Goal: Task Accomplishment & Management: Complete application form

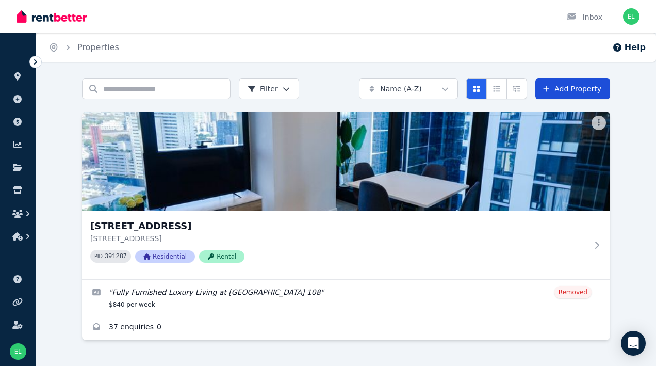
click at [583, 85] on link "Add Property" at bounding box center [572, 88] width 75 height 21
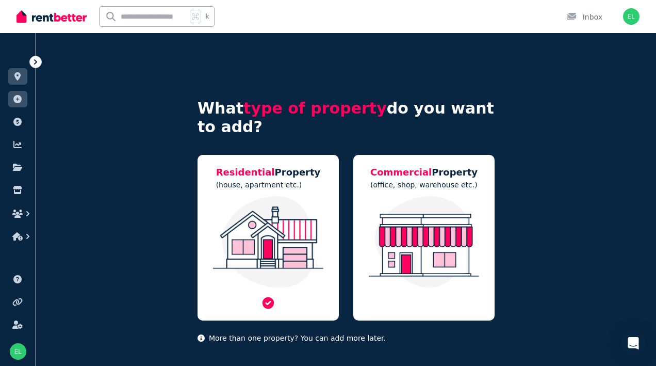
click at [266, 238] on img at bounding box center [268, 242] width 121 height 92
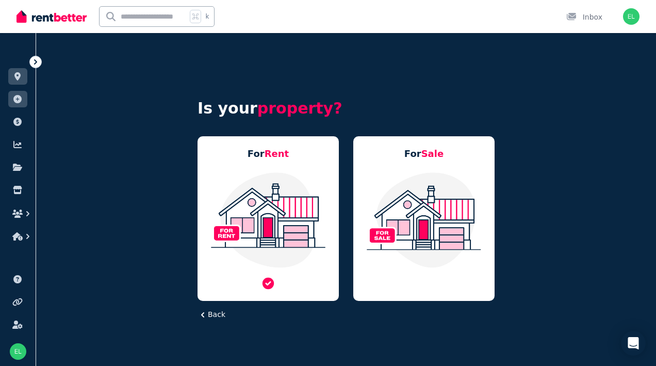
click at [290, 213] on img at bounding box center [268, 219] width 121 height 97
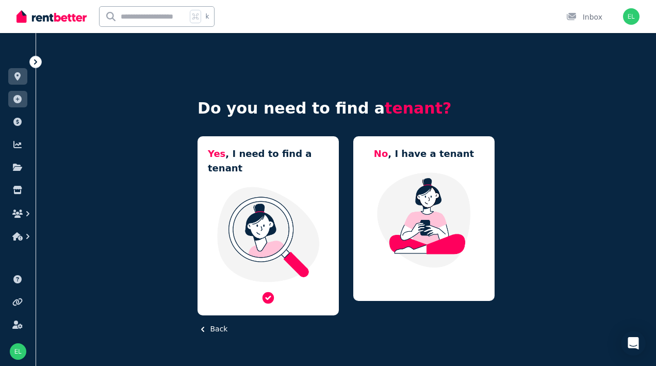
click at [305, 209] on img at bounding box center [268, 234] width 121 height 97
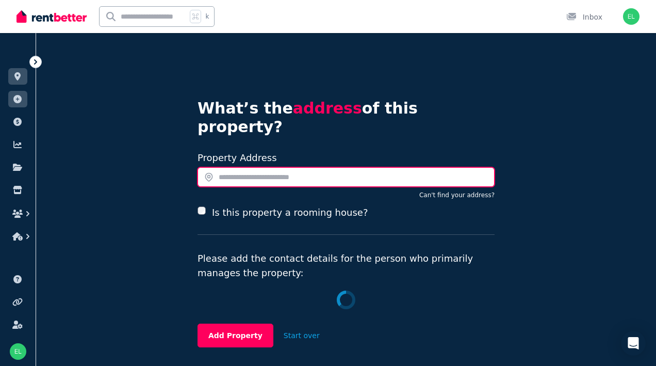
click at [281, 167] on input "text" at bounding box center [346, 177] width 297 height 20
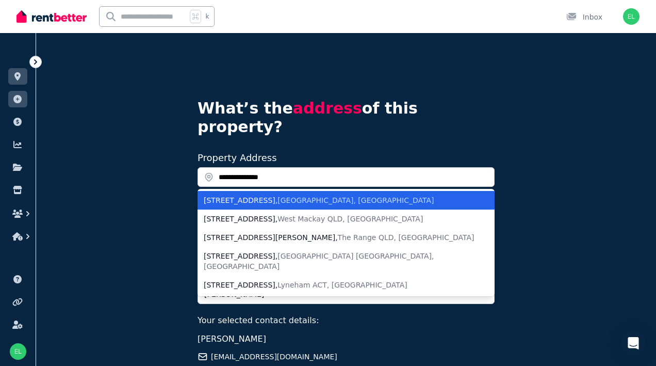
click at [366, 196] on span "South Melbourne VIC, Australia" at bounding box center [355, 200] width 156 height 8
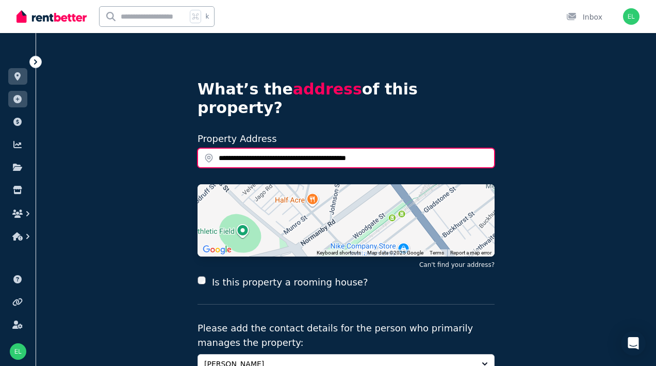
scroll to position [6, 0]
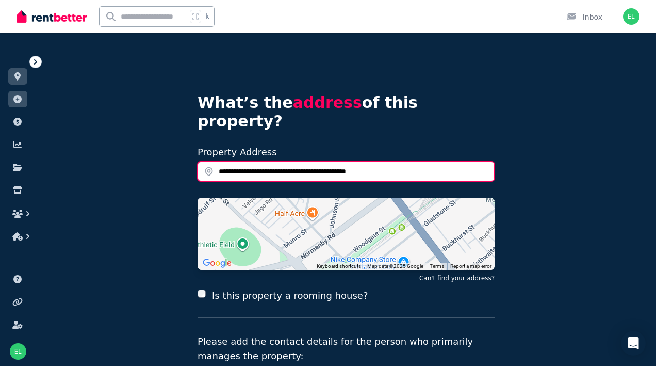
drag, startPoint x: 218, startPoint y: 154, endPoint x: 236, endPoint y: 149, distance: 18.8
click at [218, 161] on input "**********" at bounding box center [346, 171] width 297 height 20
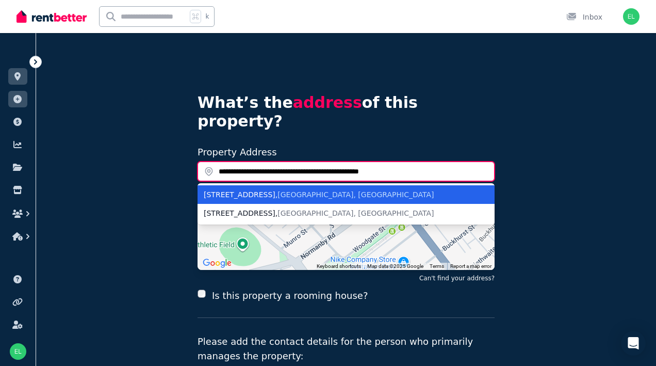
type input "**********"
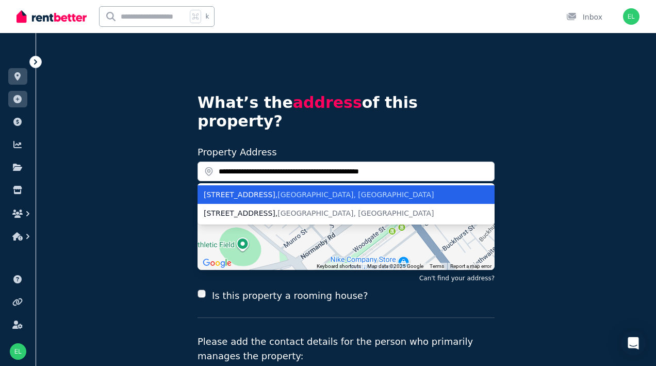
click at [293, 190] on span "South Melbourne VIC, Australia" at bounding box center [355, 194] width 156 height 8
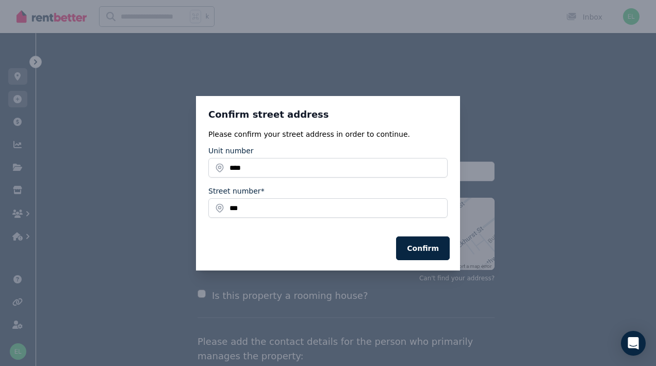
click at [416, 234] on div "Confirm" at bounding box center [328, 248] width 264 height 44
click at [416, 242] on button "Confirm" at bounding box center [423, 248] width 54 height 24
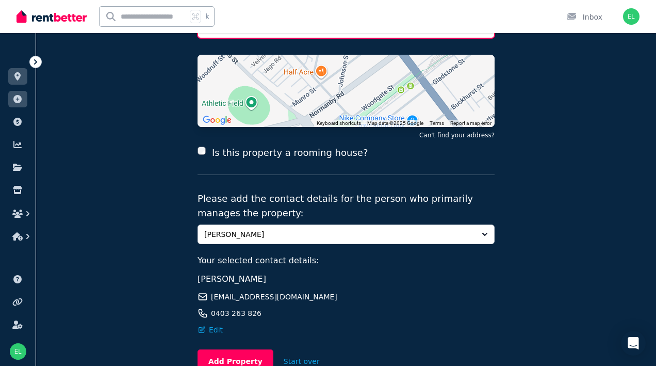
scroll to position [150, 0]
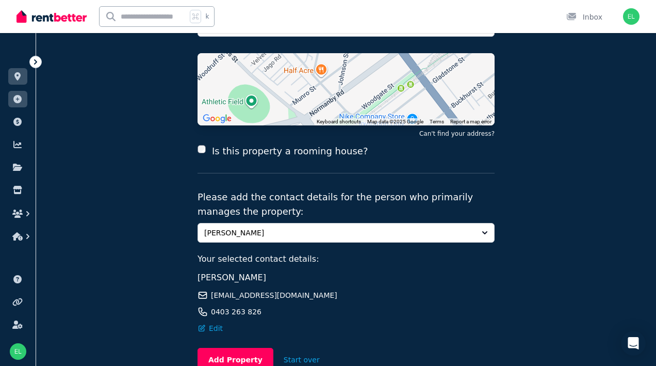
click at [580, 166] on div "**********" at bounding box center [346, 156] width 620 height 546
click at [247, 348] on button "Add Property" at bounding box center [236, 360] width 76 height 24
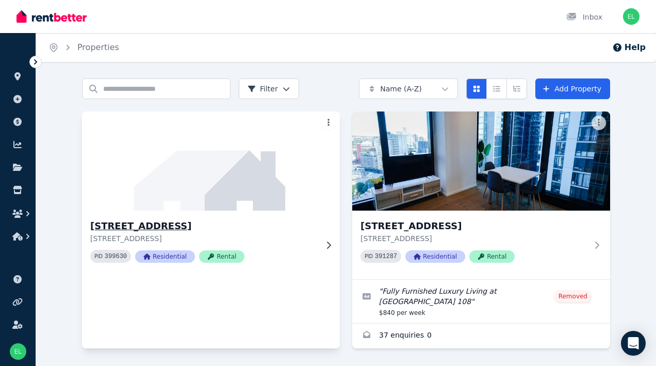
click at [321, 241] on div at bounding box center [326, 245] width 10 height 8
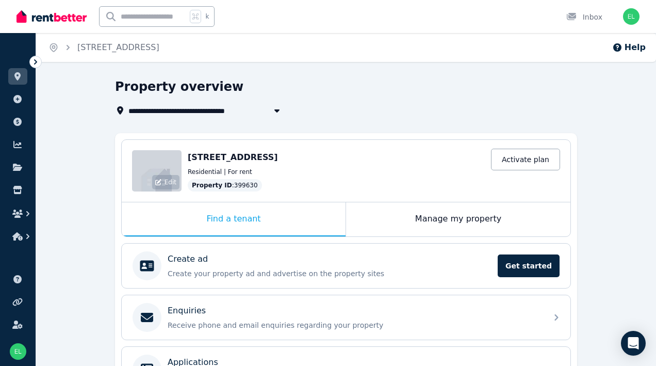
click at [158, 161] on div "Edit" at bounding box center [157, 170] width 50 height 41
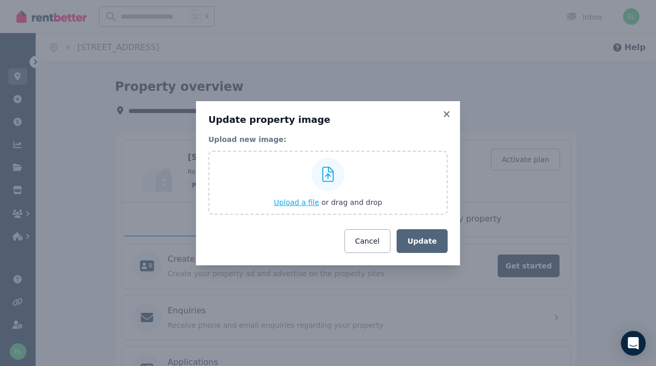
click at [302, 200] on span "Upload a file" at bounding box center [296, 202] width 45 height 8
drag, startPoint x: 444, startPoint y: 109, endPoint x: 443, endPoint y: 103, distance: 6.3
click at [443, 106] on div "Update property image Upload new image: Upload a file or drag and drop Cancel U…" at bounding box center [328, 183] width 264 height 164
click at [448, 114] on icon at bounding box center [446, 113] width 10 height 9
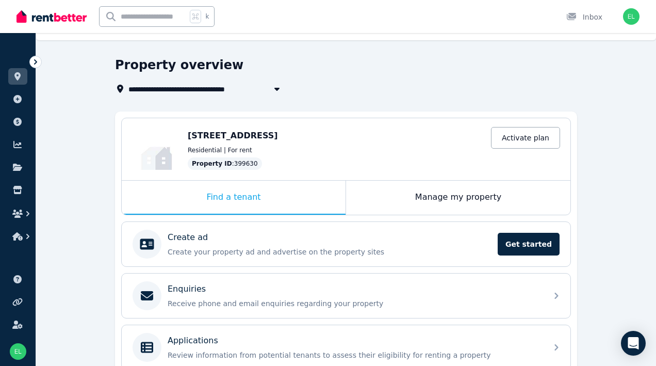
scroll to position [41, 0]
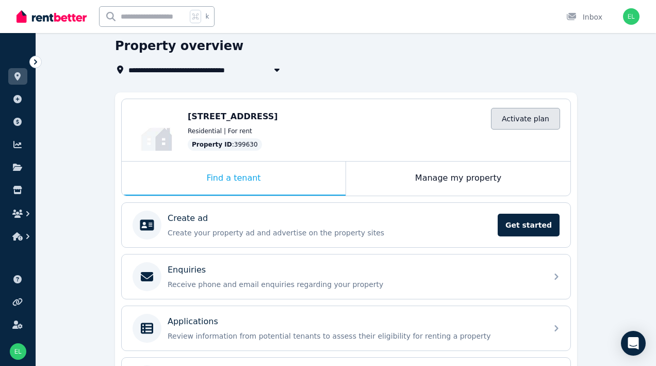
click at [520, 120] on link "Activate plan" at bounding box center [525, 119] width 69 height 22
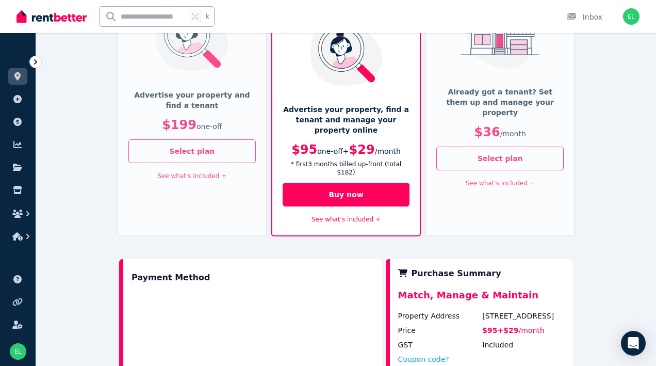
scroll to position [129, 0]
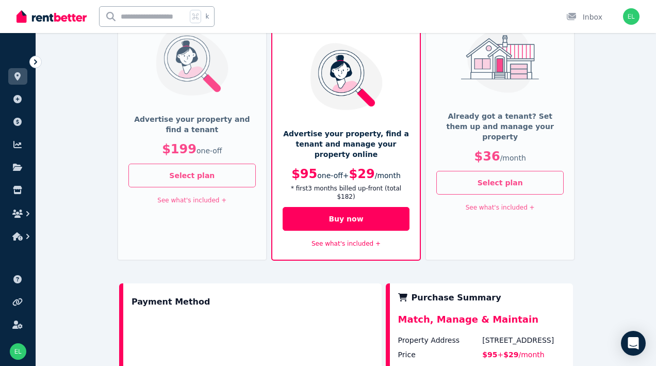
click at [202, 198] on link "See what's included +" at bounding box center [191, 199] width 69 height 7
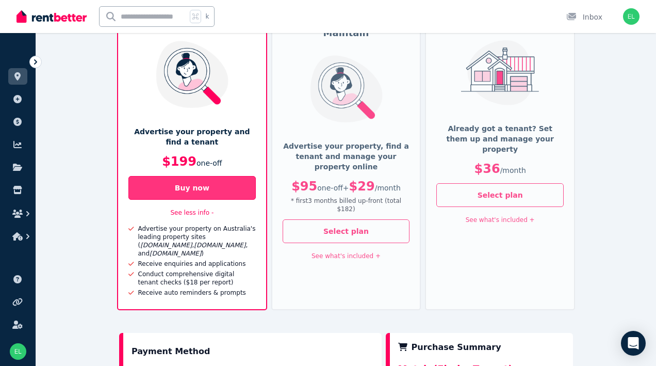
scroll to position [118, 0]
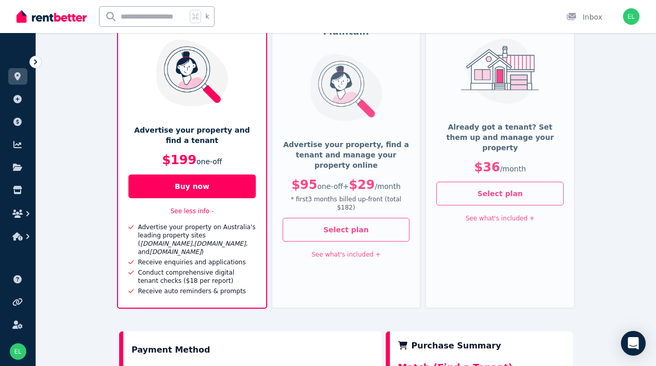
click at [369, 251] on link "See what's included +" at bounding box center [345, 254] width 69 height 7
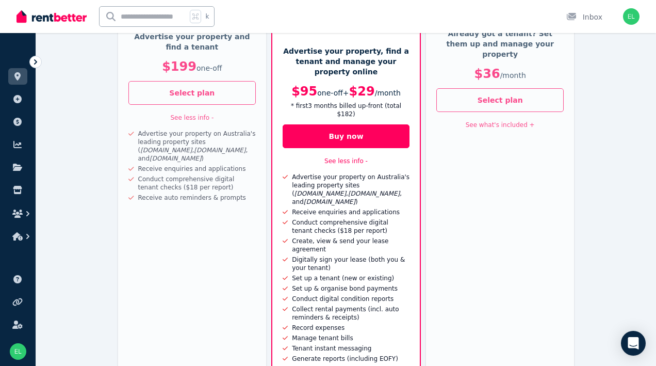
scroll to position [138, 0]
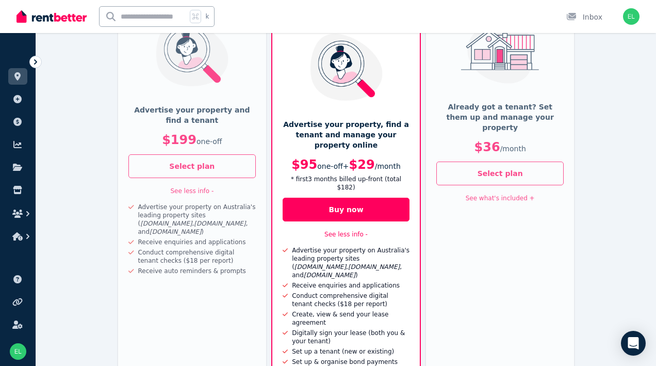
click at [210, 191] on link "See less info -" at bounding box center [191, 190] width 43 height 7
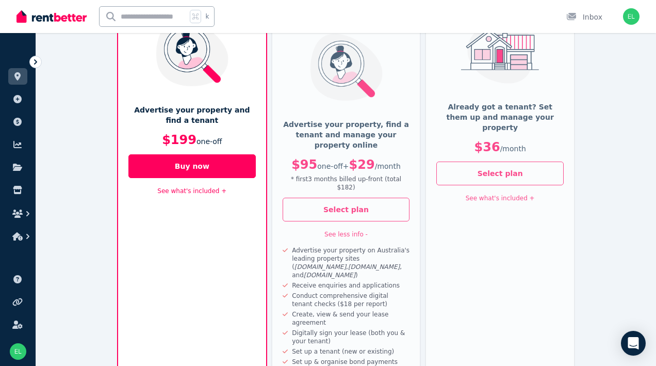
click at [211, 190] on link "See what's included +" at bounding box center [191, 190] width 69 height 7
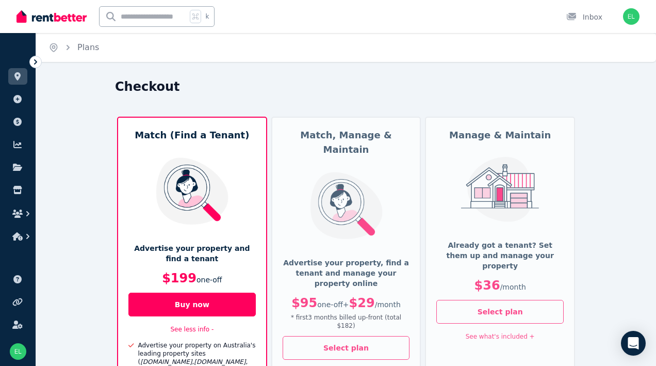
scroll to position [0, 0]
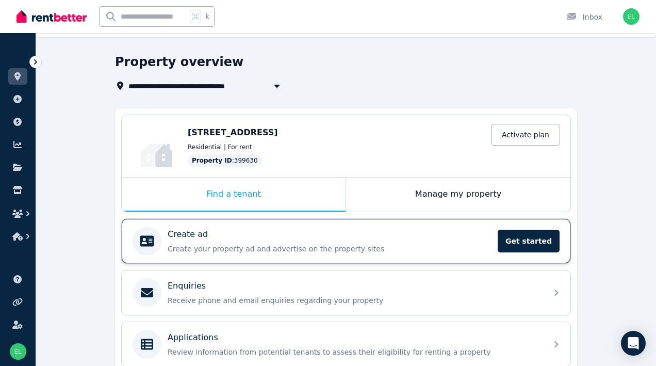
scroll to position [25, 0]
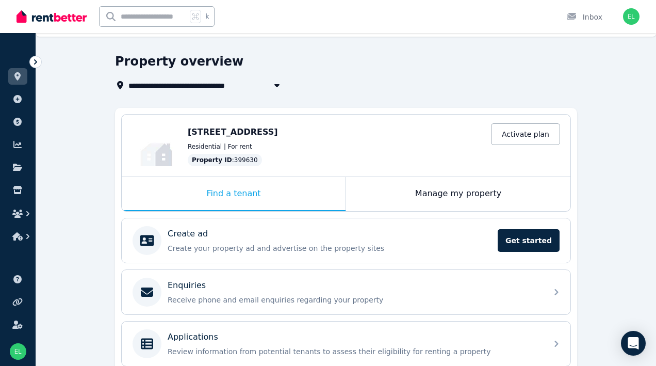
click at [223, 129] on span "1518/259 Normanby Rd, South Melbourne VIC 3205" at bounding box center [233, 132] width 90 height 10
click at [424, 199] on div "Manage my property" at bounding box center [458, 194] width 224 height 34
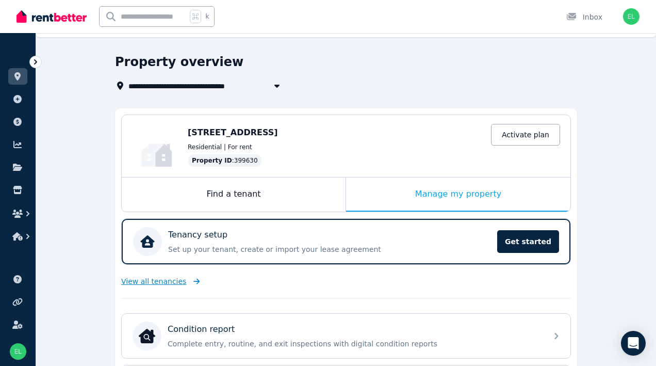
click at [156, 284] on span "View all tenancies" at bounding box center [153, 281] width 65 height 10
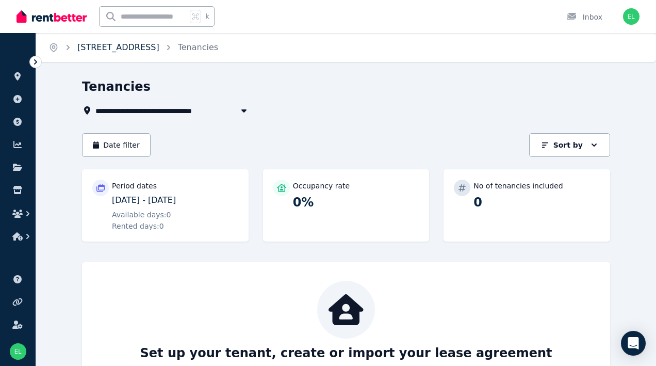
click at [107, 47] on link "[STREET_ADDRESS]" at bounding box center [118, 47] width 82 height 10
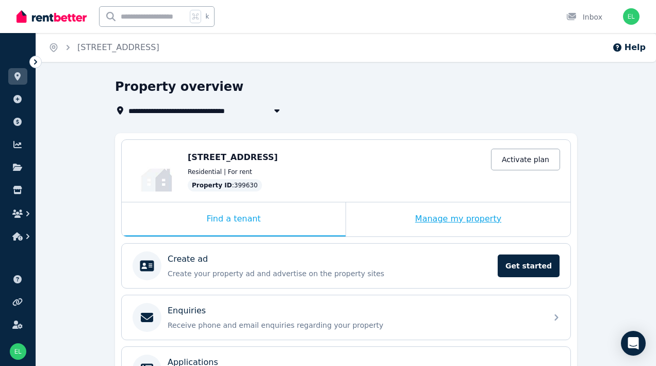
click at [416, 219] on div "Manage my property" at bounding box center [458, 219] width 224 height 34
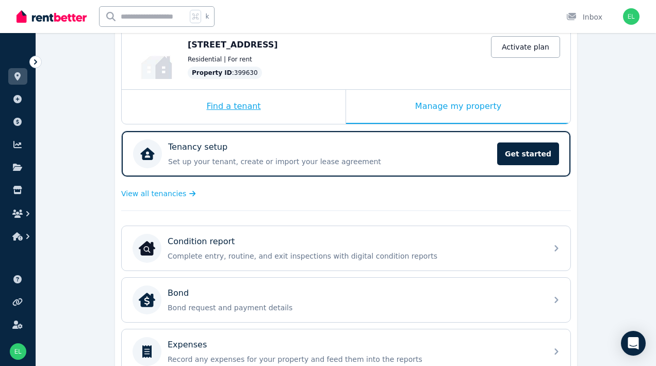
scroll to position [116, 0]
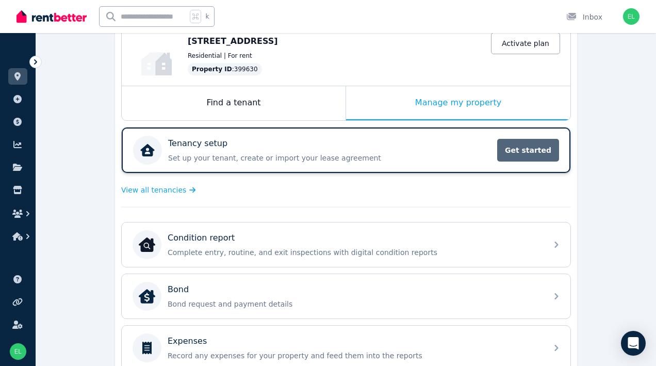
click at [508, 154] on span "Get started" at bounding box center [528, 150] width 62 height 23
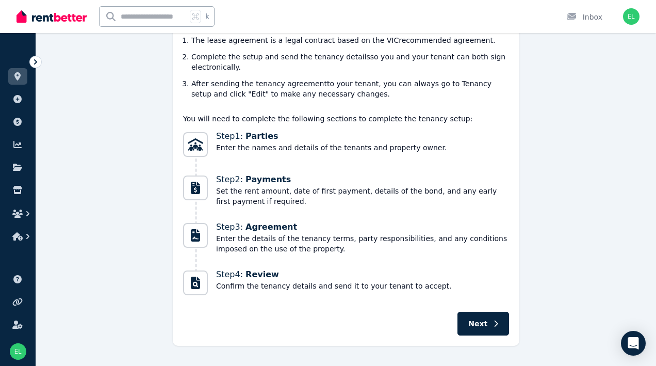
scroll to position [120, 0]
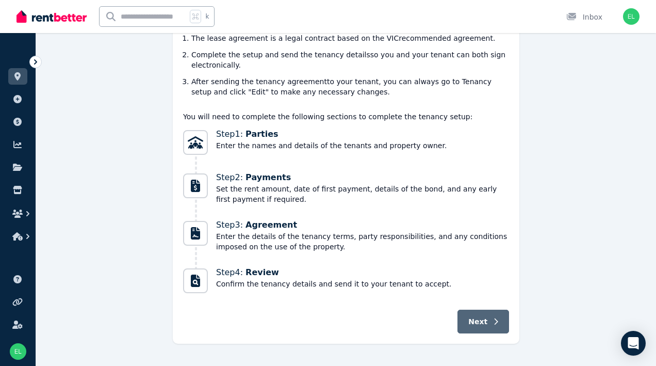
click at [489, 325] on button "Next" at bounding box center [483, 321] width 52 height 24
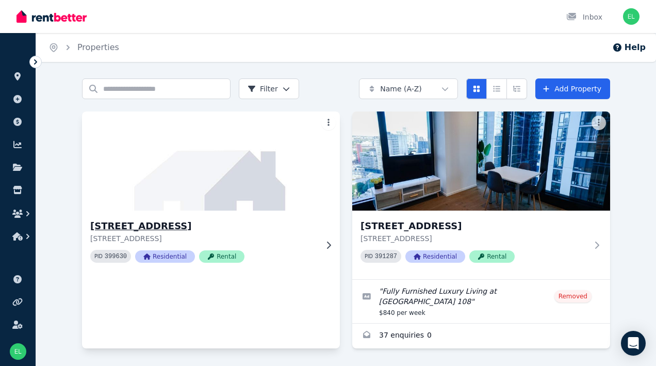
click at [245, 219] on h3 "[STREET_ADDRESS]" at bounding box center [203, 226] width 227 height 14
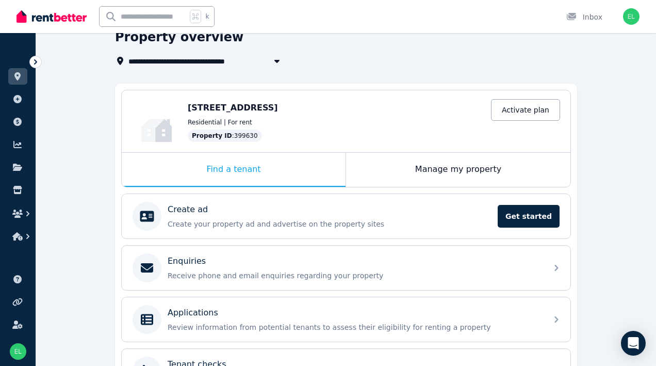
scroll to position [40, 0]
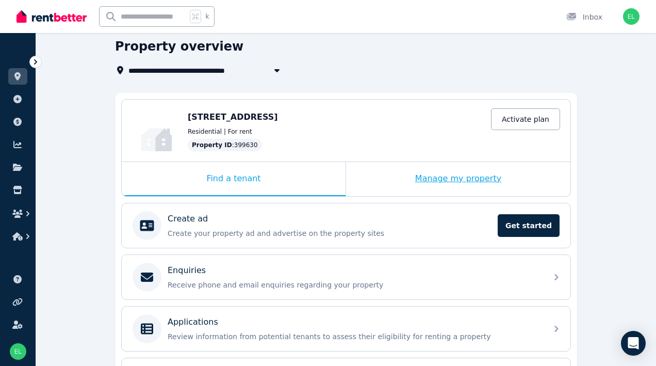
click at [461, 187] on div "Manage my property" at bounding box center [458, 179] width 224 height 34
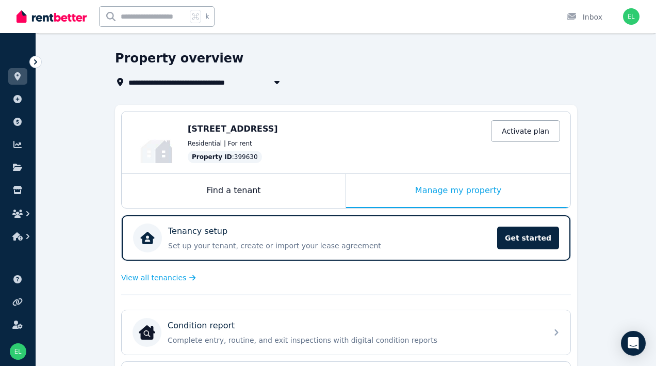
scroll to position [28, 0]
click at [429, 236] on div "Tenancy setup" at bounding box center [329, 231] width 323 height 12
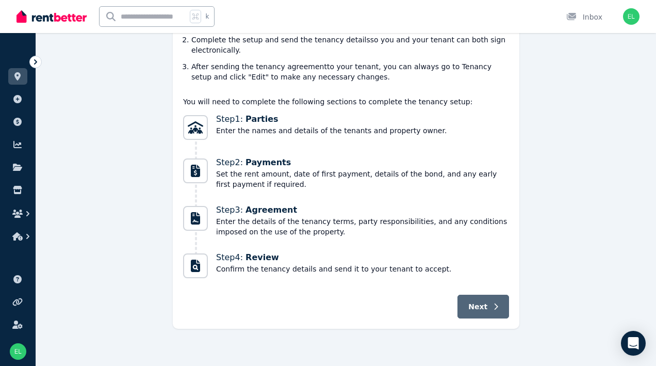
click at [495, 305] on icon "button" at bounding box center [496, 306] width 5 height 7
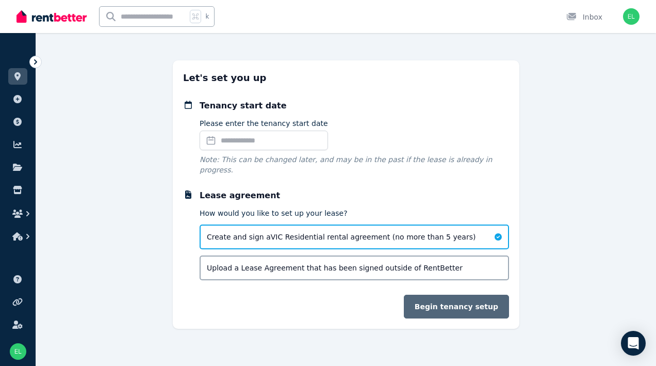
scroll to position [26, 0]
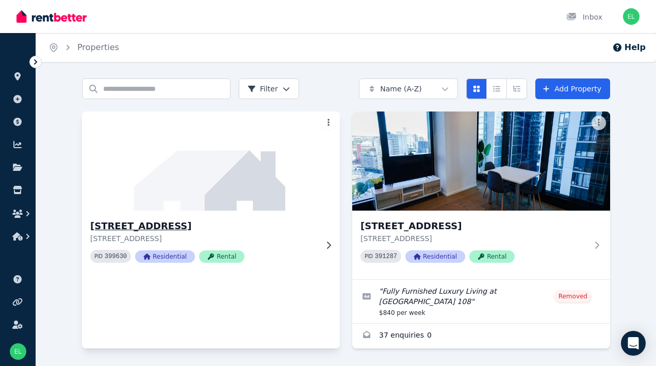
click at [220, 172] on img at bounding box center [211, 161] width 271 height 104
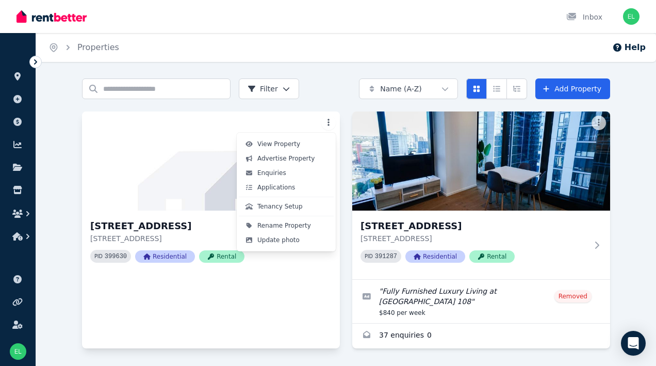
click at [331, 125] on html "Open main menu Inbox Open user menu ORGANISE Properties Add property Payments F…" at bounding box center [328, 183] width 656 height 366
click at [290, 242] on span "Update photo" at bounding box center [278, 240] width 42 height 8
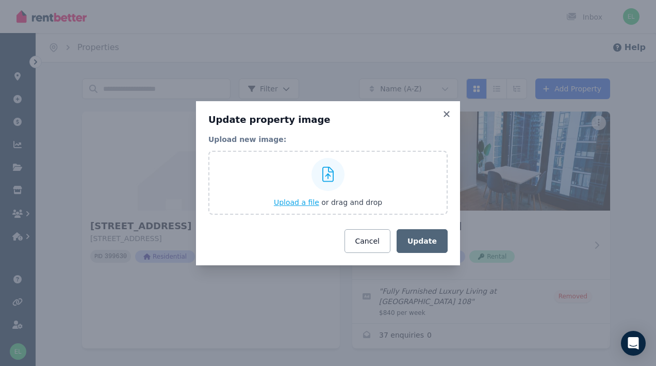
click at [288, 201] on span "Upload a file" at bounding box center [296, 202] width 45 height 8
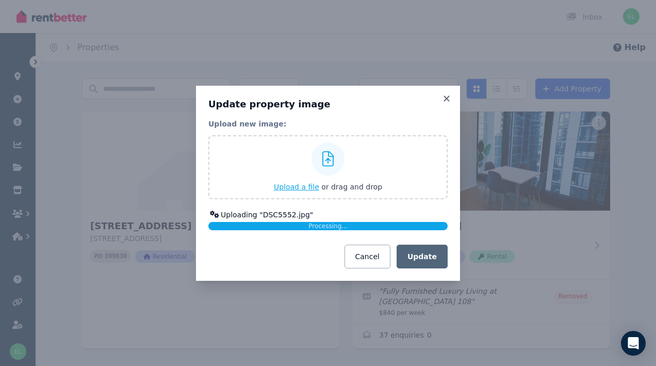
click at [305, 185] on span "Upload a file" at bounding box center [296, 187] width 45 height 8
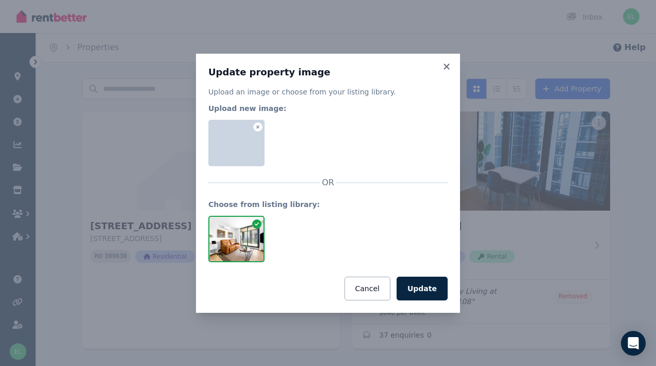
click at [243, 135] on div at bounding box center [236, 143] width 56 height 46
click at [251, 150] on div at bounding box center [236, 143] width 56 height 46
click at [436, 285] on button "Update" at bounding box center [422, 288] width 51 height 24
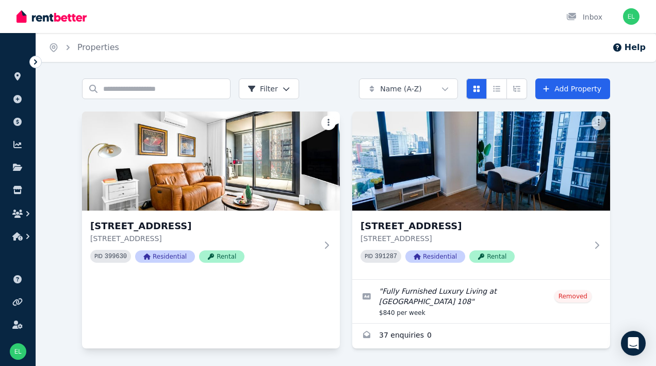
click at [327, 116] on html "Open main menu Inbox Open user menu ORGANISE Properties Add property Payments F…" at bounding box center [328, 183] width 656 height 366
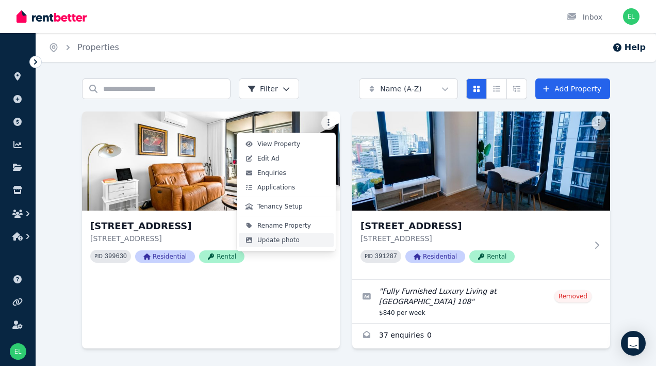
click at [282, 238] on span "Update photo" at bounding box center [278, 240] width 42 height 8
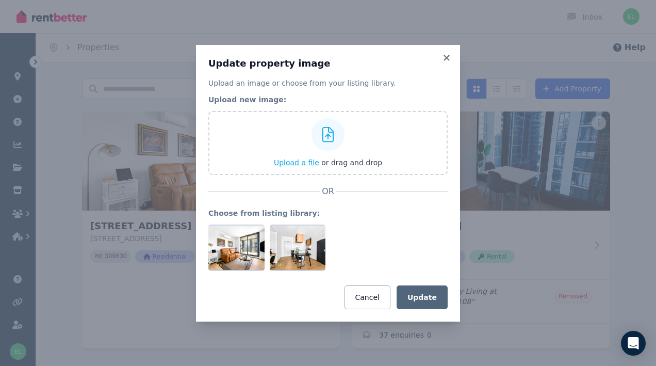
click at [300, 163] on span "Upload a file" at bounding box center [296, 162] width 45 height 8
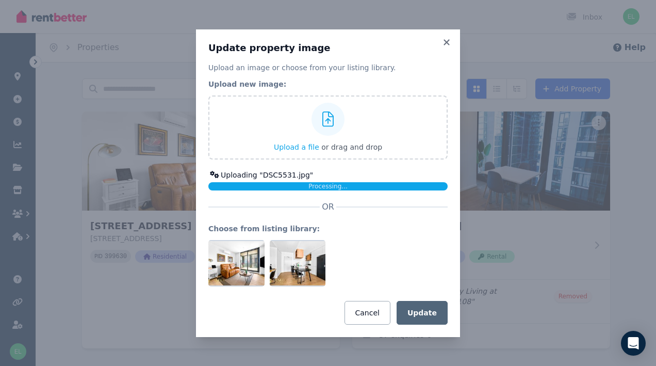
click at [369, 241] on div at bounding box center [327, 263] width 239 height 46
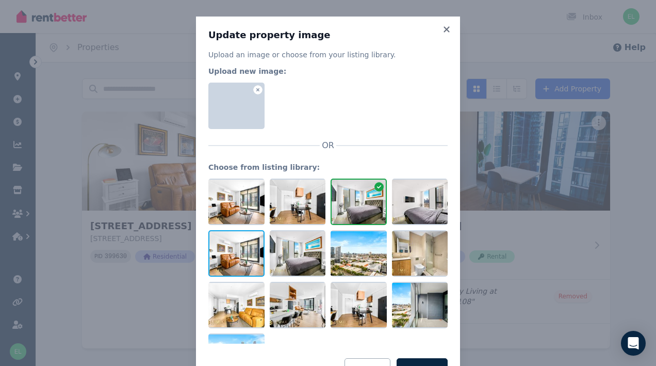
click at [232, 251] on div at bounding box center [236, 253] width 56 height 46
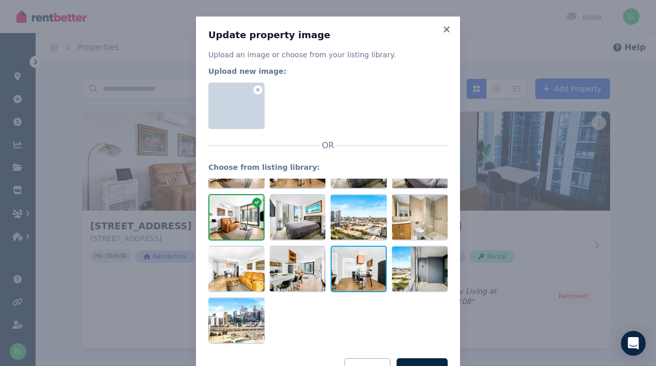
scroll to position [36, 0]
click at [303, 275] on div at bounding box center [298, 268] width 56 height 46
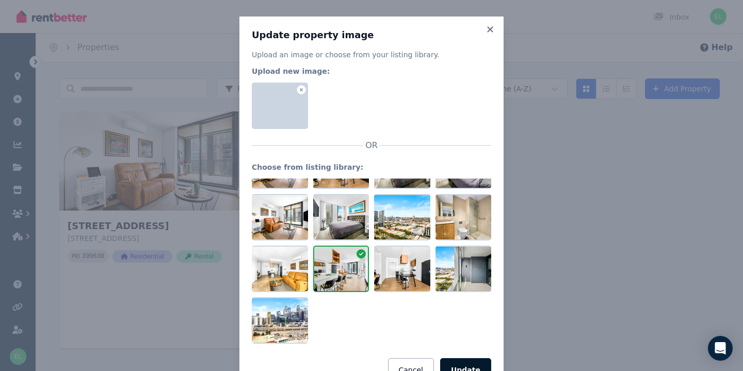
click at [471, 365] on button "Update" at bounding box center [465, 370] width 51 height 24
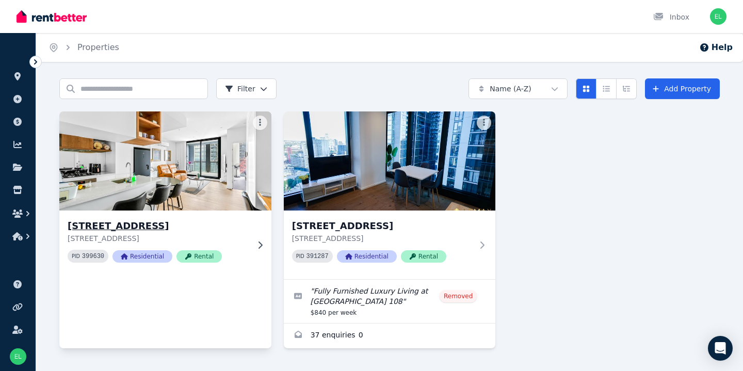
click at [228, 176] on img at bounding box center [165, 161] width 222 height 104
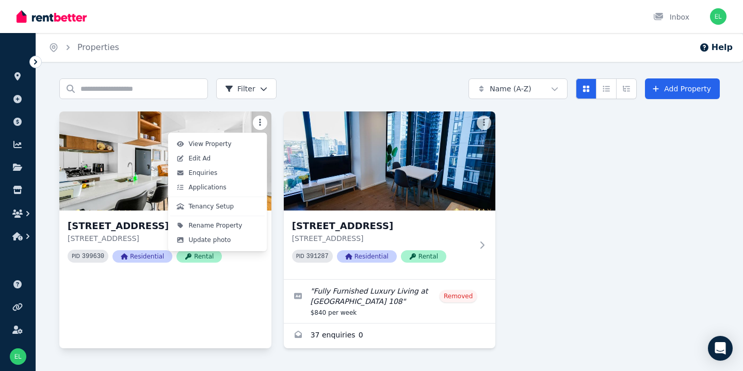
click at [257, 119] on html "Open main menu Inbox Open user menu ORGANISE Properties Add property Payments F…" at bounding box center [371, 185] width 743 height 371
click at [227, 158] on link "Edit Ad" at bounding box center [217, 158] width 95 height 14
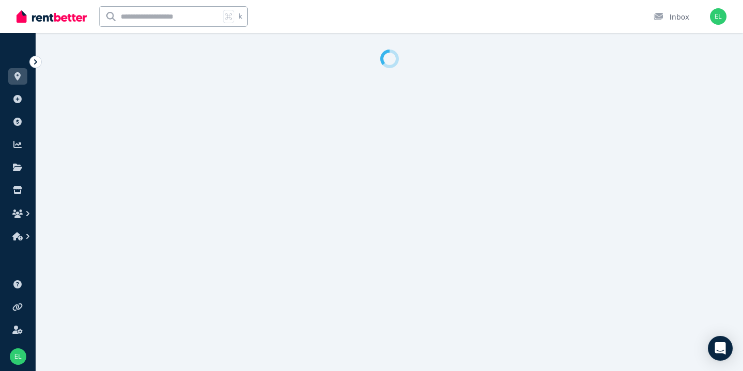
select select "***"
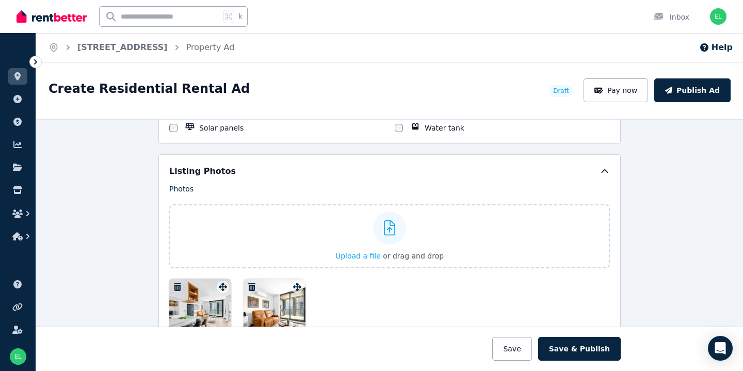
scroll to position [1280, 0]
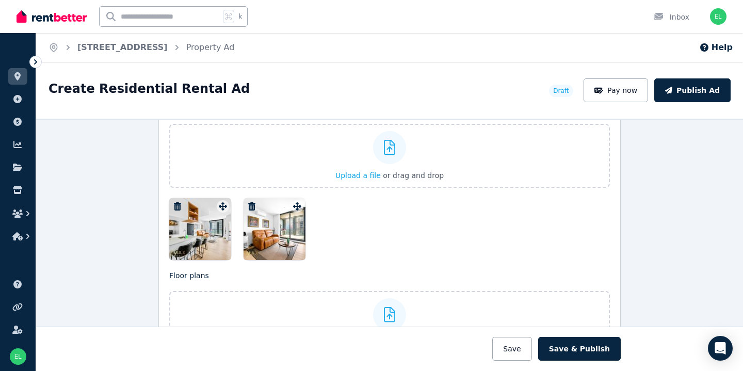
click at [282, 239] on div at bounding box center [274, 229] width 62 height 62
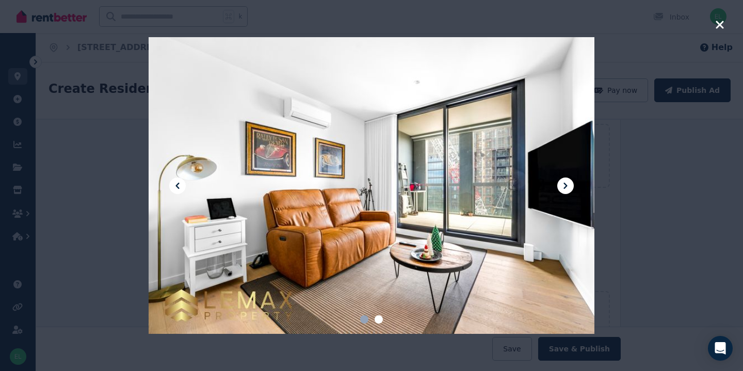
scroll to position [0, 0]
click at [655, 24] on icon "button" at bounding box center [719, 25] width 8 height 8
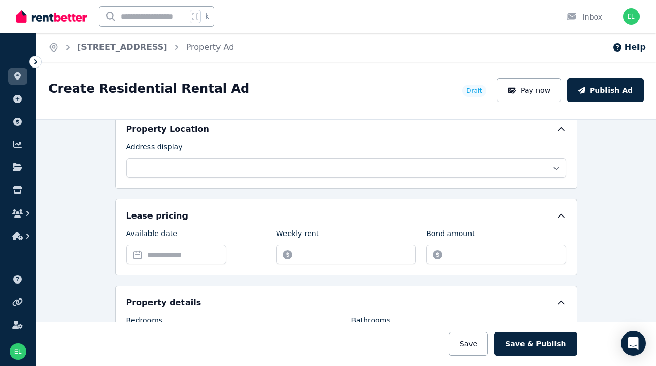
scroll to position [264, 0]
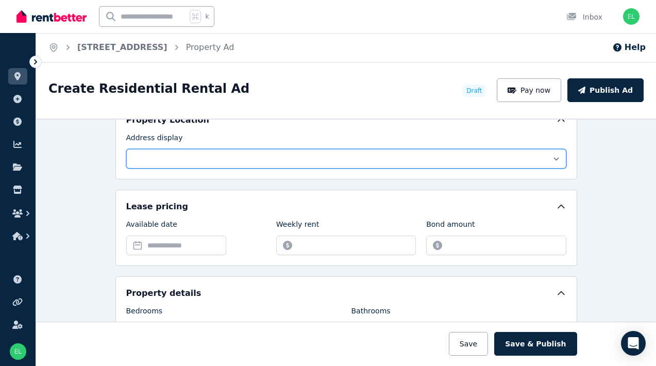
select select "**********"
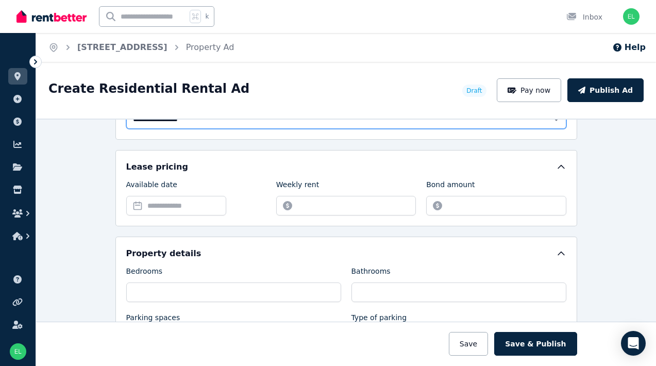
scroll to position [303, 0]
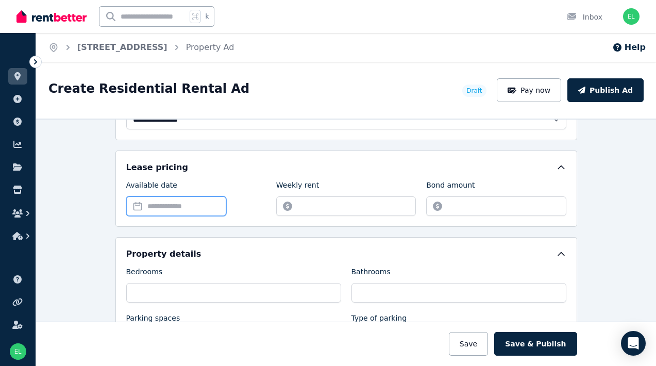
click at [206, 199] on input "Available date" at bounding box center [176, 206] width 100 height 20
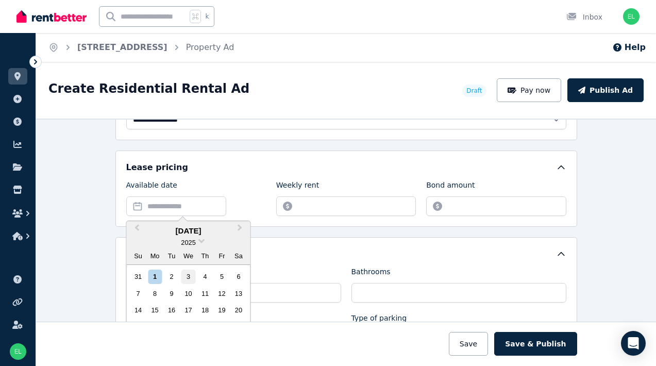
click at [189, 275] on div "3" at bounding box center [189, 277] width 14 height 14
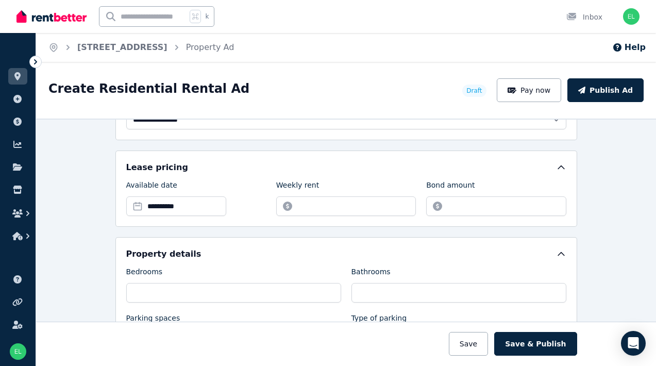
click at [247, 242] on div "**********" at bounding box center [347, 321] width 462 height 169
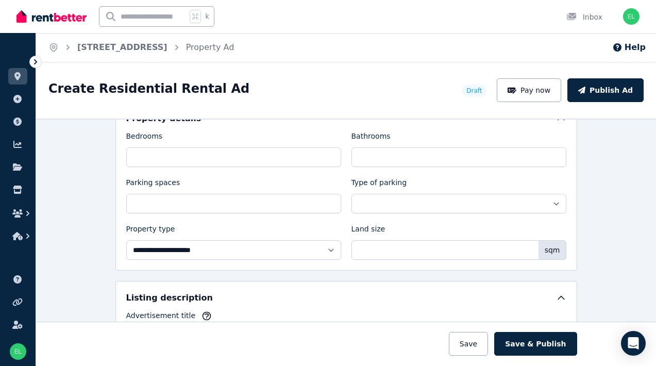
scroll to position [443, 0]
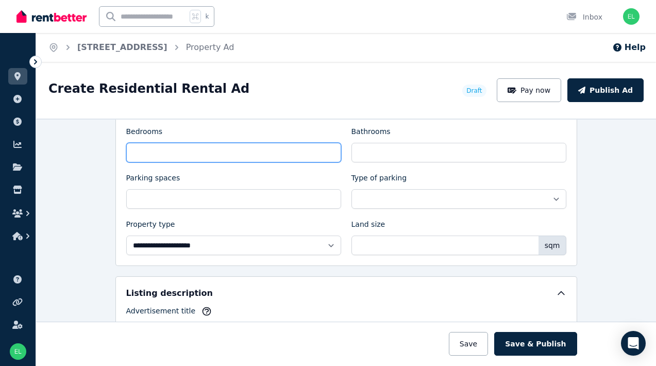
click at [229, 155] on input "Bedrooms" at bounding box center [233, 153] width 215 height 20
type input "*"
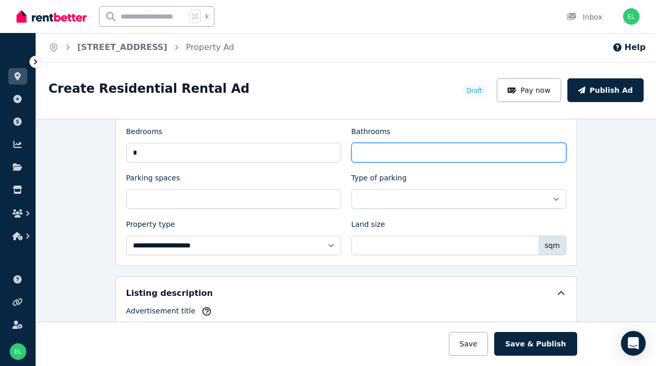
click at [414, 150] on input "Bathrooms" at bounding box center [459, 153] width 215 height 20
type input "*"
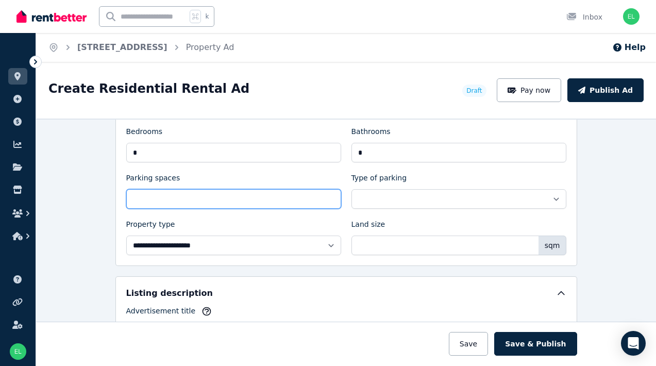
click at [277, 196] on input "Parking spaces" at bounding box center [233, 199] width 215 height 20
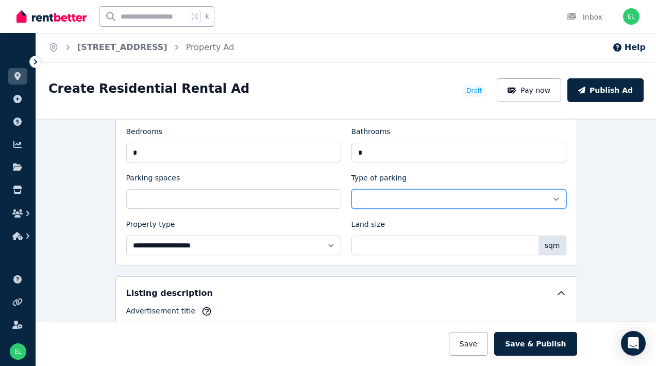
scroll to position [502, 0]
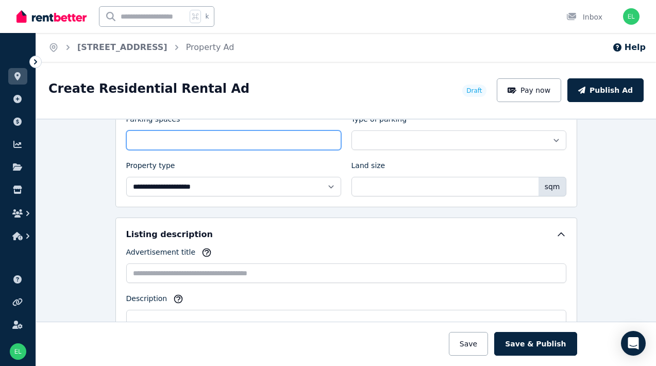
click at [259, 144] on input "Parking spaces" at bounding box center [233, 140] width 215 height 20
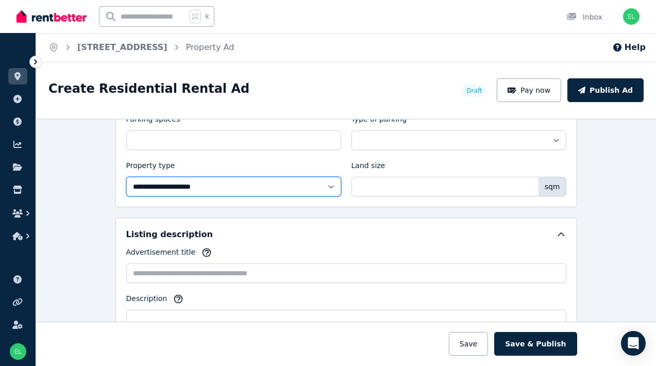
select select "**********"
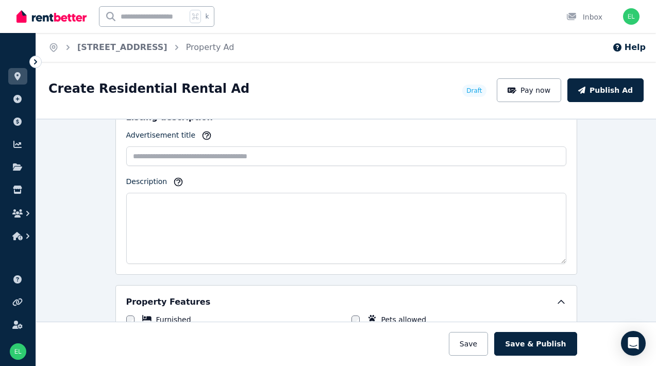
scroll to position [622, 0]
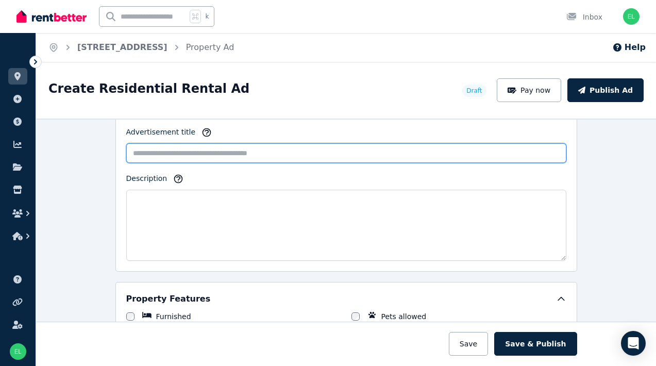
click at [314, 155] on input "Advertisement title" at bounding box center [346, 153] width 440 height 20
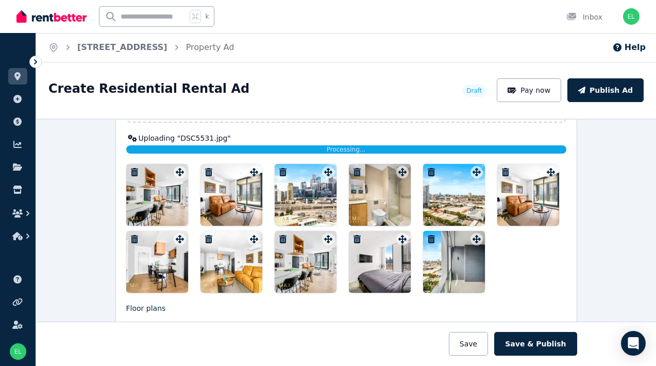
scroll to position [1346, 0]
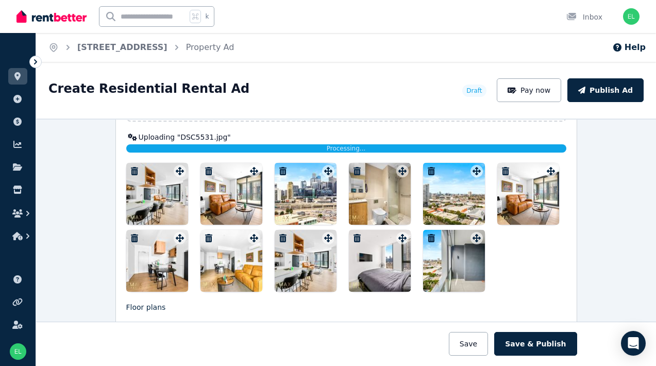
click at [504, 168] on icon "button" at bounding box center [505, 171] width 7 height 8
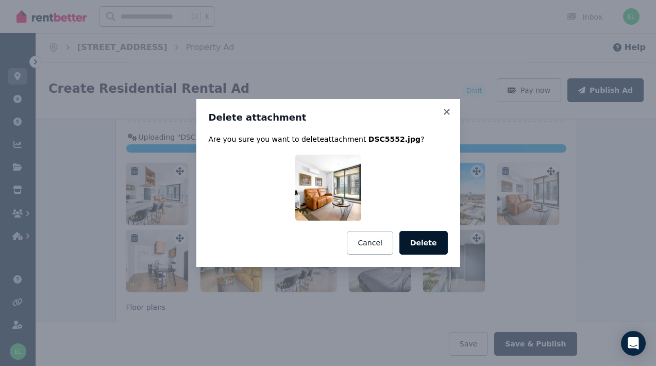
click at [439, 246] on button "Delete" at bounding box center [424, 243] width 48 height 24
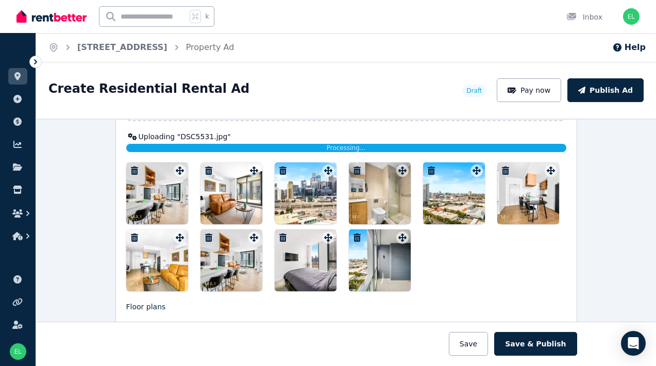
scroll to position [0, 0]
click at [176, 257] on div at bounding box center [157, 260] width 62 height 62
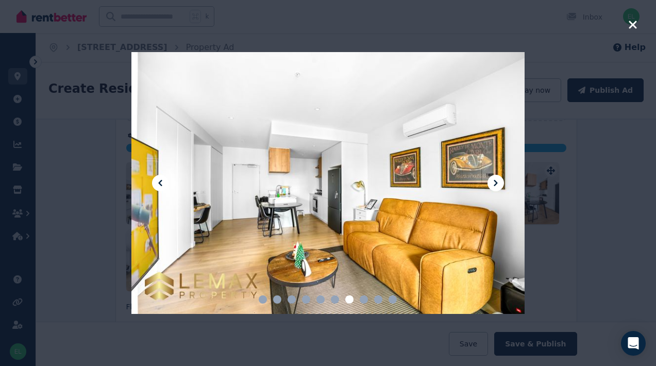
click at [629, 24] on icon "button" at bounding box center [633, 25] width 9 height 12
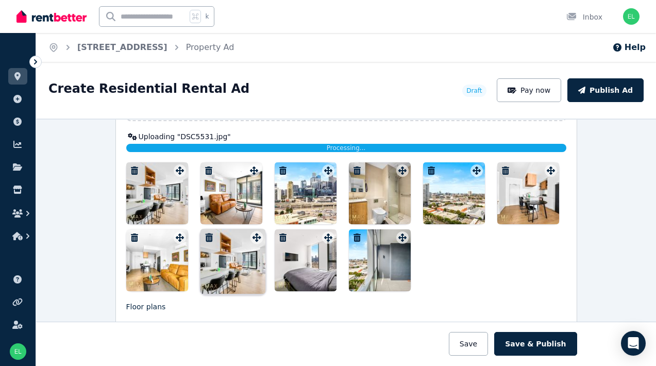
click at [253, 239] on div "Photos Upload a file or drag and drop Uploading " DSC5531.jpg " Processing... U…" at bounding box center [346, 164] width 440 height 255
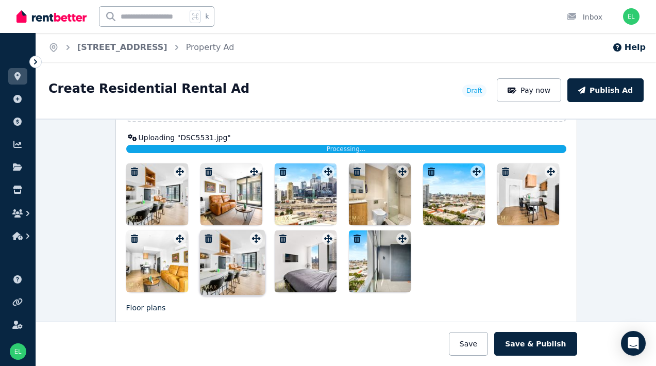
click at [253, 240] on div "Photos Upload a file or drag and drop Uploading " DSC5531.jpg " Processing... U…" at bounding box center [346, 165] width 440 height 255
click at [210, 237] on icon "button" at bounding box center [208, 239] width 7 height 8
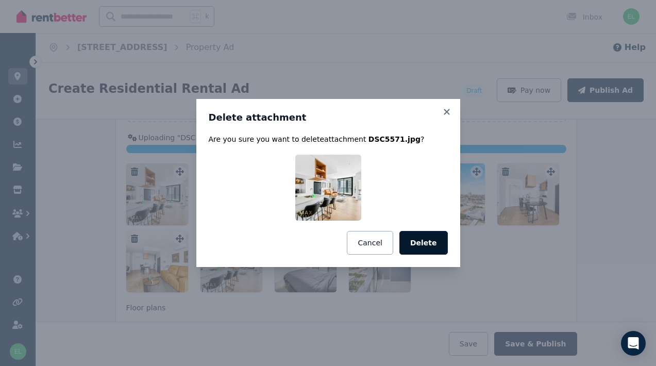
click at [417, 243] on button "Delete" at bounding box center [424, 243] width 48 height 24
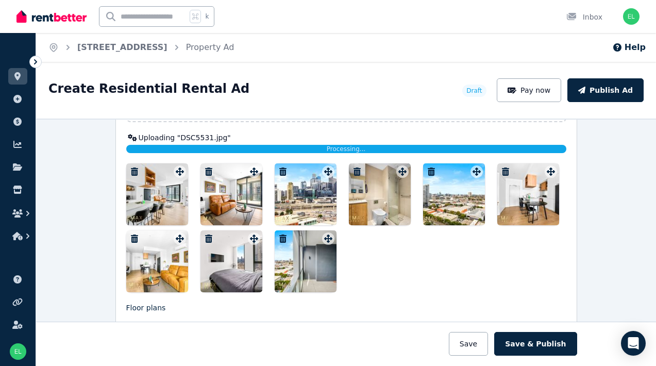
drag, startPoint x: 173, startPoint y: 262, endPoint x: 183, endPoint y: 231, distance: 32.5
click at [275, 205] on div at bounding box center [346, 227] width 440 height 129
drag, startPoint x: 152, startPoint y: 247, endPoint x: 196, endPoint y: 238, distance: 45.8
click at [208, 237] on div at bounding box center [346, 227] width 440 height 129
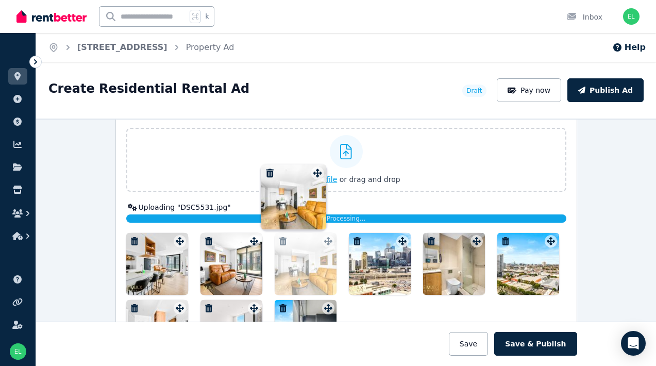
scroll to position [1267, 0]
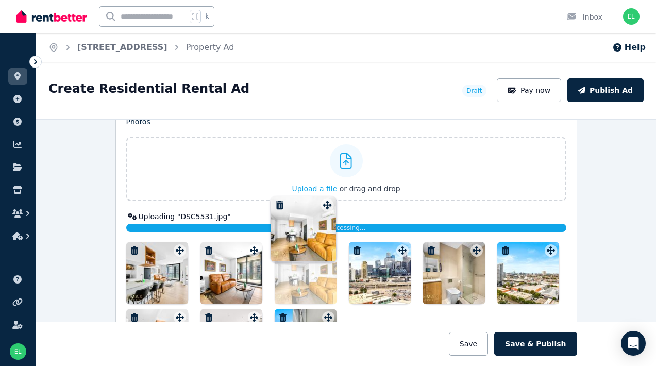
drag, startPoint x: 176, startPoint y: 237, endPoint x: 323, endPoint y: 195, distance: 152.9
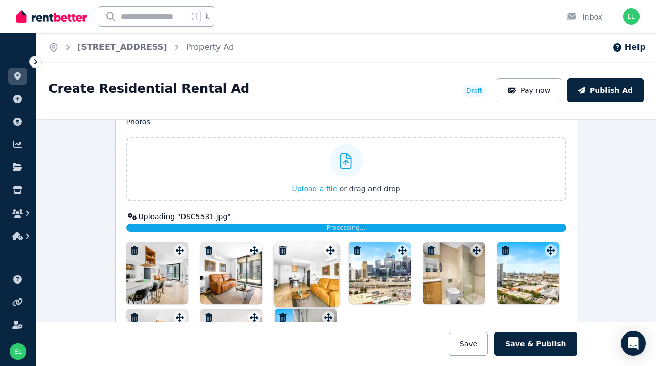
click at [323, 195] on div "Photos Upload a file or drag and drop Uploading " DSC5531.jpg " Processing... U…" at bounding box center [346, 244] width 440 height 255
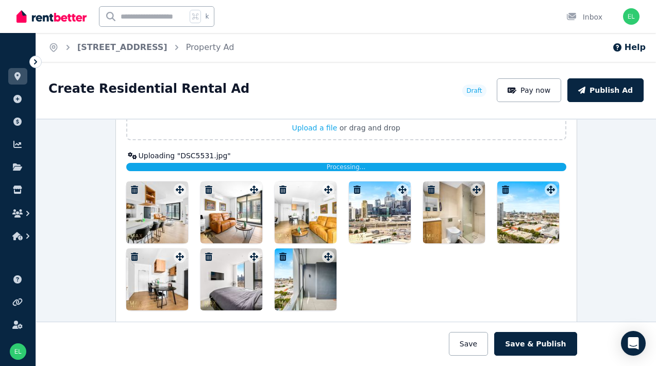
scroll to position [1336, 0]
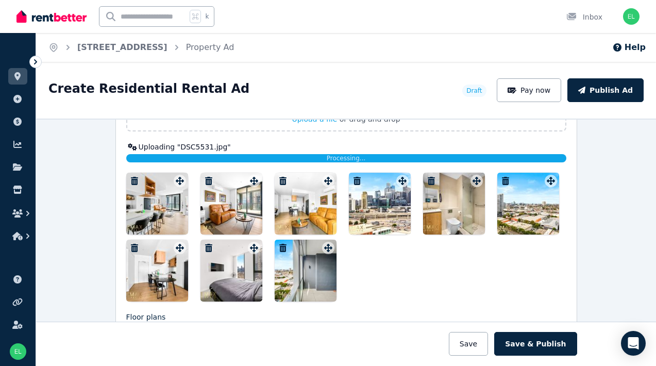
drag, startPoint x: 540, startPoint y: 209, endPoint x: 517, endPoint y: 205, distance: 23.5
click at [517, 205] on div at bounding box center [529, 204] width 62 height 62
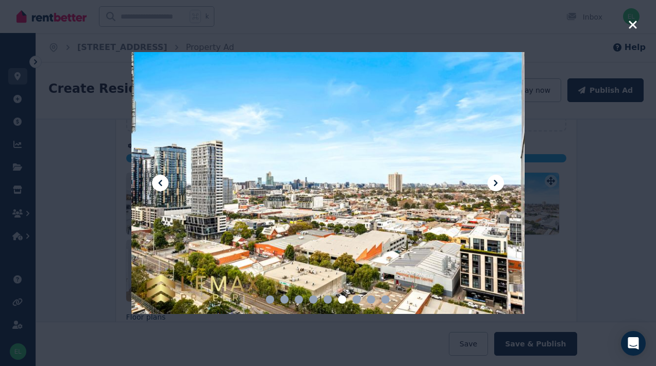
scroll to position [0, 0]
click at [636, 25] on icon "button" at bounding box center [633, 25] width 9 height 12
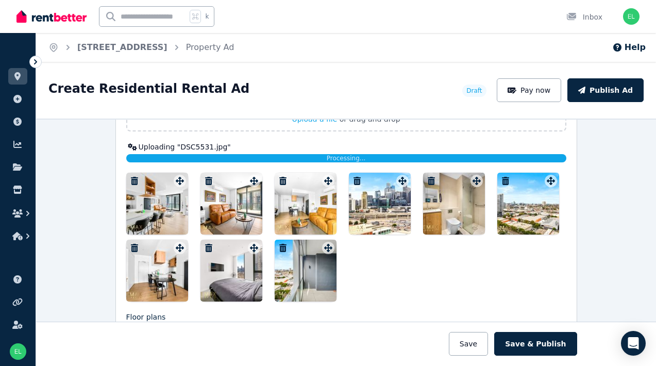
drag, startPoint x: 144, startPoint y: 268, endPoint x: 163, endPoint y: 258, distance: 21.9
click at [163, 258] on div at bounding box center [157, 271] width 62 height 62
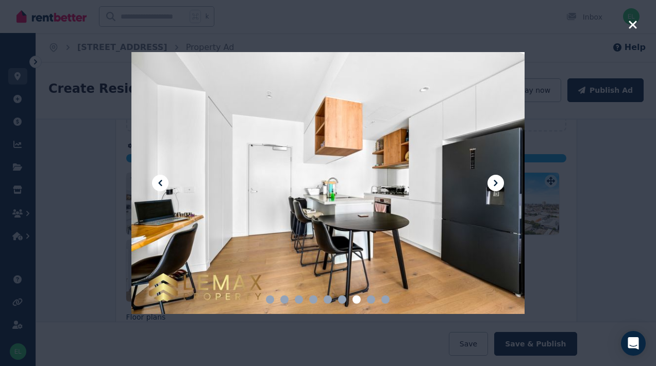
drag, startPoint x: 635, startPoint y: 22, endPoint x: 627, endPoint y: 23, distance: 8.8
click at [635, 22] on icon "button" at bounding box center [633, 25] width 8 height 8
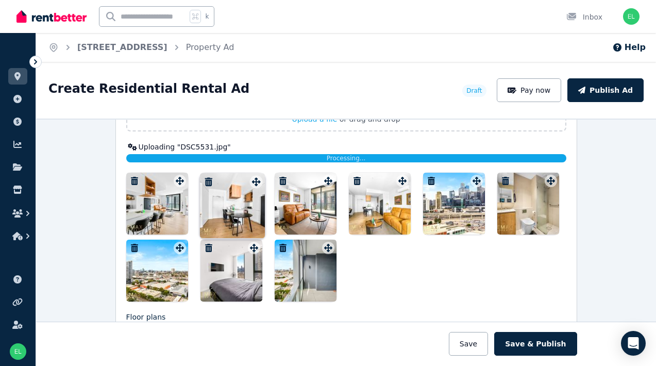
drag, startPoint x: 179, startPoint y: 248, endPoint x: 254, endPoint y: 173, distance: 106.1
click at [254, 173] on div "Photos Upload a file or drag and drop Uploading " DSC5531.jpg " Processing... U…" at bounding box center [346, 174] width 440 height 255
drag, startPoint x: 233, startPoint y: 284, endPoint x: 249, endPoint y: 281, distance: 16.4
click at [249, 281] on div at bounding box center [232, 271] width 62 height 62
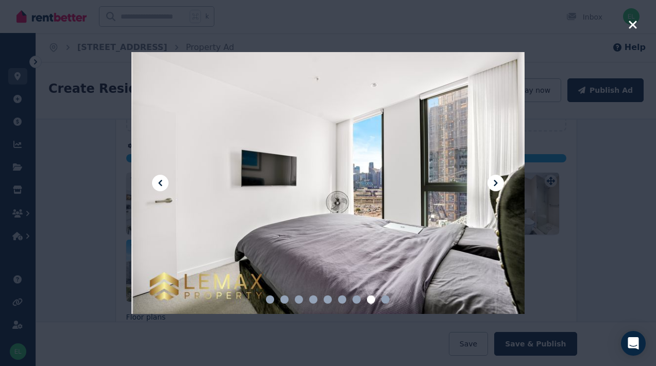
click at [633, 28] on icon "button" at bounding box center [633, 25] width 9 height 12
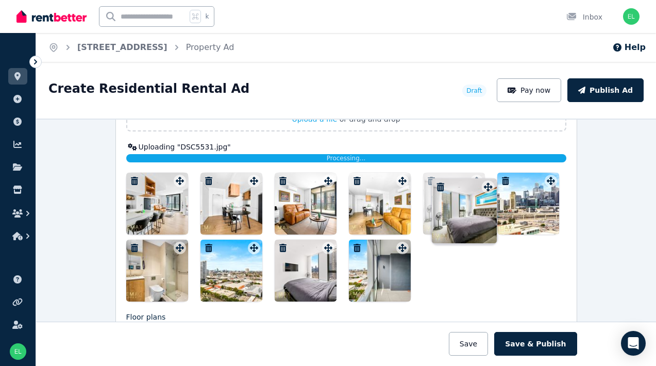
drag, startPoint x: 403, startPoint y: 248, endPoint x: 487, endPoint y: 178, distance: 109.5
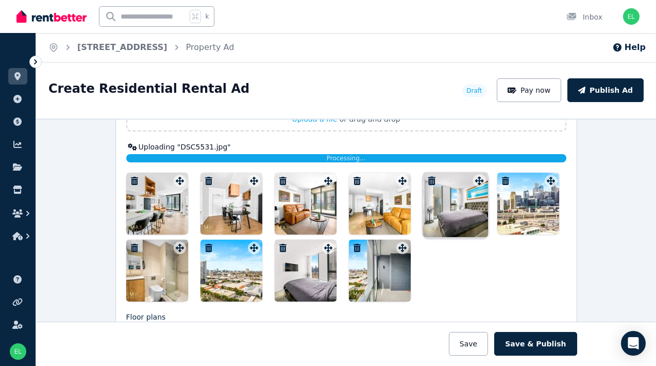
click at [487, 178] on div "Photos Upload a file or drag and drop Uploaded " DSC5531.jpg " Uploaded " DSC55…" at bounding box center [346, 174] width 440 height 255
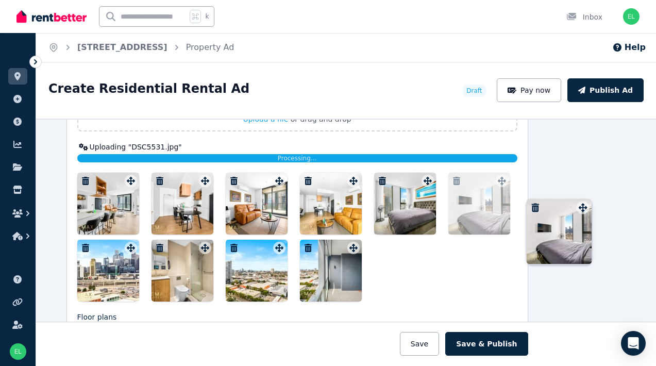
scroll to position [1336, 76]
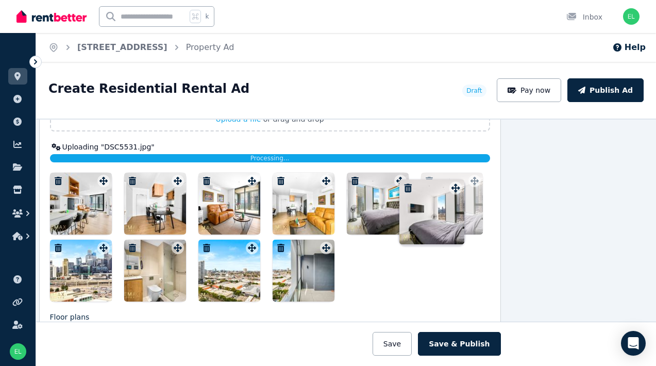
drag, startPoint x: 379, startPoint y: 245, endPoint x: 452, endPoint y: 180, distance: 97.9
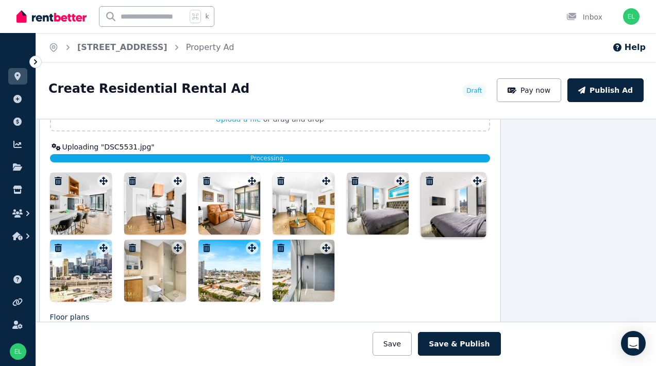
click at [452, 180] on div "Photos Upload a file or drag and drop Uploaded " DSC5531.jpg " Uploaded " DSC55…" at bounding box center [270, 174] width 440 height 255
click at [354, 196] on div at bounding box center [378, 204] width 62 height 62
click at [354, 196] on div "**********" at bounding box center [346, 214] width 620 height 304
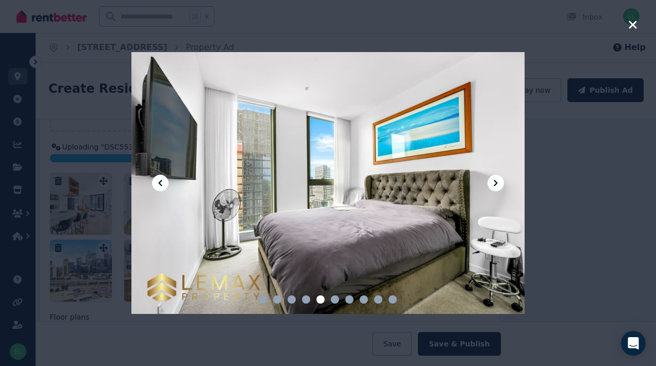
click at [631, 30] on icon "button" at bounding box center [633, 25] width 9 height 12
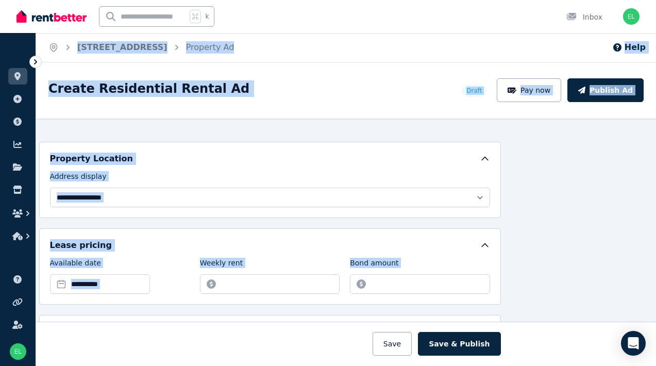
scroll to position [0, 76]
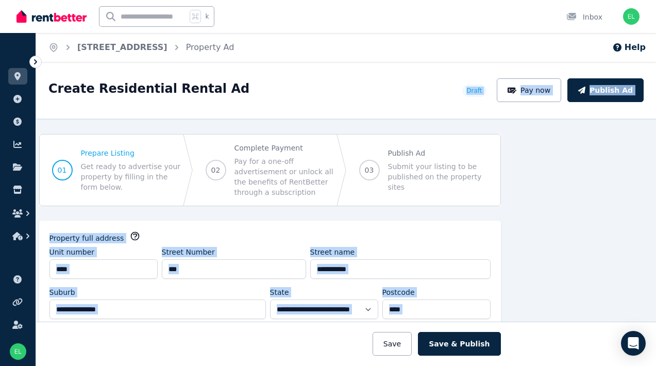
drag, startPoint x: 160, startPoint y: 248, endPoint x: 413, endPoint y: 159, distance: 268.5
click at [254, 108] on div "**********" at bounding box center [346, 214] width 620 height 304
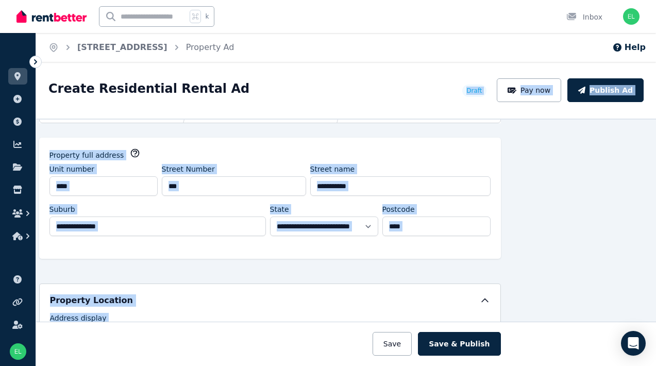
scroll to position [88, 76]
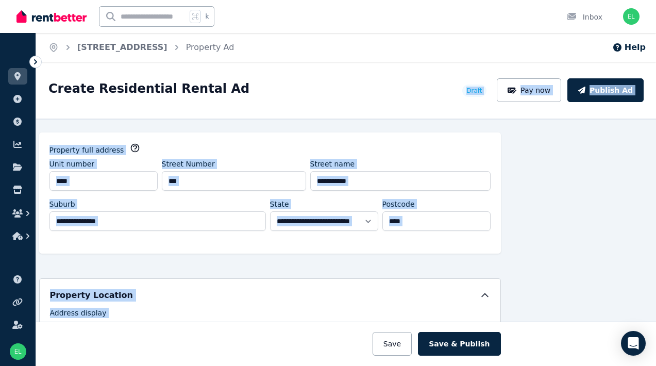
click at [553, 176] on div "**********" at bounding box center [346, 243] width 620 height 248
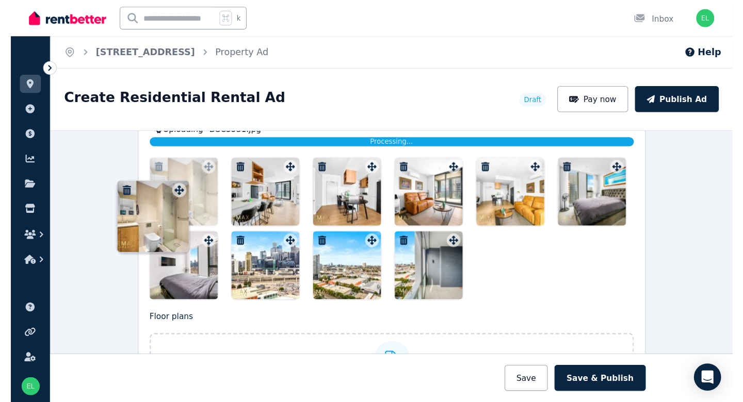
scroll to position [1362, 0]
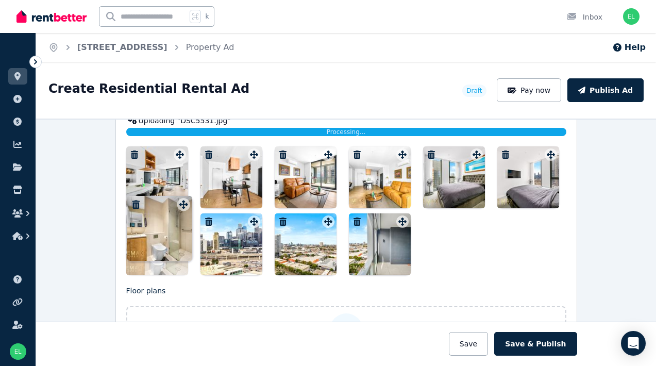
drag, startPoint x: 178, startPoint y: 163, endPoint x: 183, endPoint y: 195, distance: 32.3
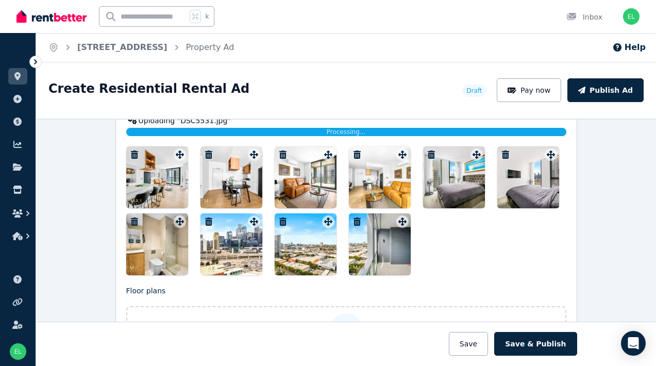
click at [402, 201] on div at bounding box center [380, 177] width 62 height 62
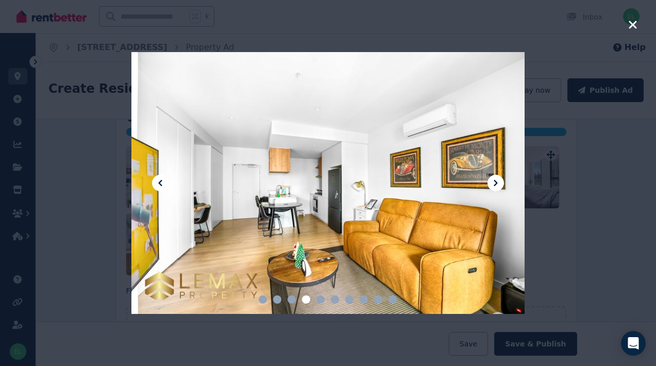
drag, startPoint x: 631, startPoint y: 25, endPoint x: 620, endPoint y: 28, distance: 11.8
click at [631, 26] on icon "button" at bounding box center [633, 25] width 9 height 12
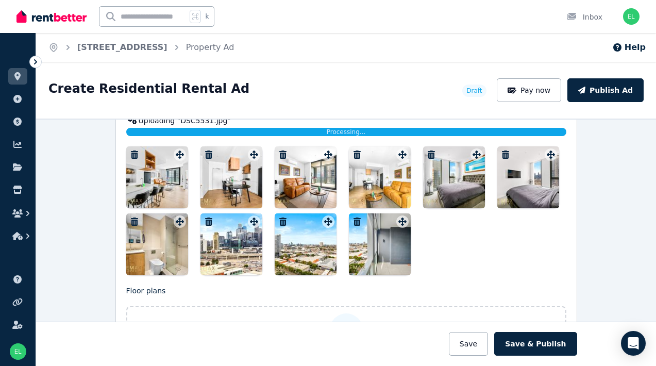
click at [402, 205] on div at bounding box center [380, 177] width 62 height 62
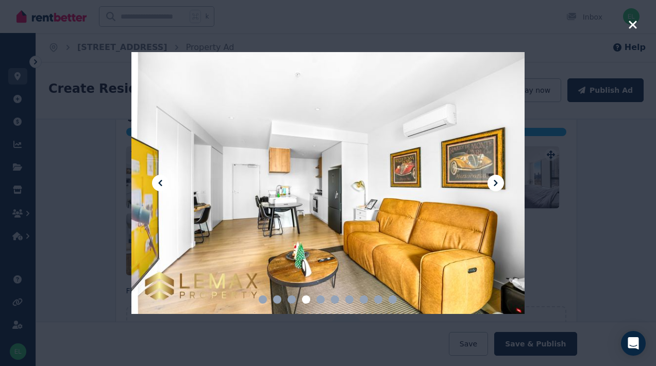
click at [629, 23] on icon "button" at bounding box center [633, 25] width 9 height 12
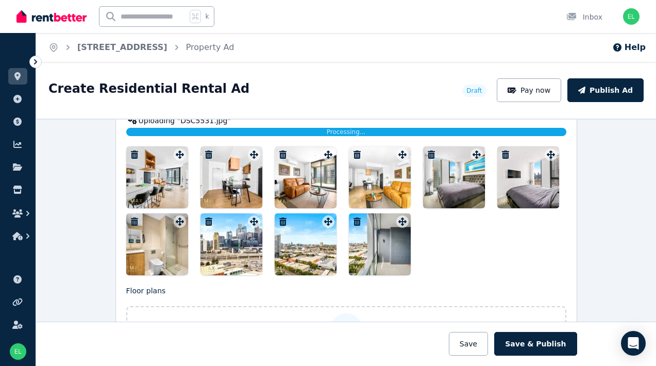
click at [402, 199] on div at bounding box center [380, 177] width 62 height 62
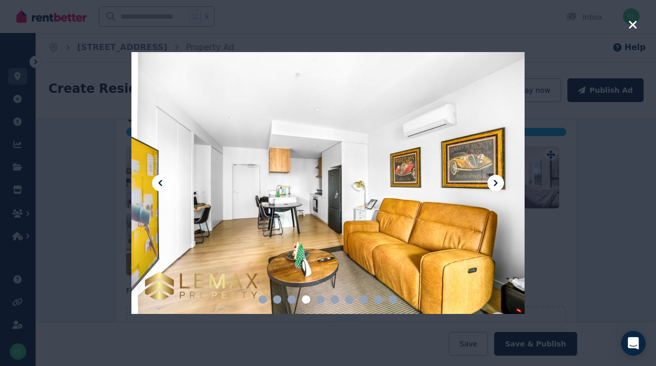
click at [635, 22] on icon "button" at bounding box center [633, 25] width 8 height 8
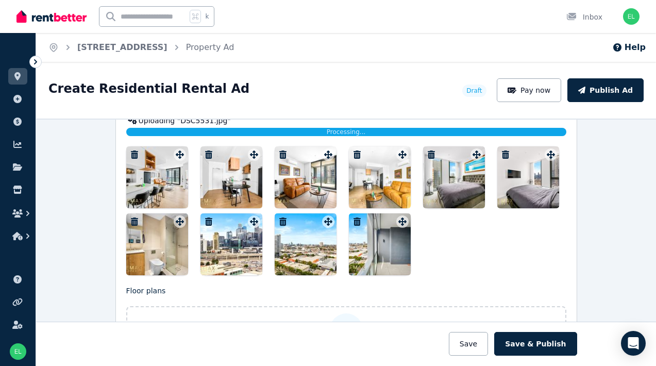
drag, startPoint x: 327, startPoint y: 200, endPoint x: 382, endPoint y: 202, distance: 54.7
click at [377, 206] on div at bounding box center [346, 210] width 440 height 129
drag, startPoint x: 382, startPoint y: 202, endPoint x: 395, endPoint y: 202, distance: 12.9
click at [395, 202] on div at bounding box center [380, 177] width 62 height 62
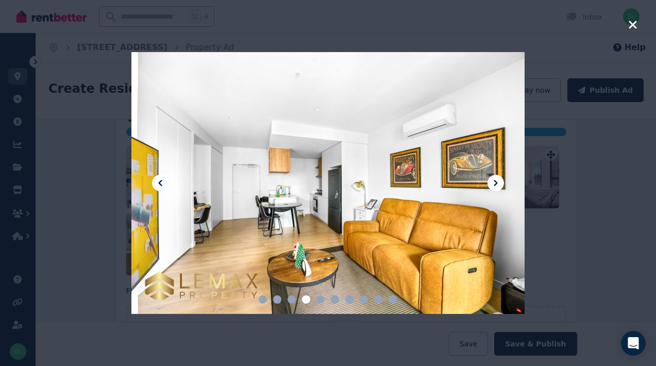
drag, startPoint x: 390, startPoint y: 215, endPoint x: 556, endPoint y: 52, distance: 233.0
click at [403, 172] on div at bounding box center [329, 183] width 394 height 262
drag, startPoint x: 635, startPoint y: 23, endPoint x: 611, endPoint y: 32, distance: 26.6
click at [635, 24] on icon "button" at bounding box center [633, 25] width 8 height 8
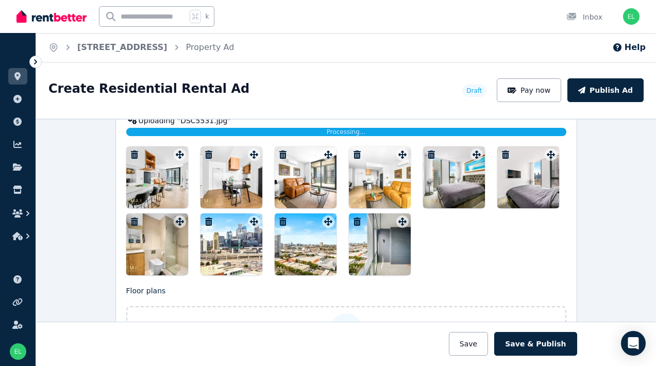
drag, startPoint x: 250, startPoint y: 202, endPoint x: 256, endPoint y: 207, distance: 8.4
click at [256, 207] on div at bounding box center [232, 177] width 62 height 62
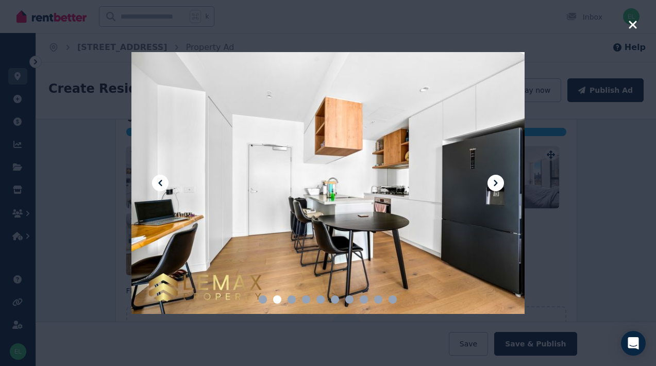
drag, startPoint x: 255, startPoint y: 201, endPoint x: 306, endPoint y: 159, distance: 66.3
click at [255, 200] on div at bounding box center [329, 183] width 394 height 262
click at [633, 23] on icon "button" at bounding box center [633, 25] width 8 height 8
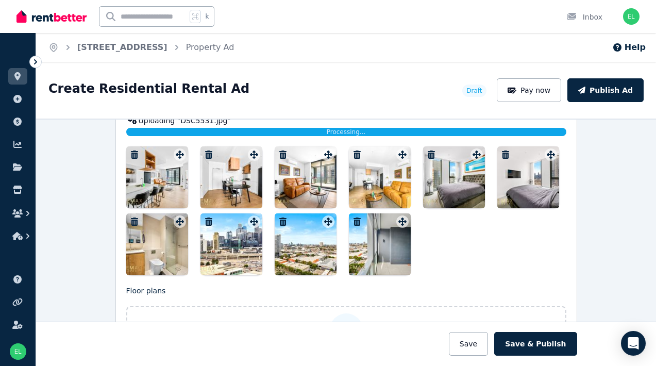
drag, startPoint x: 324, startPoint y: 199, endPoint x: 332, endPoint y: 207, distance: 11.3
click at [332, 207] on div at bounding box center [306, 177] width 62 height 62
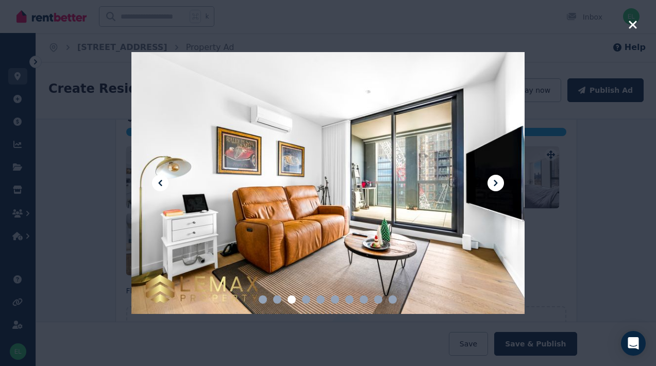
drag, startPoint x: 332, startPoint y: 206, endPoint x: 351, endPoint y: 159, distance: 51.3
click at [343, 178] on div at bounding box center [329, 183] width 394 height 262
click at [630, 27] on icon "button" at bounding box center [633, 25] width 8 height 8
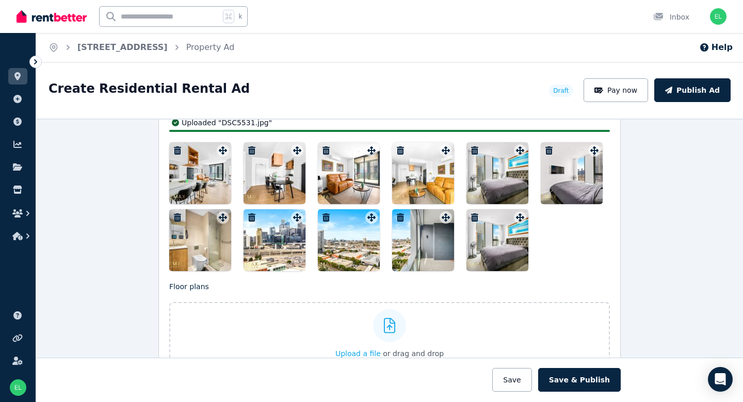
scroll to position [1, 0]
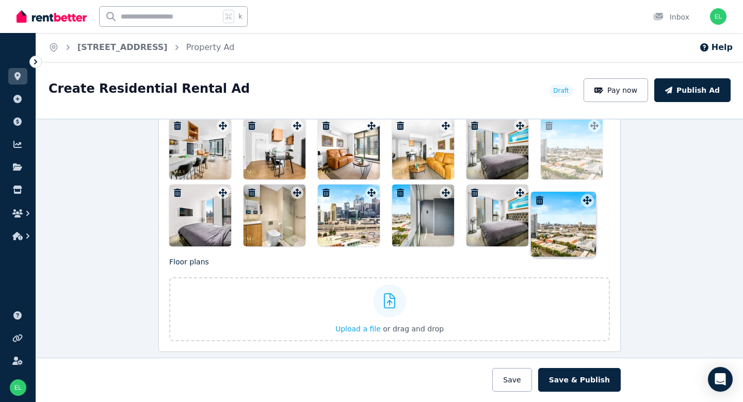
drag, startPoint x: 371, startPoint y: 218, endPoint x: 585, endPoint y: 191, distance: 215.6
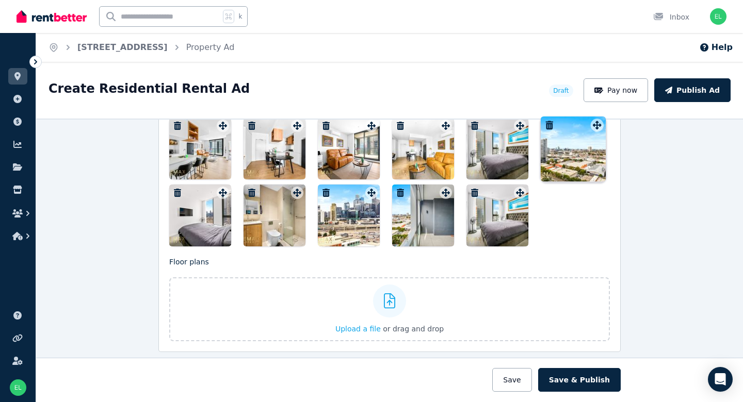
click at [585, 191] on div "Photos Upload a file or drag and drop Uploaded " DSC5531.jpg " Uploaded " DSC55…" at bounding box center [389, 135] width 440 height 224
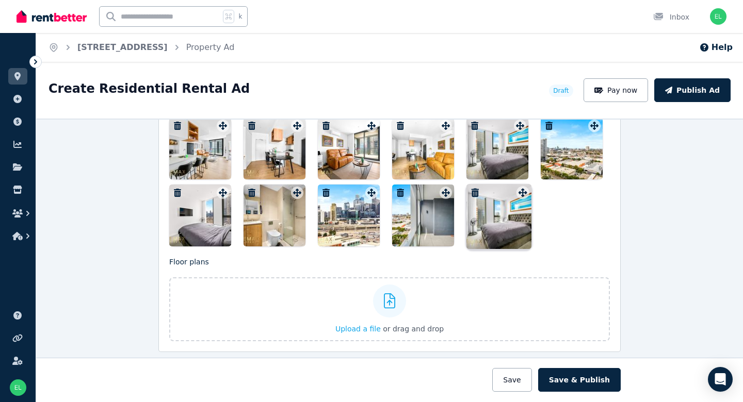
click at [520, 192] on icon at bounding box center [520, 193] width 10 height 8
click at [526, 197] on div at bounding box center [497, 216] width 62 height 62
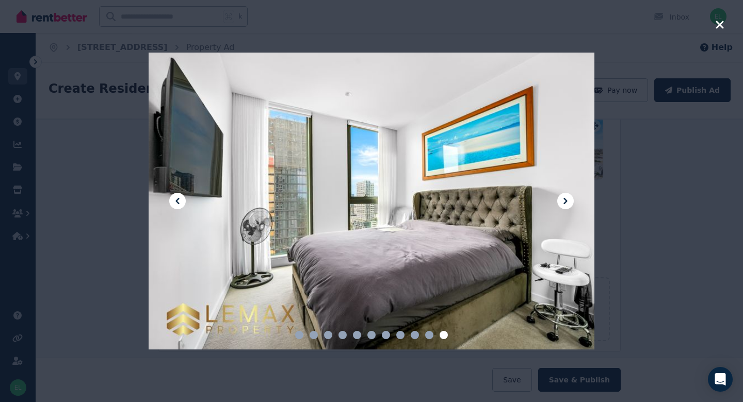
click at [655, 26] on icon "button" at bounding box center [719, 25] width 8 height 8
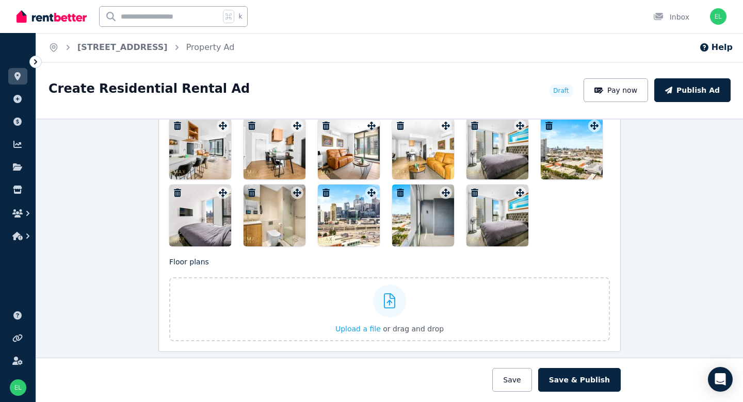
click at [472, 191] on icon "button" at bounding box center [474, 193] width 7 height 8
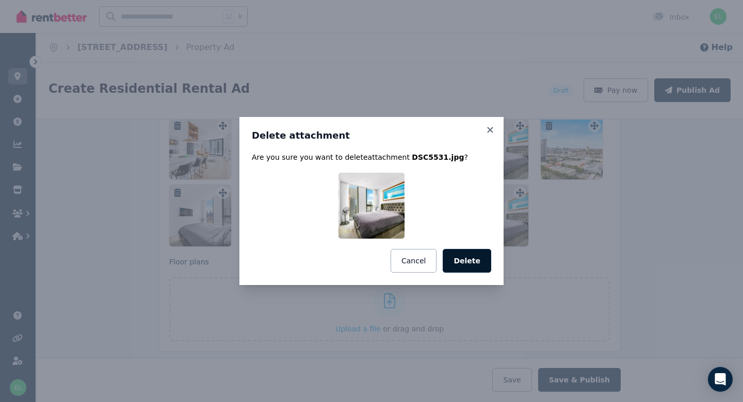
click at [470, 254] on button "Delete" at bounding box center [466, 261] width 48 height 24
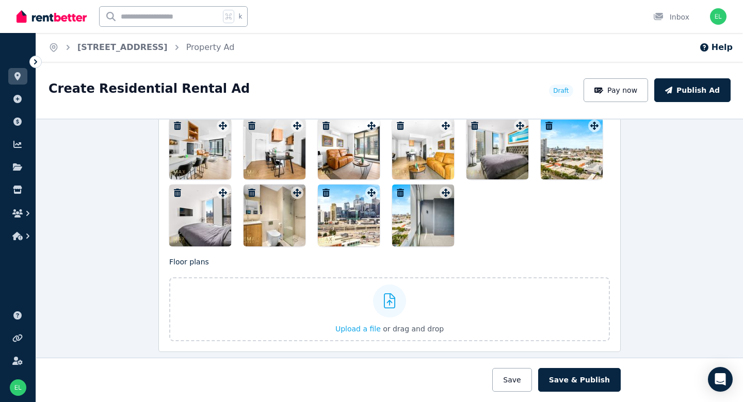
scroll to position [1355, 0]
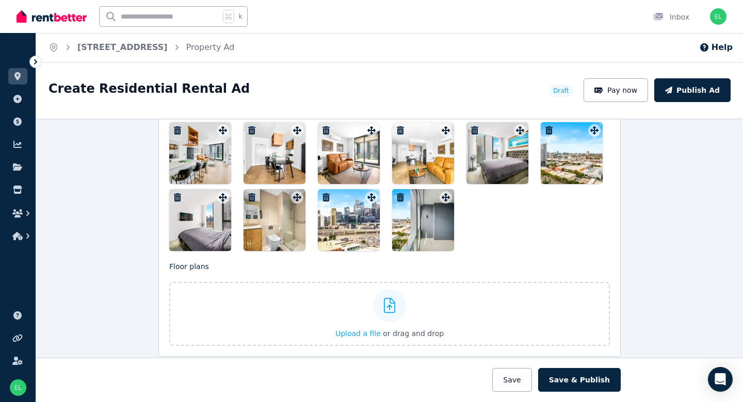
drag, startPoint x: 582, startPoint y: 144, endPoint x: 572, endPoint y: 154, distance: 14.2
click at [572, 154] on div at bounding box center [571, 153] width 62 height 62
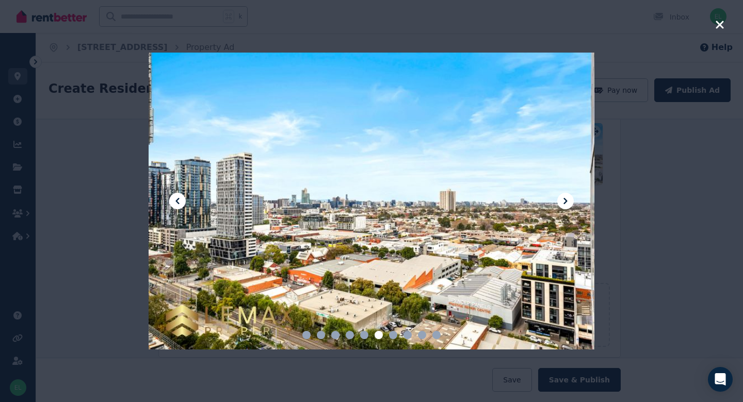
click at [655, 26] on icon "button" at bounding box center [719, 25] width 8 height 8
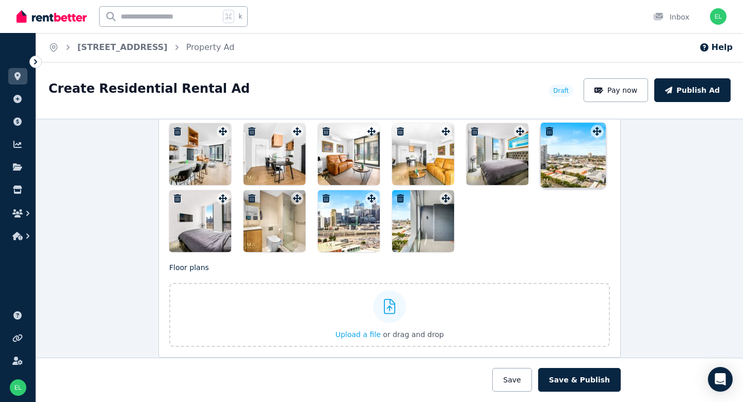
click at [596, 133] on div "Photos Upload a file or drag and drop Uploaded " DSC5531.jpg " Uploaded " DSC55…" at bounding box center [389, 140] width 440 height 224
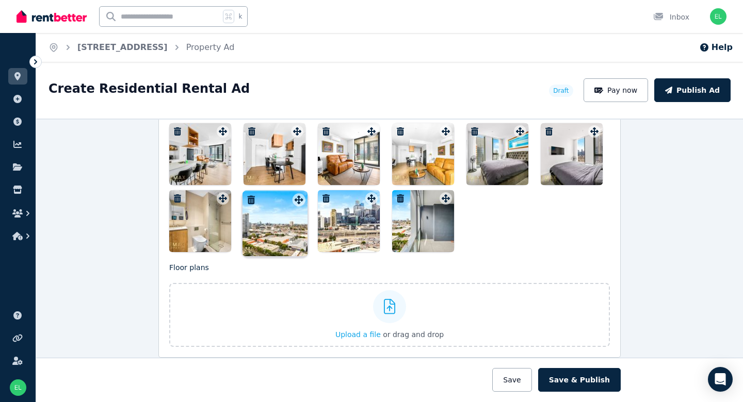
drag, startPoint x: 596, startPoint y: 133, endPoint x: 299, endPoint y: 192, distance: 302.5
drag, startPoint x: 429, startPoint y: 209, endPoint x: 421, endPoint y: 219, distance: 12.2
click at [421, 219] on div at bounding box center [423, 221] width 62 height 62
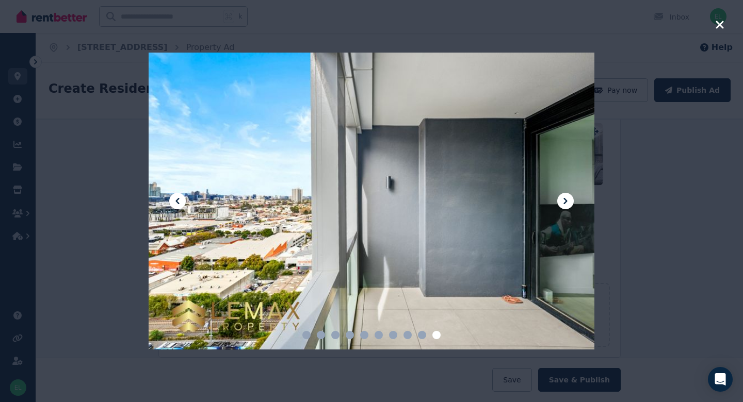
click at [655, 26] on icon "button" at bounding box center [719, 25] width 8 height 8
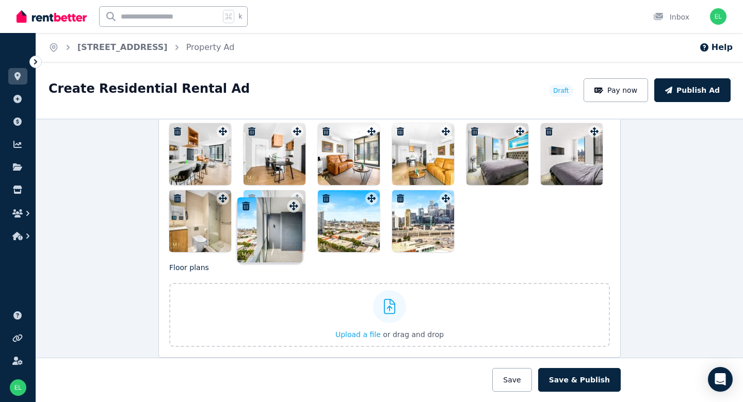
drag, startPoint x: 447, startPoint y: 199, endPoint x: 294, endPoint y: 198, distance: 153.2
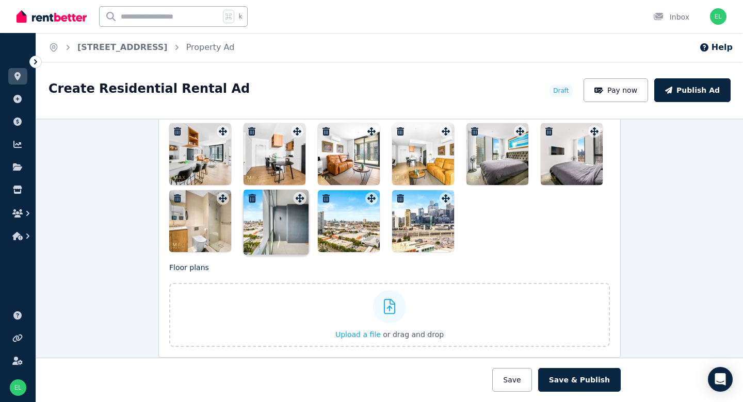
click at [294, 198] on div "Photos Upload a file or drag and drop Uploaded " DSC5531.jpg " Uploaded " DSC55…" at bounding box center [389, 140] width 440 height 224
click at [550, 211] on div at bounding box center [389, 187] width 440 height 129
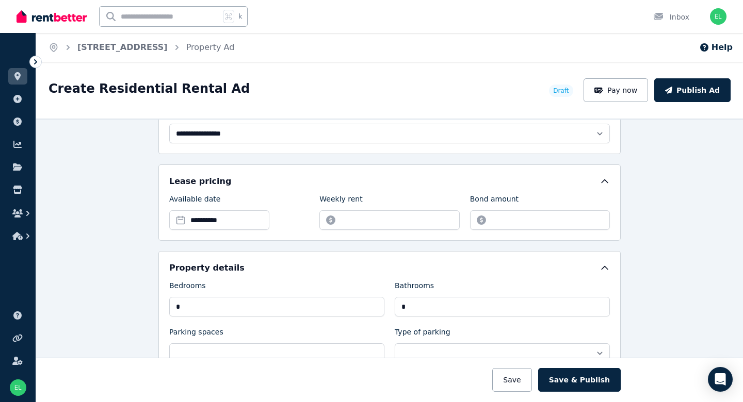
scroll to position [0, 1]
click at [372, 221] on input "Weekly rent" at bounding box center [389, 220] width 140 height 20
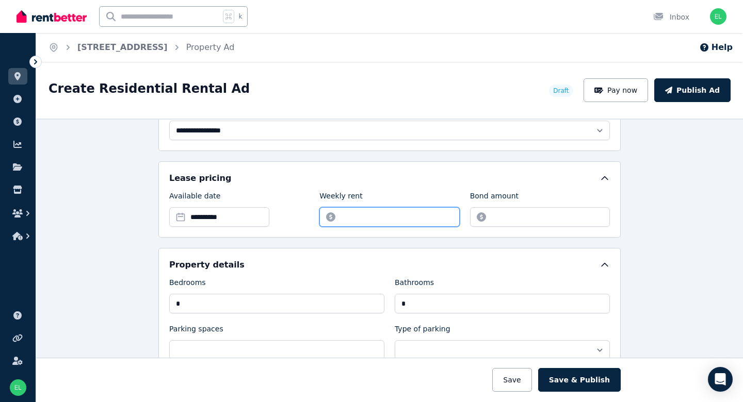
click at [368, 213] on input "Weekly rent" at bounding box center [389, 217] width 140 height 20
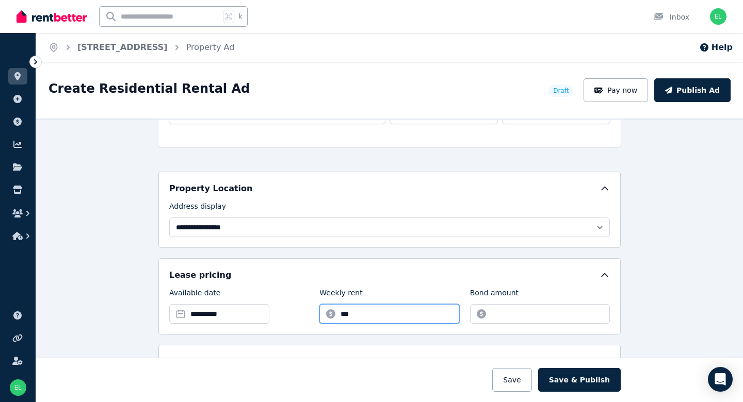
type input "***"
click at [655, 303] on div "**********" at bounding box center [389, 261] width 706 height 284
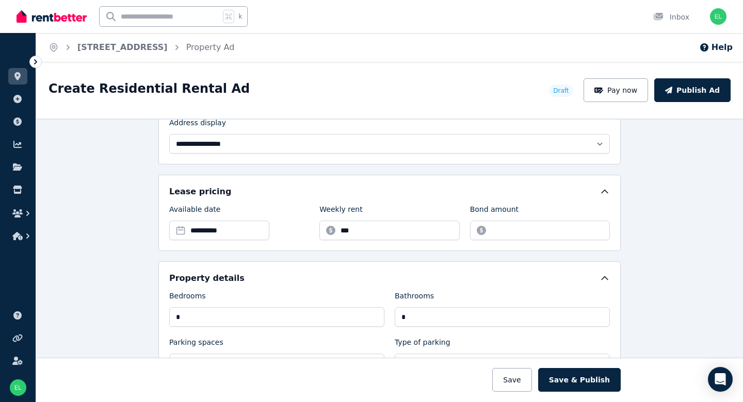
scroll to position [285, 0]
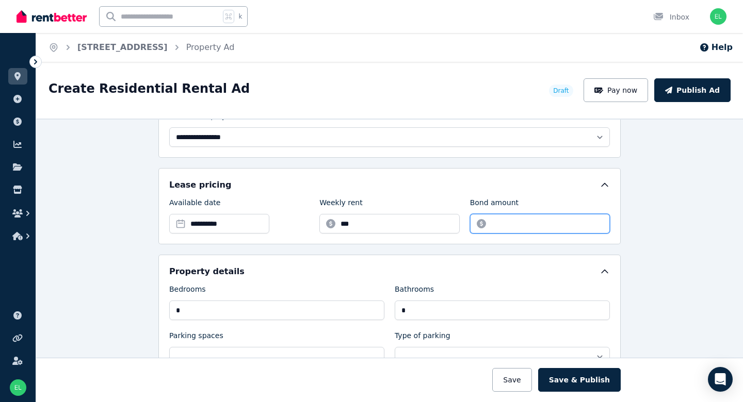
click at [481, 226] on input "Bond amount" at bounding box center [540, 224] width 140 height 20
type input "****"
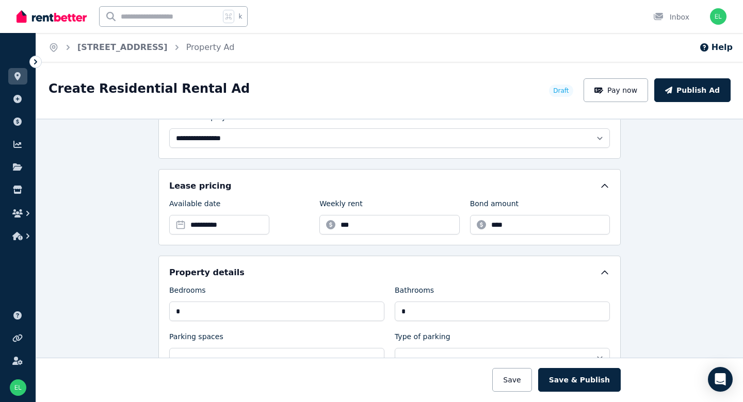
click at [470, 264] on div "**********" at bounding box center [389, 340] width 462 height 169
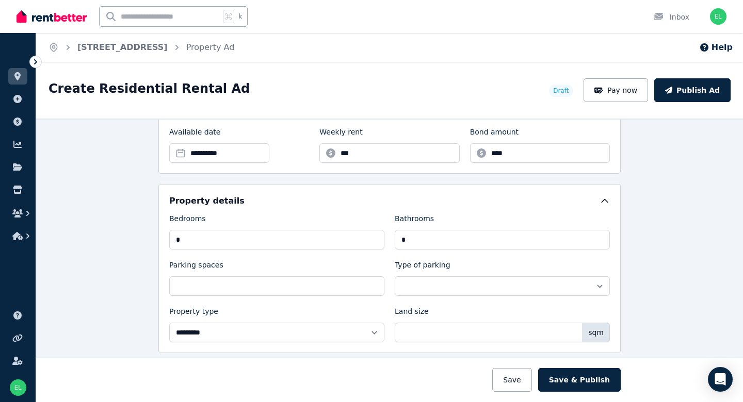
scroll to position [356, 0]
click at [349, 281] on input "Parking spaces" at bounding box center [276, 286] width 215 height 20
select select "**********"
click at [628, 254] on div "**********" at bounding box center [389, 261] width 706 height 284
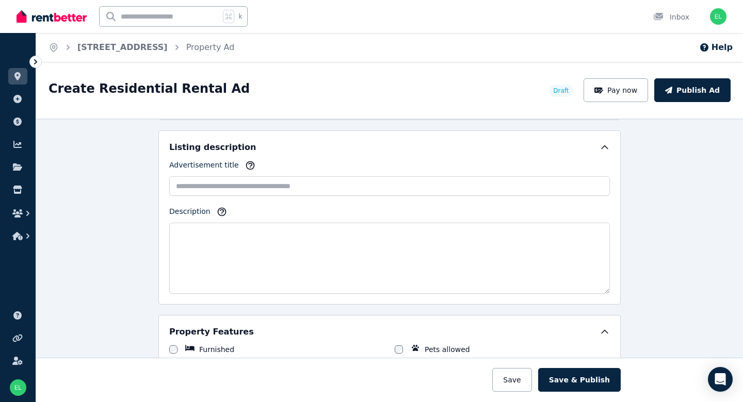
scroll to position [590, 0]
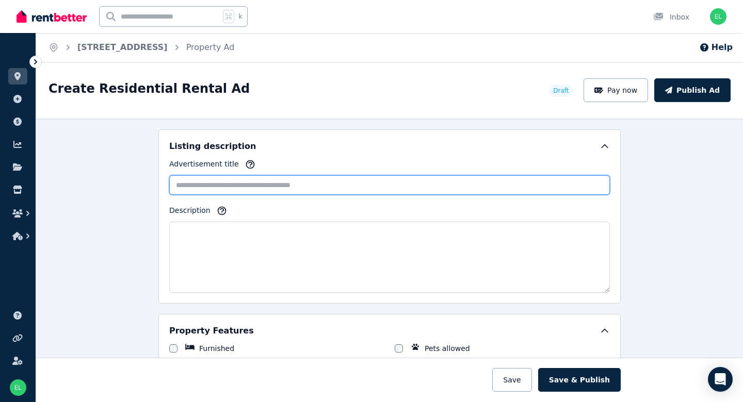
click at [264, 185] on input "Advertisement title" at bounding box center [389, 185] width 440 height 20
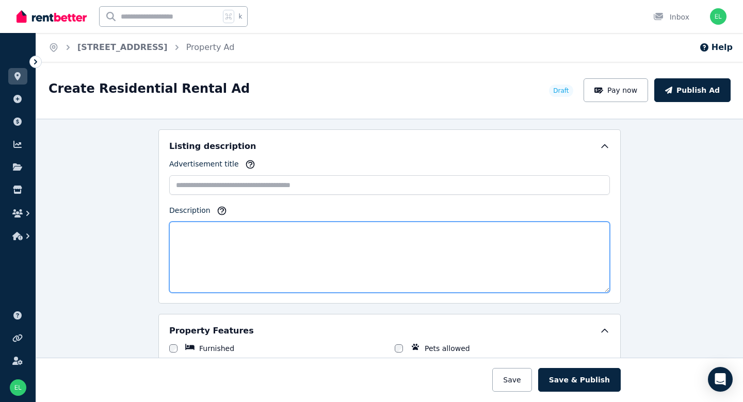
click at [274, 237] on textarea "Description" at bounding box center [389, 257] width 440 height 71
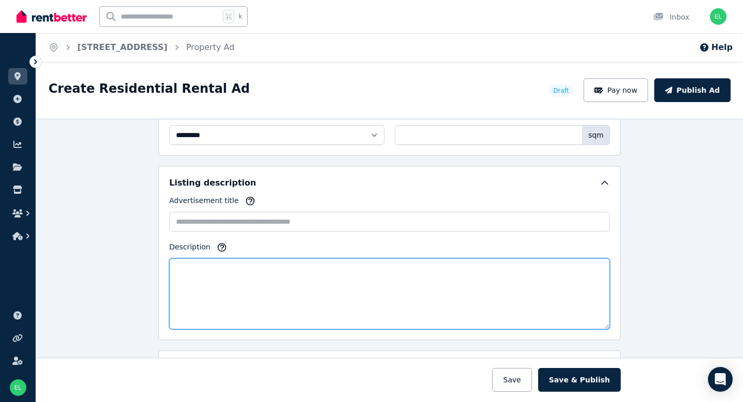
scroll to position [552, 0]
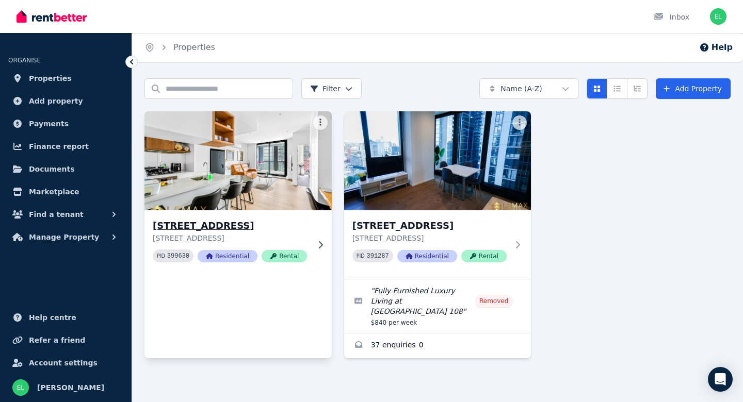
click at [220, 227] on h3 "[STREET_ADDRESS]" at bounding box center [231, 226] width 156 height 14
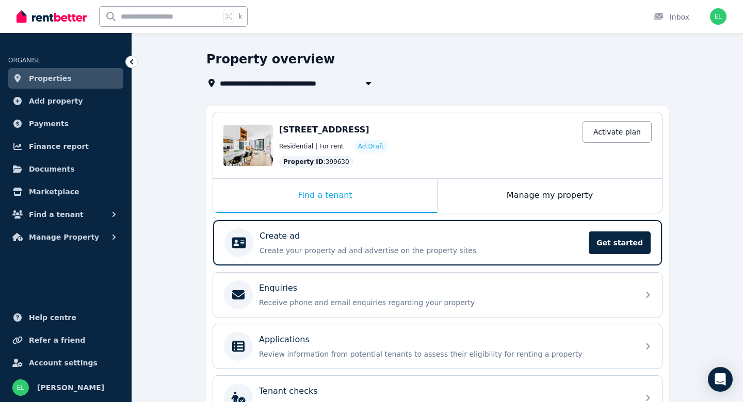
scroll to position [26, 0]
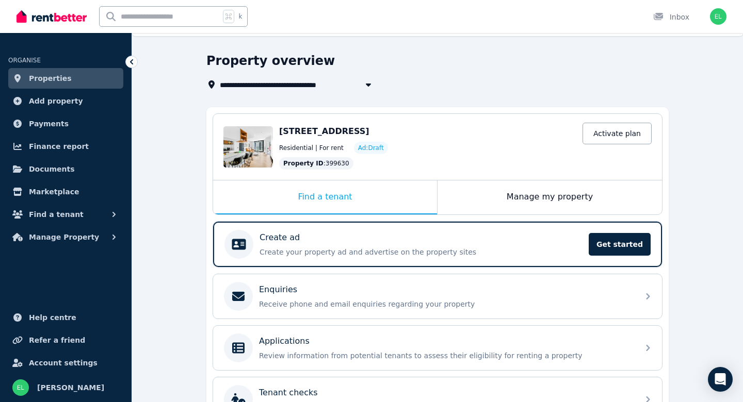
click at [335, 130] on span "[STREET_ADDRESS]" at bounding box center [324, 131] width 90 height 10
click at [328, 135] on span "[STREET_ADDRESS]" at bounding box center [324, 131] width 90 height 10
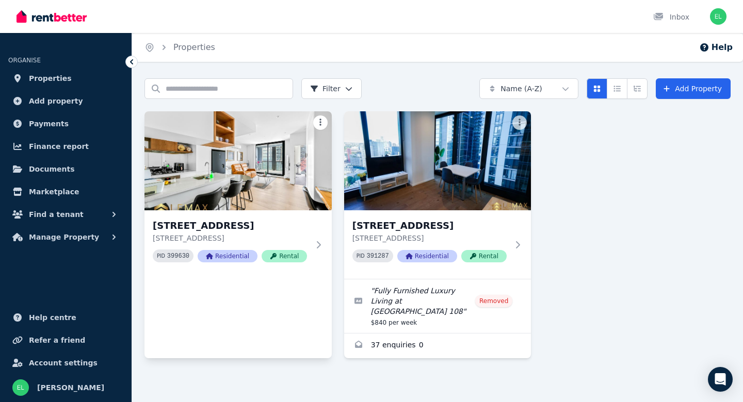
click at [313, 116] on div "1518/259 Normanby Rd, South Melbourne 1518/259 Normanby Rd, South Melbourne VIC…" at bounding box center [237, 195] width 187 height 168
click at [316, 119] on html "Open main menu Inbox Open user menu ORGANISE Properties Add property Payments F…" at bounding box center [371, 201] width 743 height 402
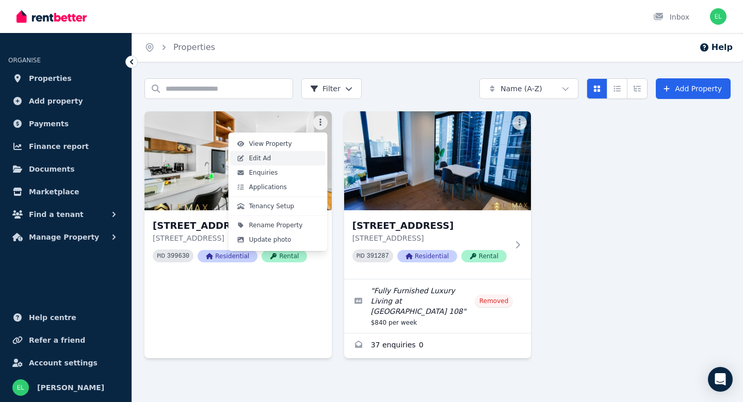
click at [282, 155] on link "Edit Ad" at bounding box center [278, 158] width 95 height 14
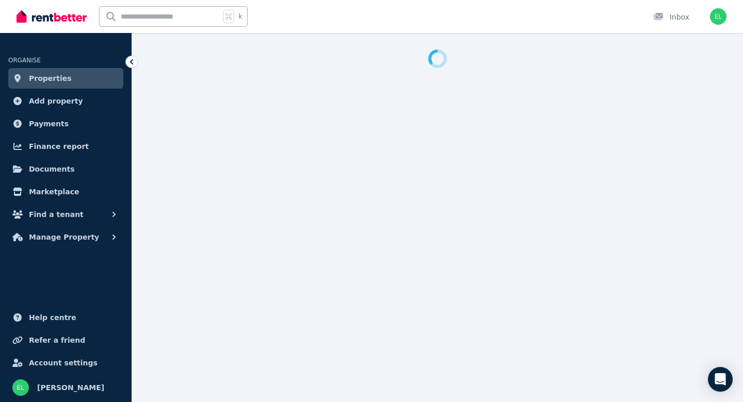
scroll to position [1, 0]
select select "***"
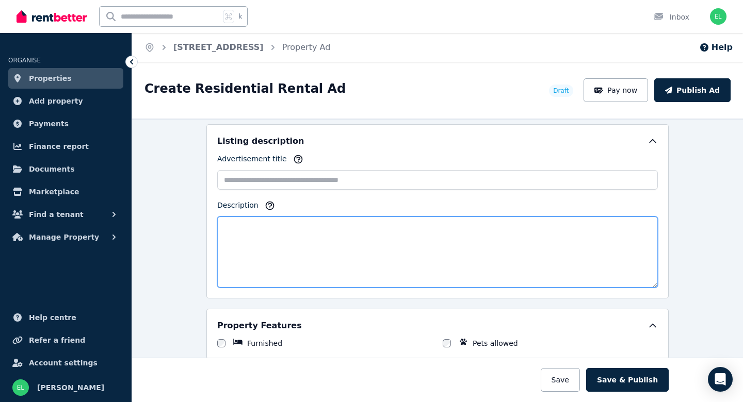
click at [262, 230] on textarea "Description" at bounding box center [437, 252] width 440 height 71
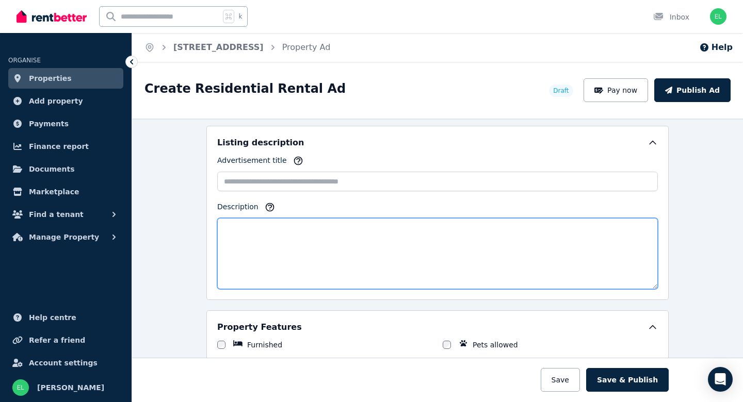
paste textarea "**********"
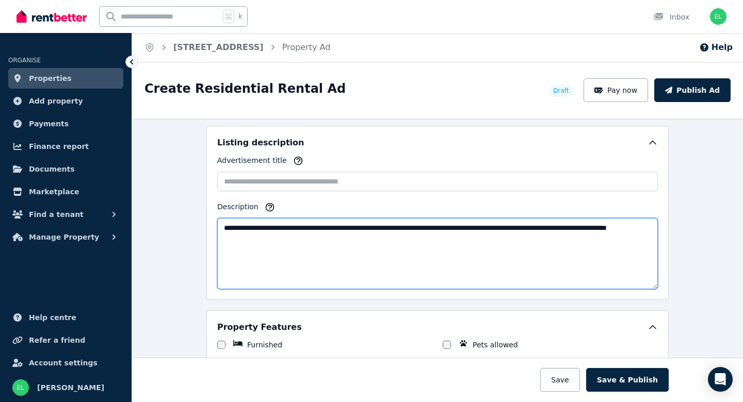
paste textarea "**********"
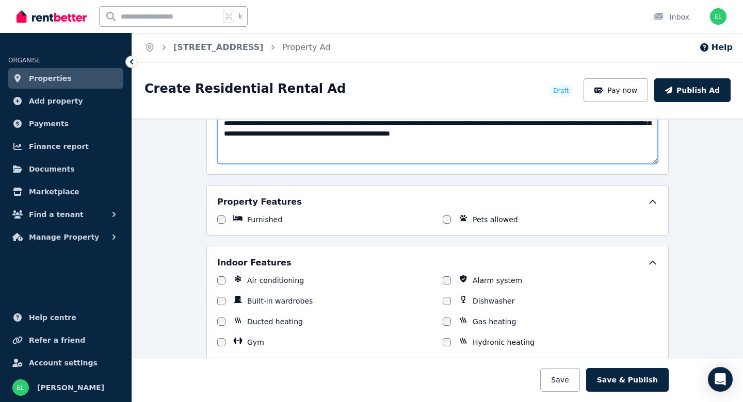
scroll to position [730, 0]
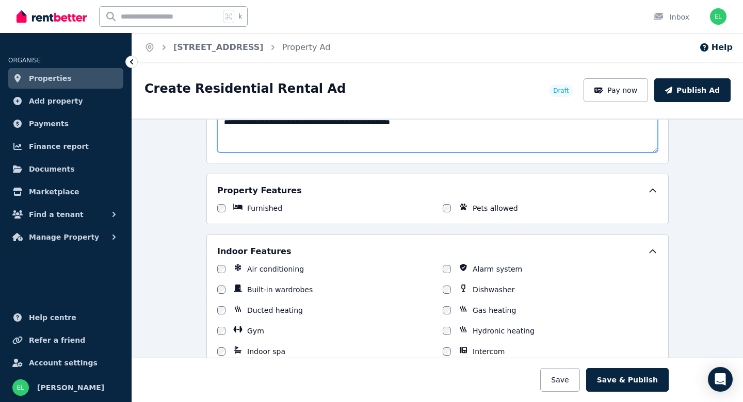
paste textarea "**********"
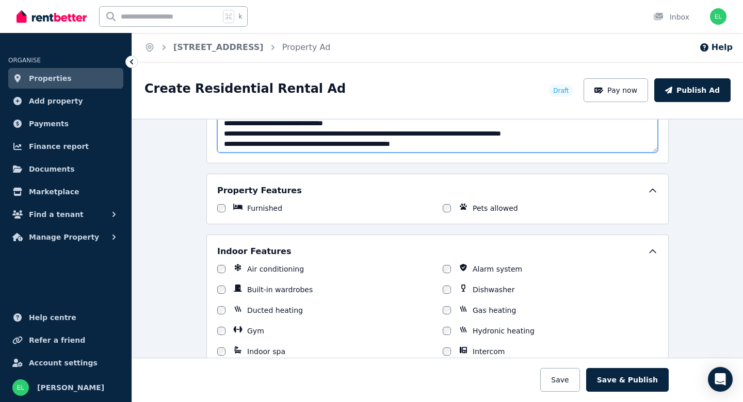
scroll to position [35, 0]
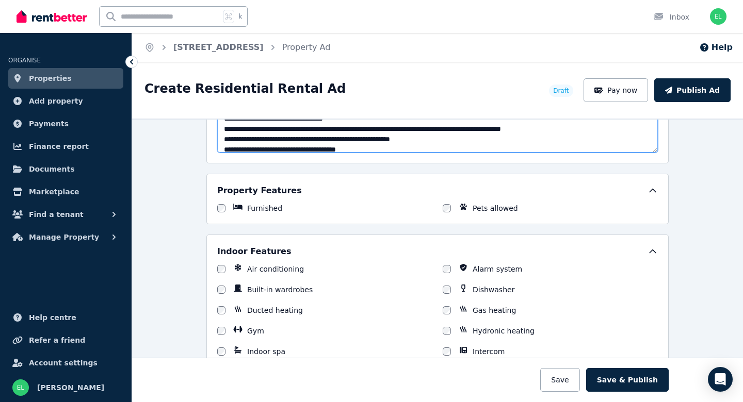
click at [589, 141] on textarea "Description" at bounding box center [437, 116] width 440 height 71
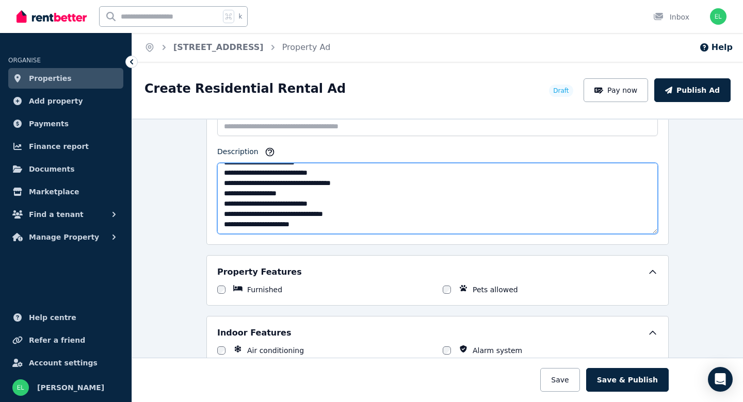
scroll to position [647, 0]
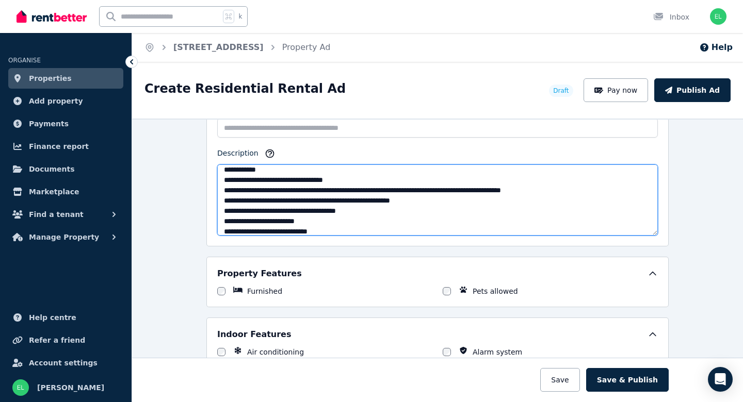
drag, startPoint x: 221, startPoint y: 178, endPoint x: 229, endPoint y: 178, distance: 8.3
click at [225, 179] on textarea "Description" at bounding box center [437, 200] width 440 height 71
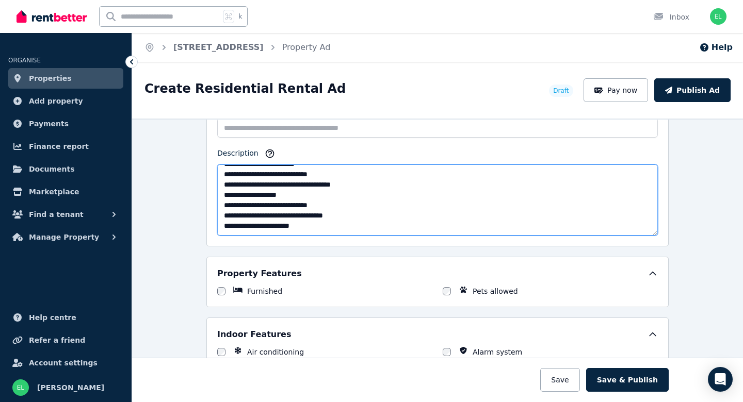
scroll to position [124, 0]
click at [370, 185] on textarea "Description" at bounding box center [437, 200] width 440 height 71
drag, startPoint x: 224, startPoint y: 202, endPoint x: 321, endPoint y: 256, distance: 110.3
click at [324, 262] on div "**********" at bounding box center [437, 404] width 462 height 1371
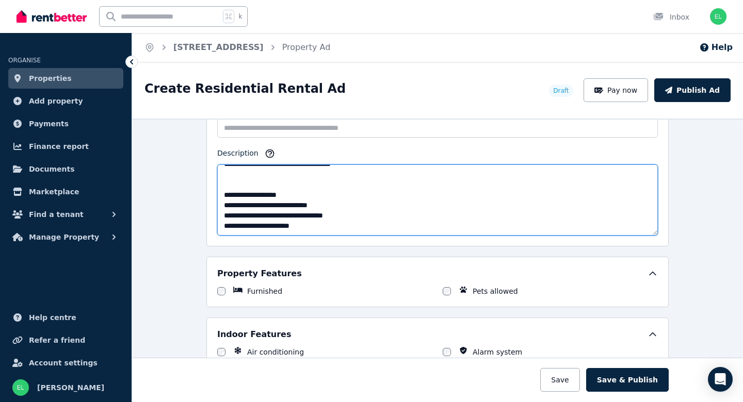
paste textarea "**********"
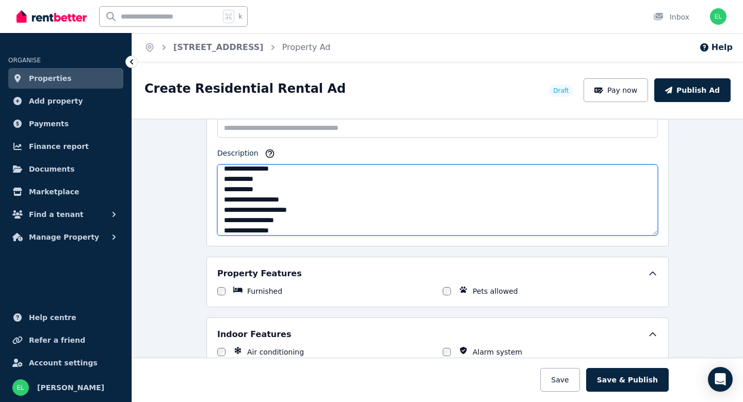
scroll to position [218, 0]
drag, startPoint x: 222, startPoint y: 173, endPoint x: 328, endPoint y: 175, distance: 106.8
click at [328, 175] on textarea "Description" at bounding box center [437, 200] width 440 height 71
paste textarea "**********"
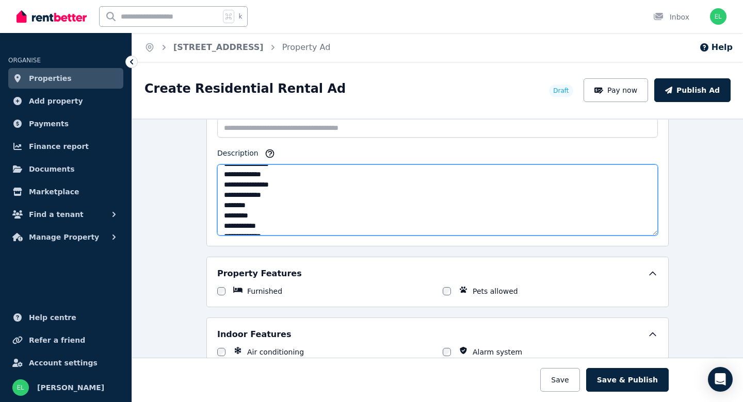
scroll to position [645, 0]
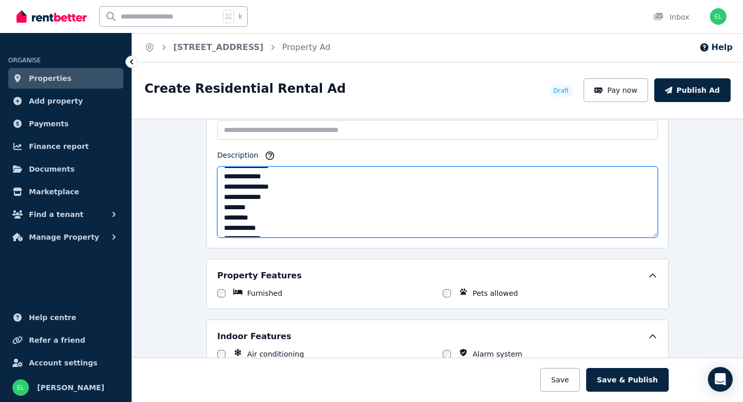
drag, startPoint x: 281, startPoint y: 198, endPoint x: 215, endPoint y: 185, distance: 67.3
click at [215, 185] on div "Listing description Advertisement title Description" at bounding box center [437, 161] width 462 height 174
drag, startPoint x: 224, startPoint y: 194, endPoint x: 274, endPoint y: 231, distance: 62.4
click at [274, 231] on textarea "Description" at bounding box center [437, 202] width 440 height 71
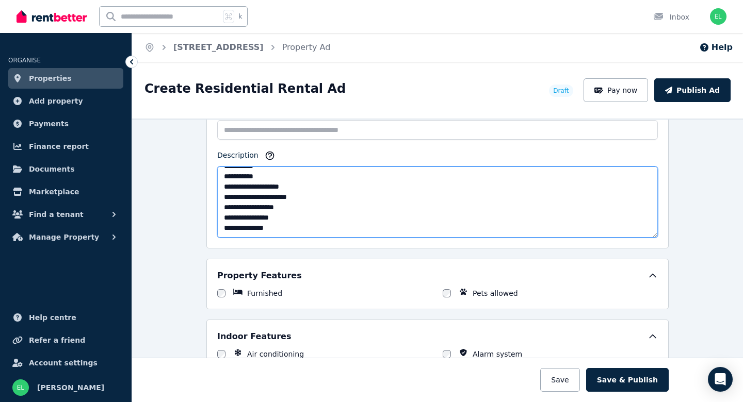
scroll to position [258, 0]
drag, startPoint x: 222, startPoint y: 184, endPoint x: 299, endPoint y: 219, distance: 84.2
click at [299, 219] on textarea "Description" at bounding box center [437, 202] width 440 height 71
paste textarea "**********"
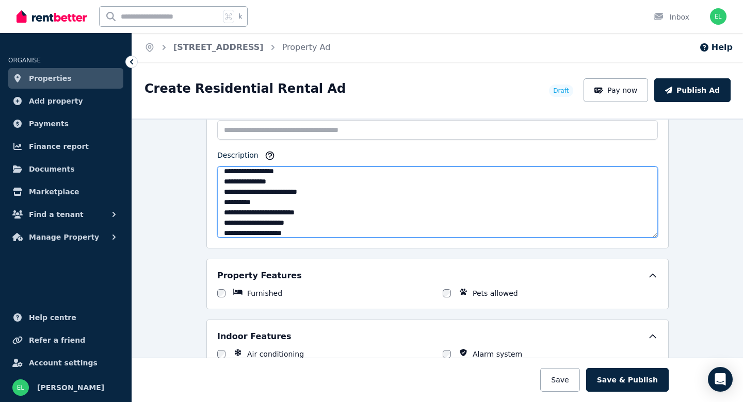
click at [222, 189] on textarea "Description" at bounding box center [437, 202] width 440 height 71
paste textarea "**********"
drag, startPoint x: 219, startPoint y: 217, endPoint x: 313, endPoint y: 212, distance: 94.5
click at [311, 217] on textarea "Description" at bounding box center [437, 202] width 440 height 71
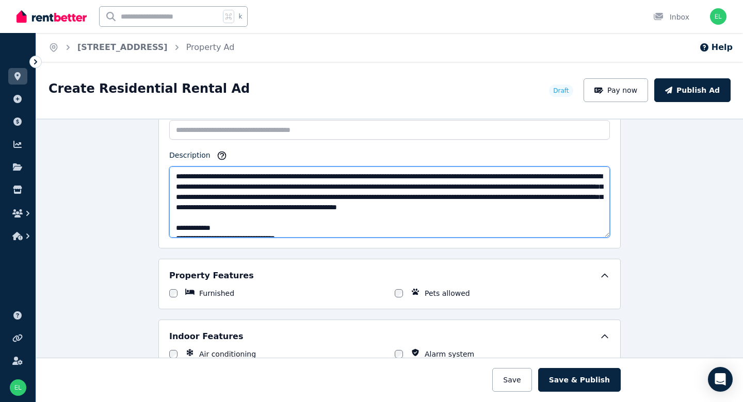
scroll to position [0, 0]
drag, startPoint x: 175, startPoint y: 175, endPoint x: 180, endPoint y: 170, distance: 7.3
click at [179, 171] on textarea "Description" at bounding box center [389, 202] width 440 height 71
paste textarea "**********"
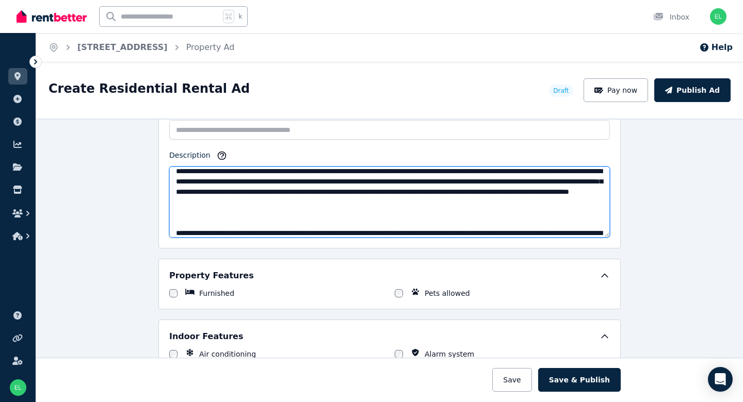
scroll to position [45, 0]
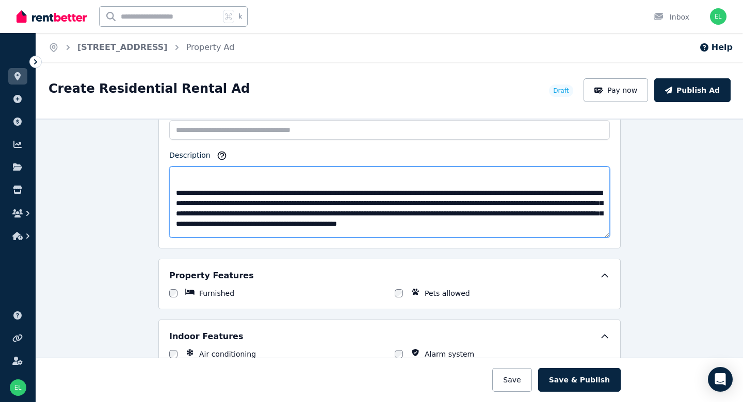
click at [173, 202] on textarea "Description" at bounding box center [389, 202] width 440 height 71
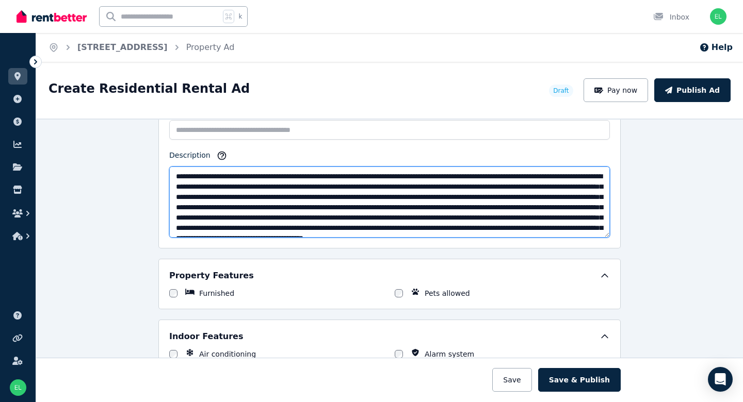
scroll to position [643, 0]
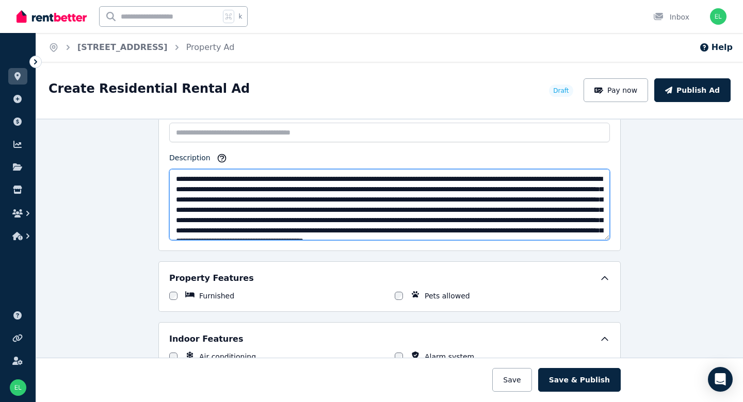
click at [330, 198] on textarea "Description" at bounding box center [389, 204] width 440 height 71
click at [439, 197] on textarea "Description" at bounding box center [389, 204] width 440 height 71
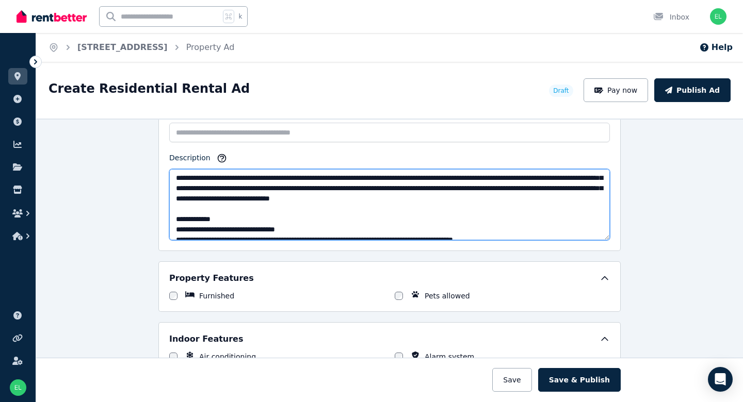
scroll to position [34, 0]
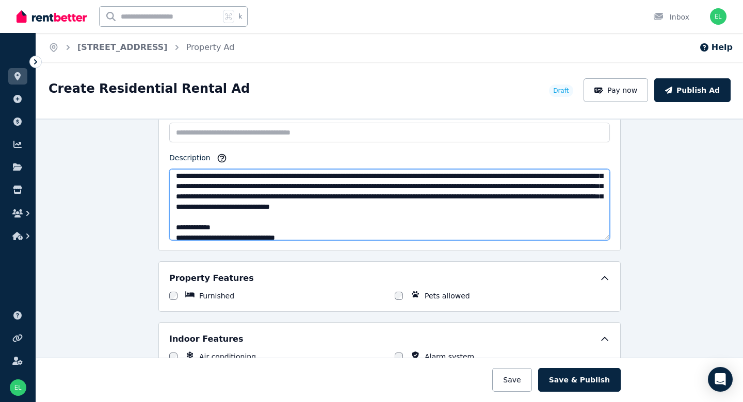
click at [206, 194] on textarea "Description" at bounding box center [389, 204] width 440 height 71
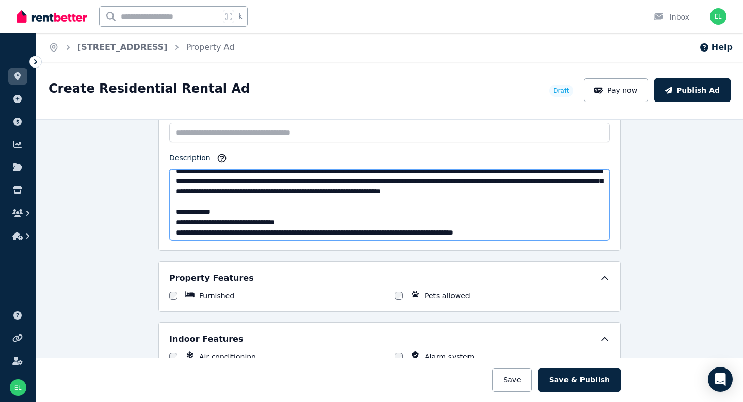
scroll to position [61, 0]
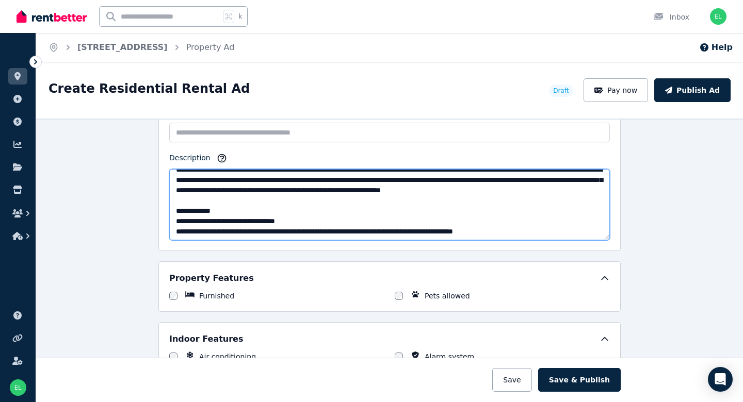
drag, startPoint x: 435, startPoint y: 203, endPoint x: 434, endPoint y: 216, distance: 13.4
click at [434, 216] on textarea "Description" at bounding box center [389, 204] width 440 height 71
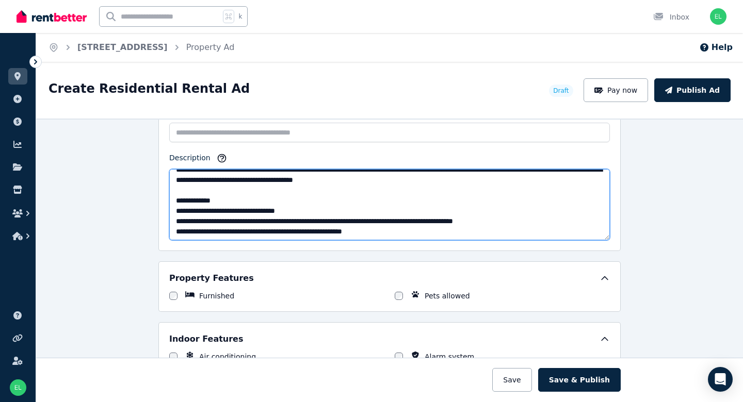
click at [201, 229] on textarea "Description" at bounding box center [389, 204] width 440 height 71
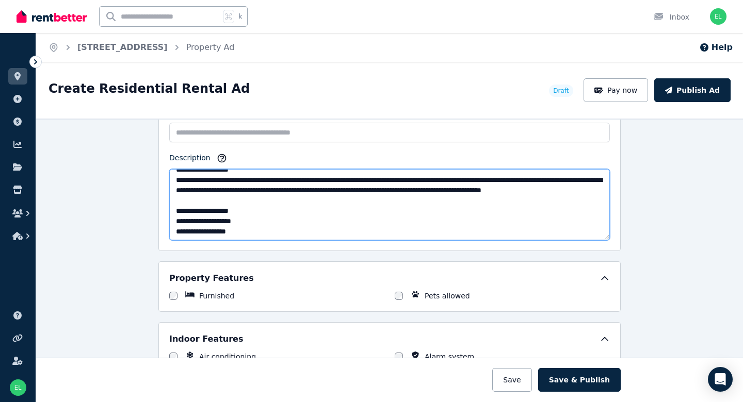
scroll to position [199, 0]
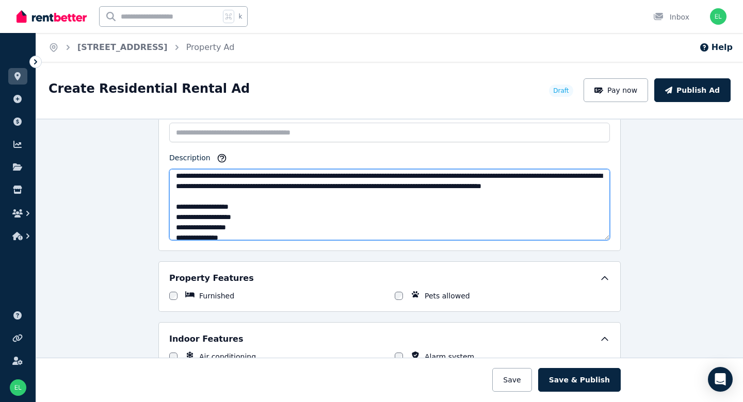
drag, startPoint x: 174, startPoint y: 201, endPoint x: 278, endPoint y: 211, distance: 104.7
click at [278, 211] on textarea "Description" at bounding box center [389, 204] width 440 height 71
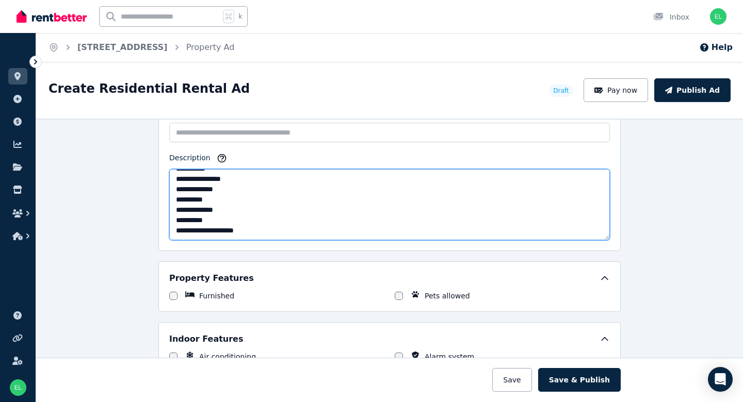
scroll to position [330, 0]
drag, startPoint x: 176, startPoint y: 188, endPoint x: 294, endPoint y: 217, distance: 121.6
click at [297, 219] on textarea "Description" at bounding box center [389, 204] width 440 height 71
paste textarea "**********"
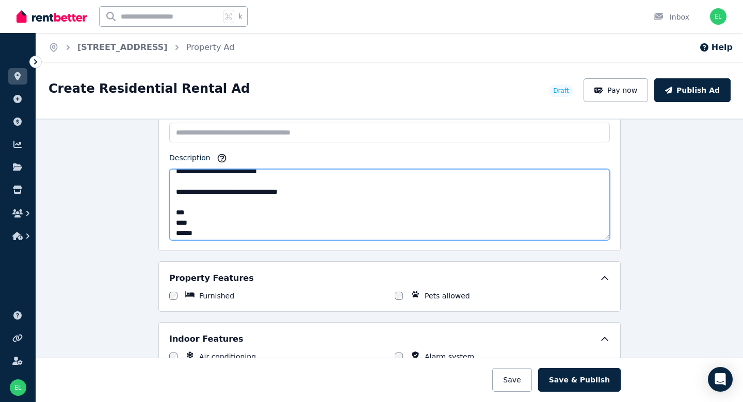
scroll to position [194, 0]
drag, startPoint x: 186, startPoint y: 221, endPoint x: 192, endPoint y: 220, distance: 6.4
click at [186, 221] on textarea "Description" at bounding box center [389, 204] width 440 height 71
drag, startPoint x: 179, startPoint y: 209, endPoint x: 324, endPoint y: 205, distance: 145.5
click at [332, 206] on textarea "Description" at bounding box center [389, 204] width 440 height 71
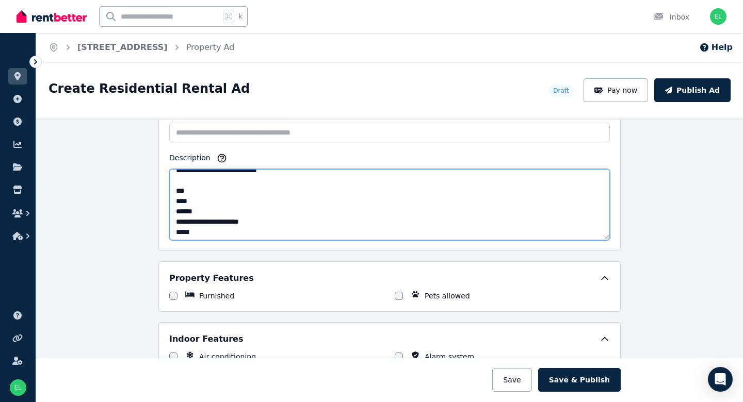
drag, startPoint x: 174, startPoint y: 190, endPoint x: 318, endPoint y: 191, distance: 143.9
click at [318, 191] on textarea "Description" at bounding box center [389, 204] width 440 height 71
click at [176, 200] on textarea "Description" at bounding box center [389, 204] width 440 height 71
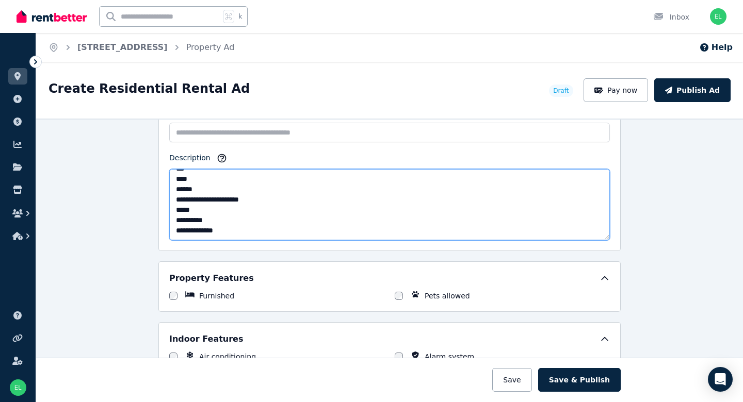
click at [231, 221] on textarea "Description" at bounding box center [389, 204] width 440 height 71
click at [178, 199] on textarea "Description" at bounding box center [389, 204] width 440 height 71
paste textarea "**********"
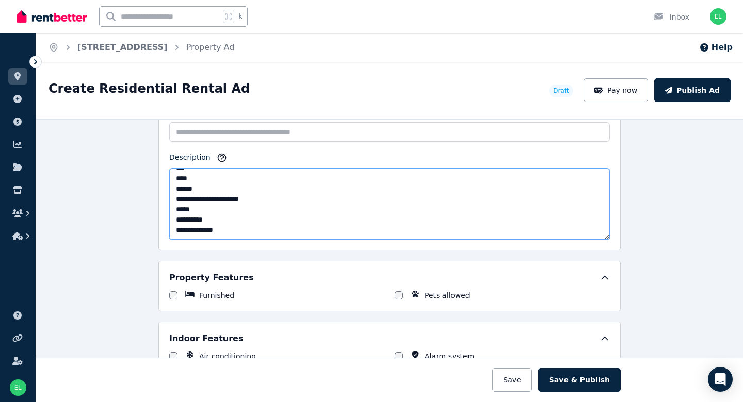
click at [238, 220] on textarea "Description" at bounding box center [389, 204] width 440 height 71
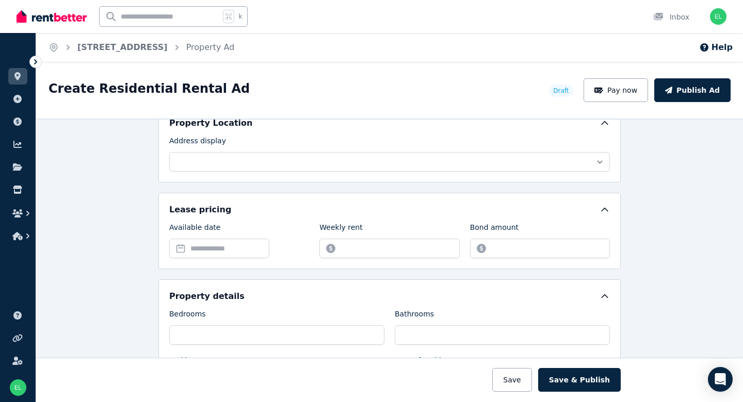
scroll to position [263, 0]
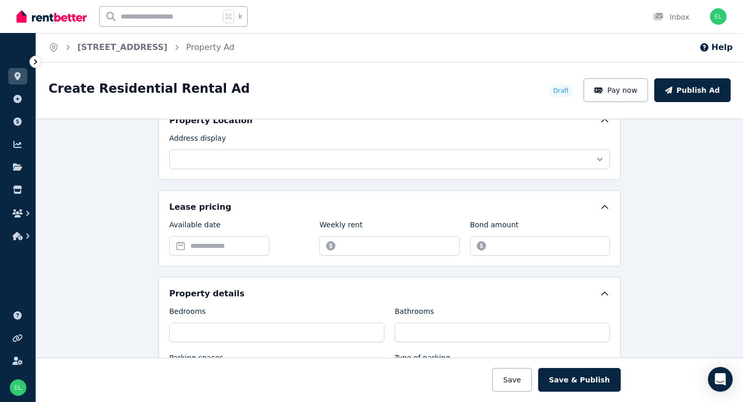
type textarea "**********"
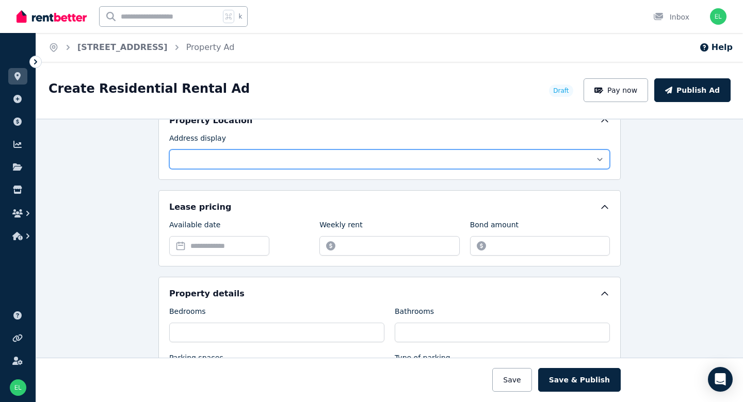
select select "**********"
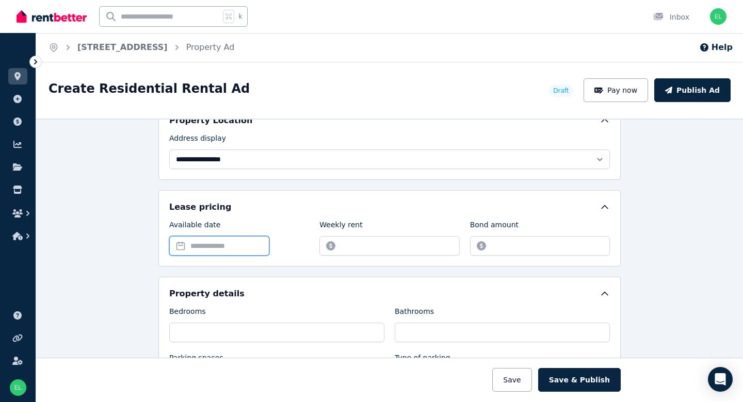
click at [222, 242] on input "Available date" at bounding box center [219, 246] width 100 height 20
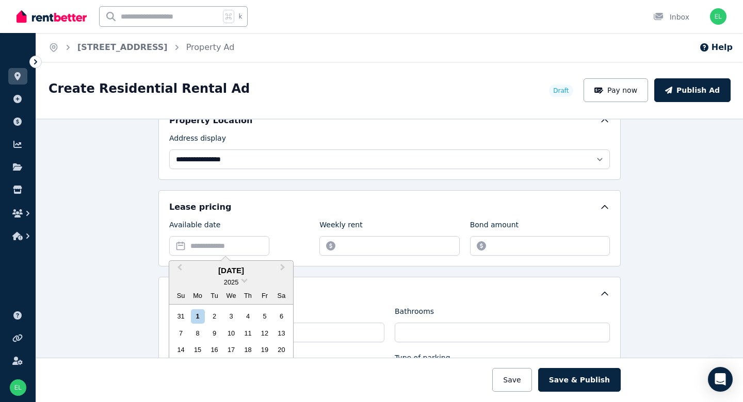
drag, startPoint x: 227, startPoint y: 317, endPoint x: 268, endPoint y: 291, distance: 47.5
click at [227, 316] on div "3" at bounding box center [231, 316] width 14 height 14
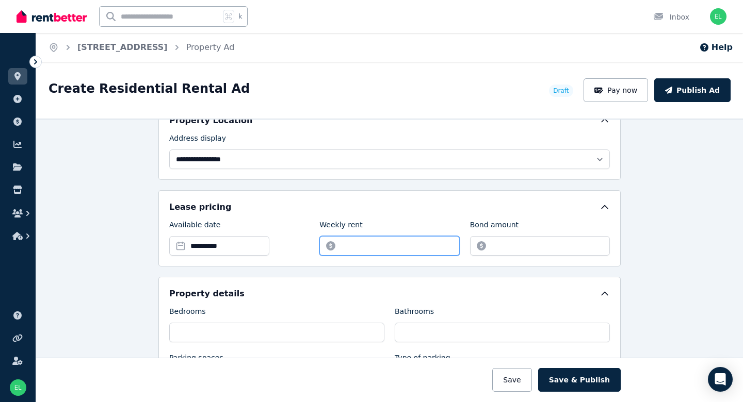
drag, startPoint x: 343, startPoint y: 249, endPoint x: 276, endPoint y: 243, distance: 67.3
click at [343, 249] on input "Weekly rent" at bounding box center [389, 246] width 140 height 20
click at [209, 243] on input "**********" at bounding box center [219, 246] width 100 height 20
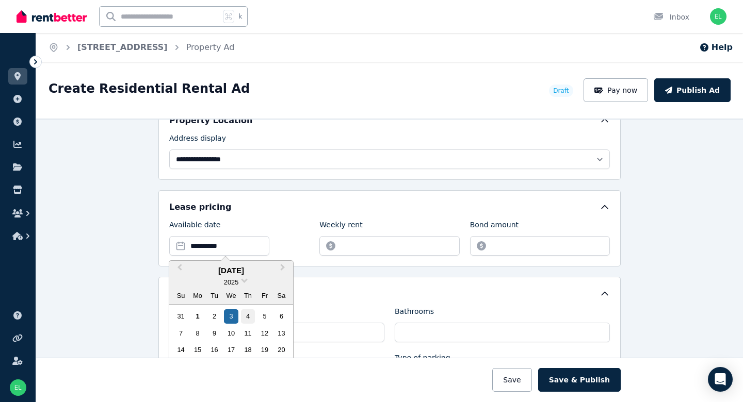
click at [246, 315] on div "4" at bounding box center [248, 316] width 14 height 14
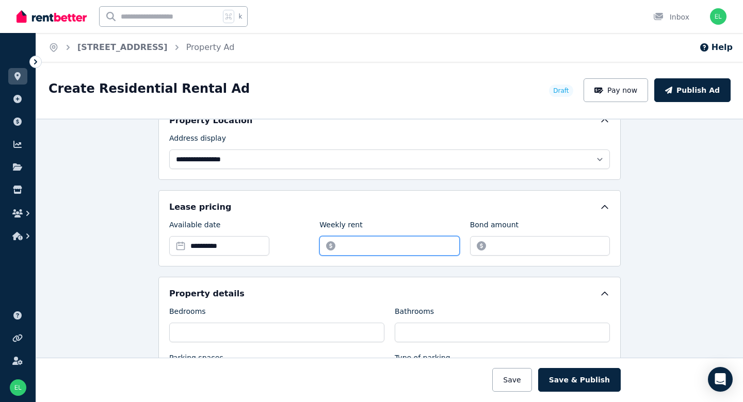
click at [350, 247] on input "Weekly rent" at bounding box center [389, 246] width 140 height 20
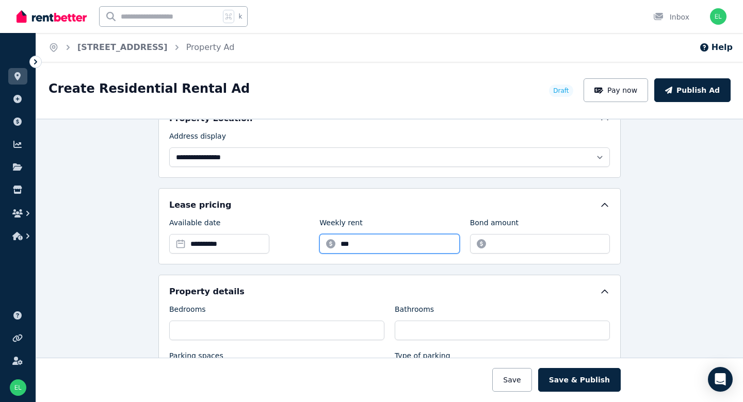
type input "***"
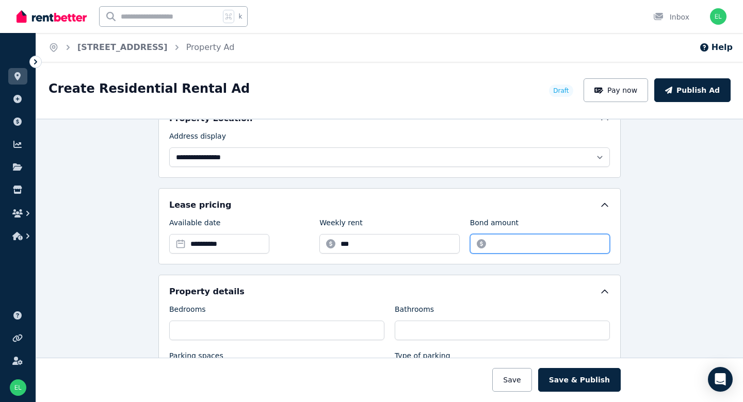
scroll to position [264, 0]
drag, startPoint x: 510, startPoint y: 243, endPoint x: 505, endPoint y: 244, distance: 5.3
click at [510, 243] on input "Bond amount" at bounding box center [540, 245] width 140 height 20
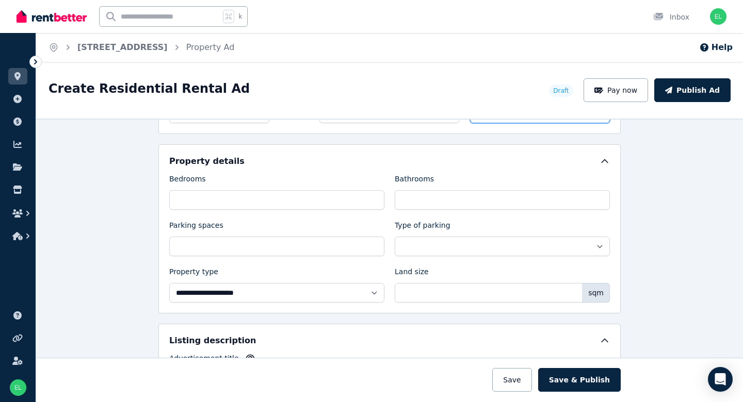
scroll to position [407, 0]
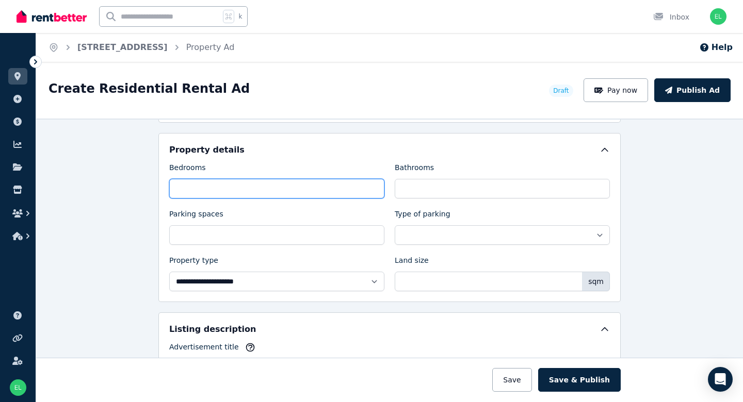
click at [278, 185] on input "Bedrooms" at bounding box center [276, 189] width 215 height 20
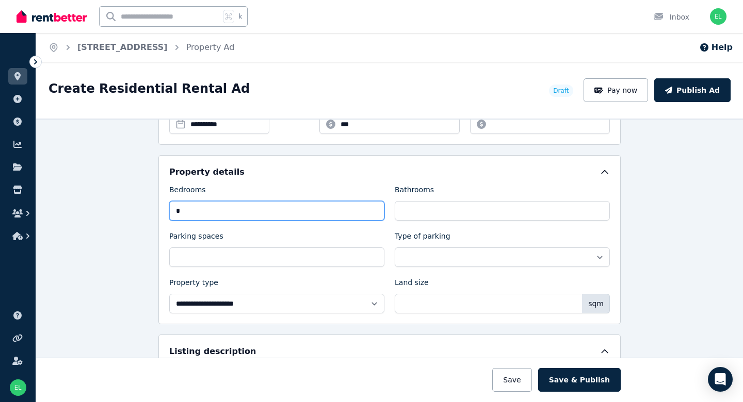
scroll to position [385, 0]
type input "*"
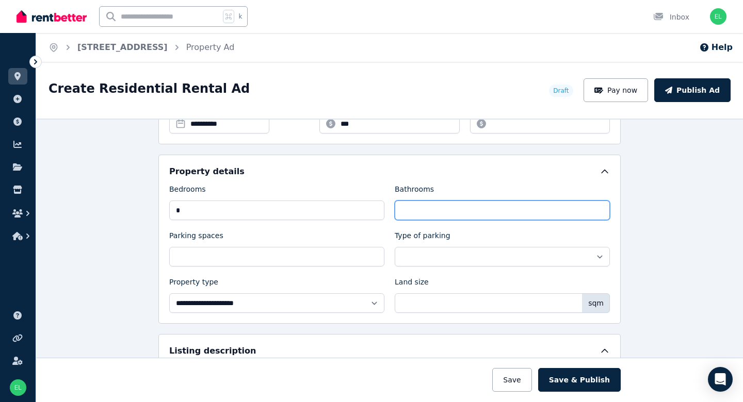
click at [499, 209] on input "Bathrooms" at bounding box center [502, 211] width 215 height 20
type input "*"
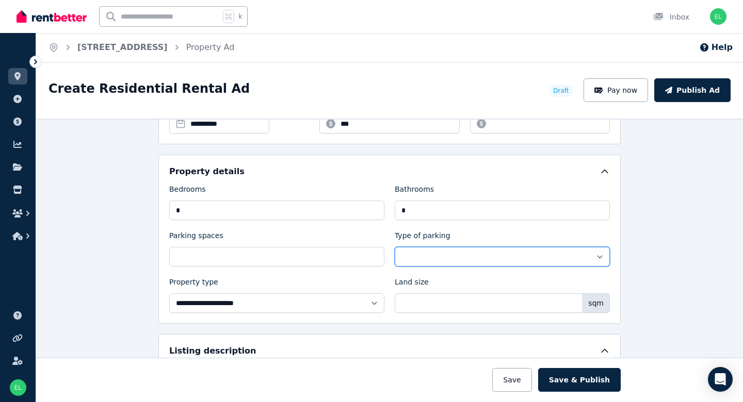
scroll to position [0, 0]
select select "**********"
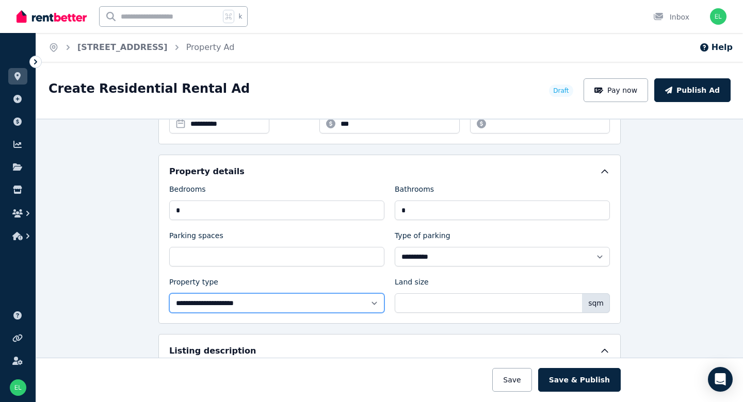
select select "**********"
click at [351, 275] on div "**********" at bounding box center [389, 248] width 440 height 129
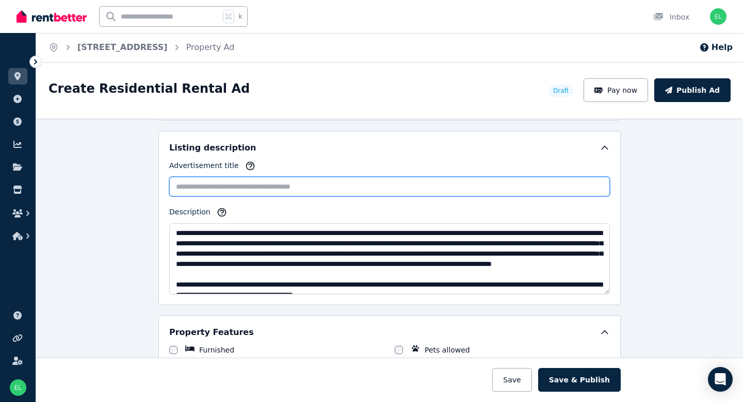
drag, startPoint x: 236, startPoint y: 187, endPoint x: 238, endPoint y: 182, distance: 5.4
click at [238, 182] on input "Advertisement title" at bounding box center [389, 187] width 440 height 20
paste input "**********"
click at [179, 184] on input "**********" at bounding box center [389, 187] width 440 height 20
drag, startPoint x: 307, startPoint y: 185, endPoint x: 393, endPoint y: 187, distance: 85.6
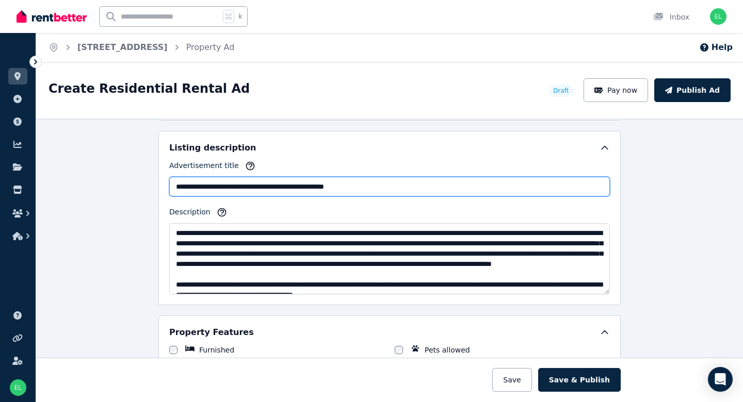
click at [393, 187] on input "**********" at bounding box center [389, 187] width 440 height 20
paste input "**********"
drag, startPoint x: 427, startPoint y: 186, endPoint x: 538, endPoint y: 182, distance: 111.5
click at [541, 184] on input "**********" at bounding box center [389, 187] width 440 height 20
drag, startPoint x: 306, startPoint y: 185, endPoint x: 318, endPoint y: 184, distance: 11.9
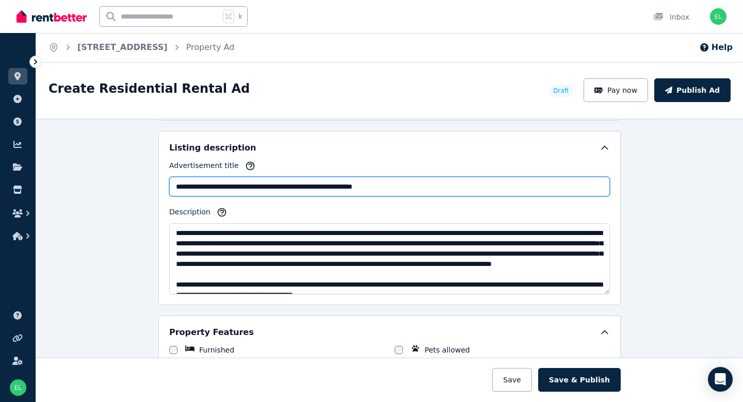
click at [306, 185] on input "**********" at bounding box center [389, 187] width 440 height 20
paste input "**********"
drag, startPoint x: 336, startPoint y: 186, endPoint x: 355, endPoint y: 179, distance: 20.9
click at [361, 184] on input "**********" at bounding box center [389, 187] width 440 height 20
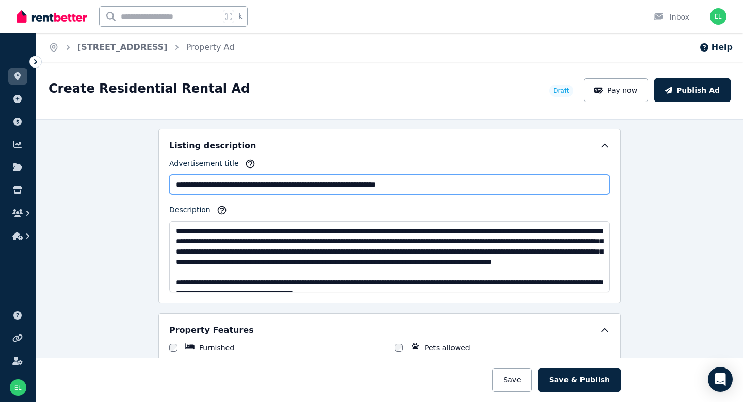
scroll to position [0, 1]
drag, startPoint x: 379, startPoint y: 187, endPoint x: 497, endPoint y: 185, distance: 118.1
click at [497, 185] on input "**********" at bounding box center [389, 185] width 440 height 20
type input "**********"
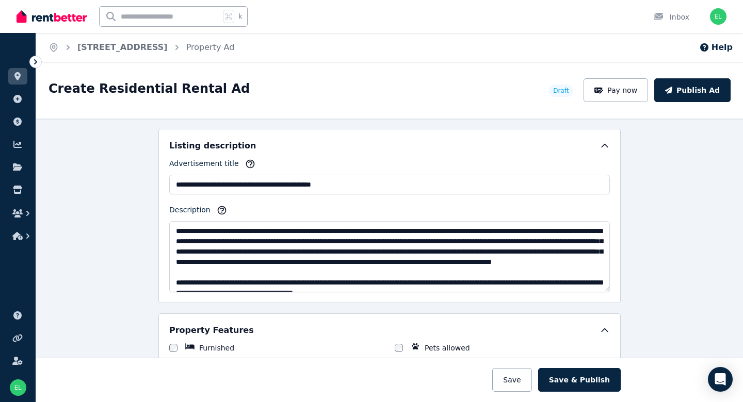
click at [644, 221] on div "**********" at bounding box center [389, 261] width 706 height 284
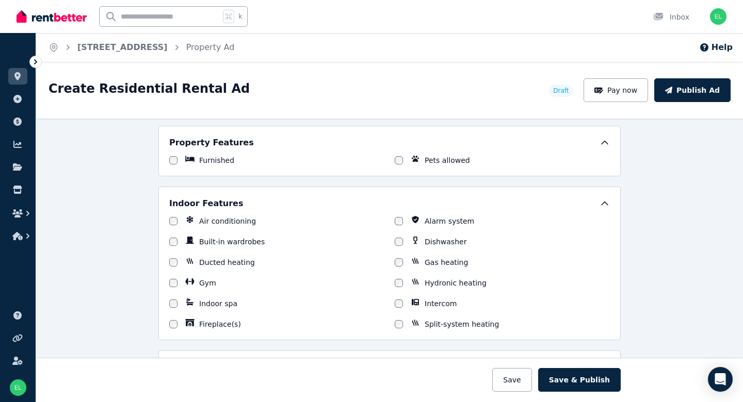
scroll to position [779, 0]
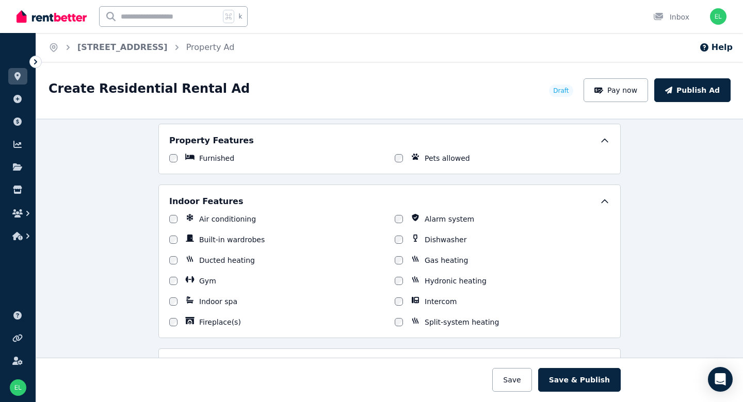
click at [171, 247] on div "Air conditioning Alarm system Built-in wardrobes Dishwasher Ducted heating Gas …" at bounding box center [389, 270] width 440 height 113
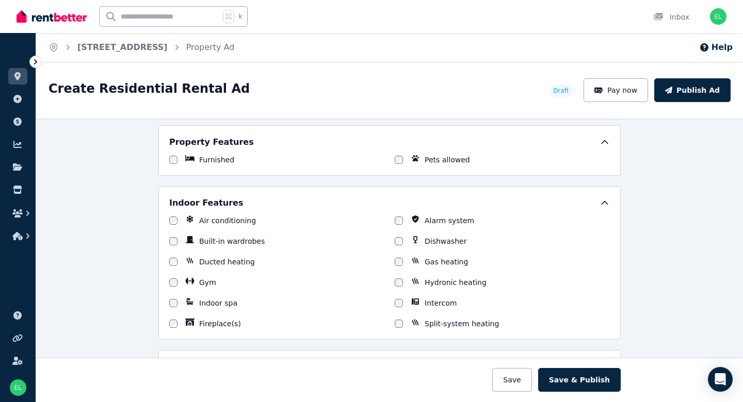
click at [176, 276] on div "Air conditioning Alarm system Built-in wardrobes Dishwasher Ducted heating Gas …" at bounding box center [389, 272] width 440 height 113
click at [176, 285] on div at bounding box center [173, 282] width 8 height 10
drag, startPoint x: 176, startPoint y: 287, endPoint x: 403, endPoint y: 239, distance: 231.4
click at [401, 239] on div at bounding box center [399, 243] width 8 height 10
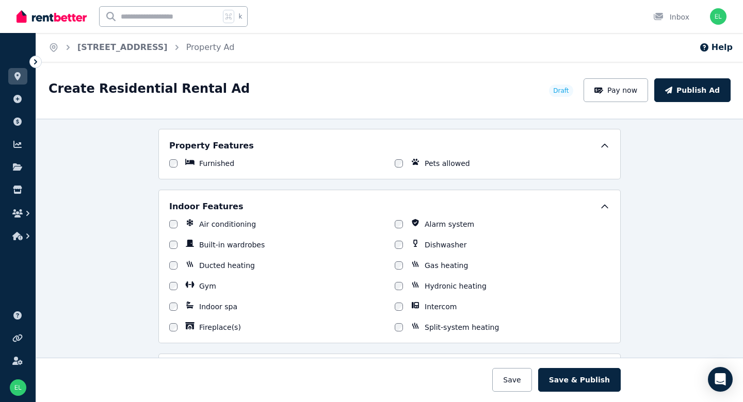
click at [397, 249] on div at bounding box center [399, 245] width 8 height 10
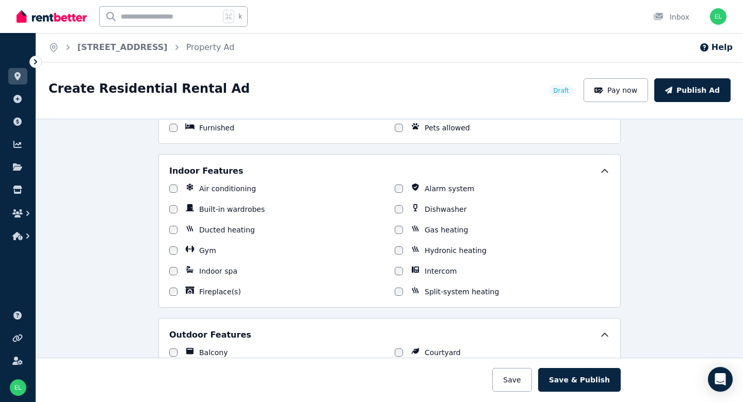
scroll to position [811, 0]
click at [404, 290] on div "Split-system heating" at bounding box center [502, 291] width 215 height 10
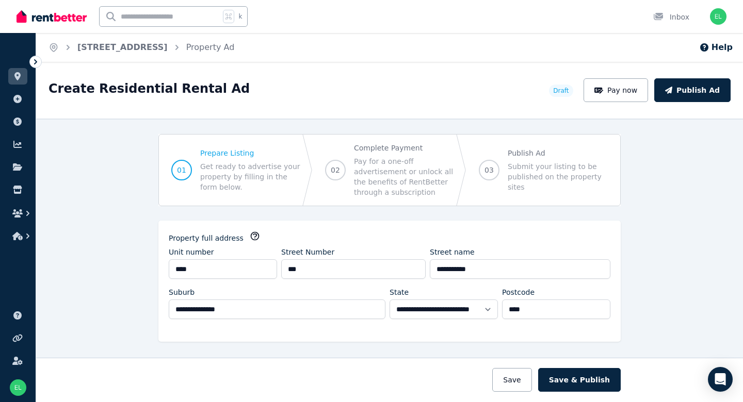
scroll to position [0, 0]
click at [513, 386] on button "Save" at bounding box center [511, 380] width 39 height 24
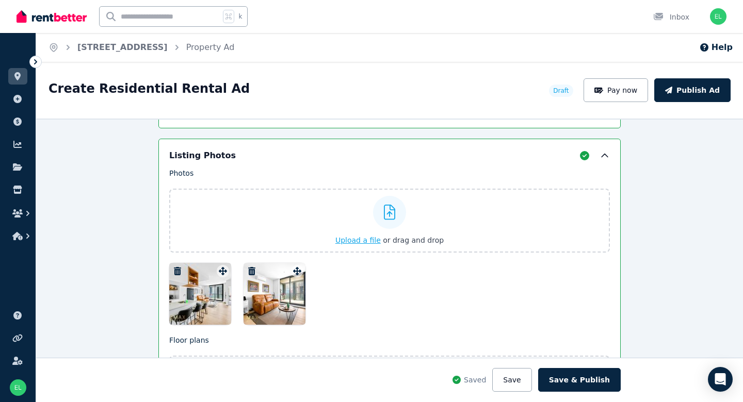
scroll to position [1293, 0]
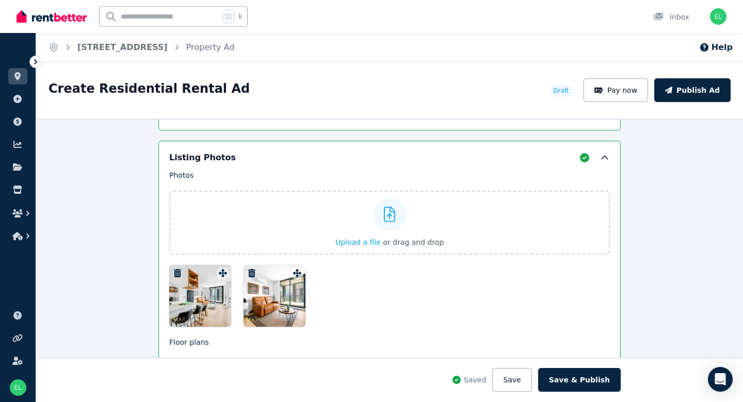
click at [250, 272] on icon "button" at bounding box center [252, 273] width 10 height 8
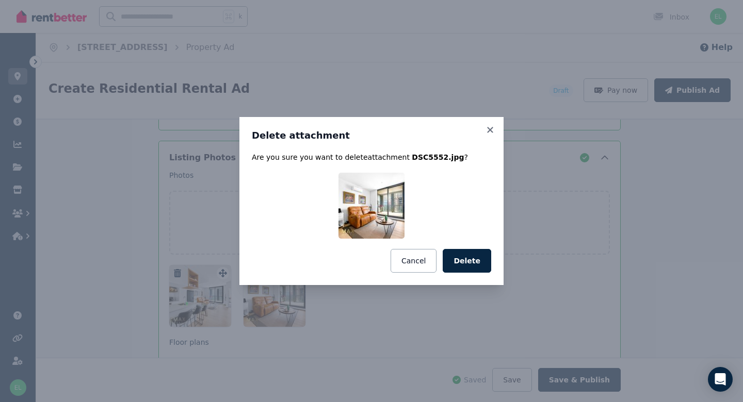
drag, startPoint x: 457, startPoint y: 254, endPoint x: 308, endPoint y: 248, distance: 149.7
click at [457, 253] on button "Delete" at bounding box center [466, 261] width 48 height 24
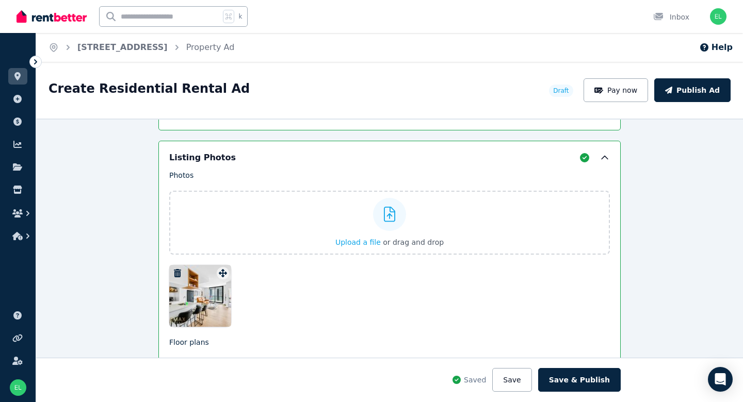
click at [178, 271] on icon "button" at bounding box center [177, 273] width 7 height 8
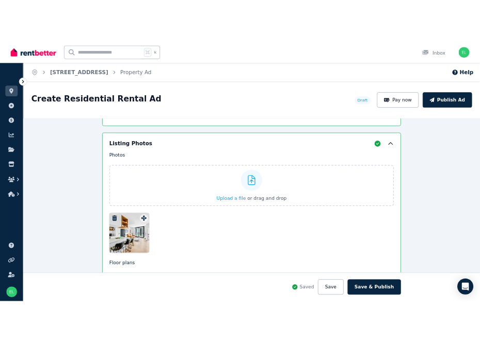
scroll to position [1293, 0]
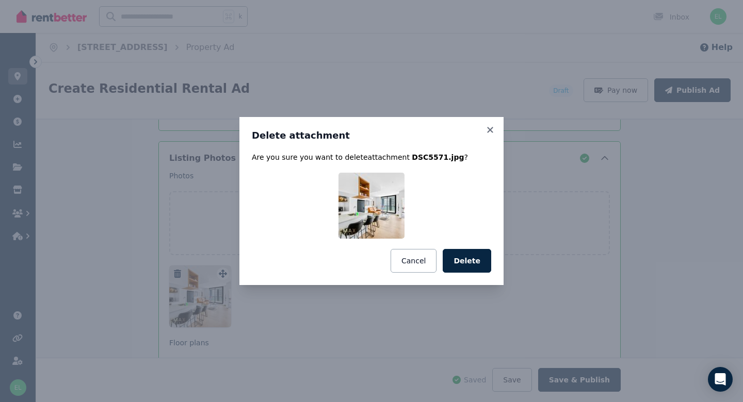
drag, startPoint x: 473, startPoint y: 263, endPoint x: 411, endPoint y: 242, distance: 65.4
click at [473, 262] on button "Delete" at bounding box center [466, 261] width 48 height 24
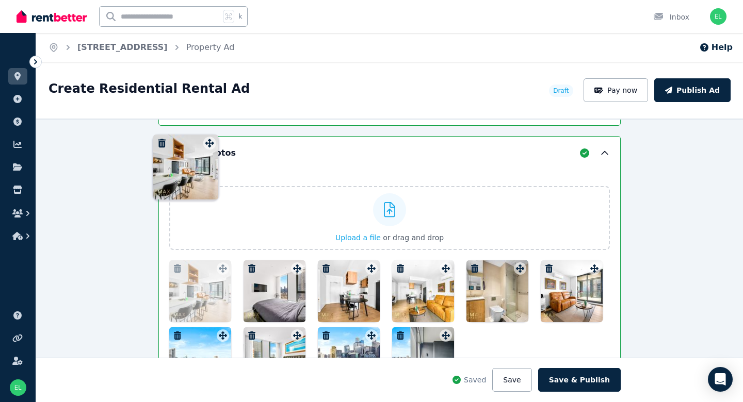
scroll to position [1222, 0]
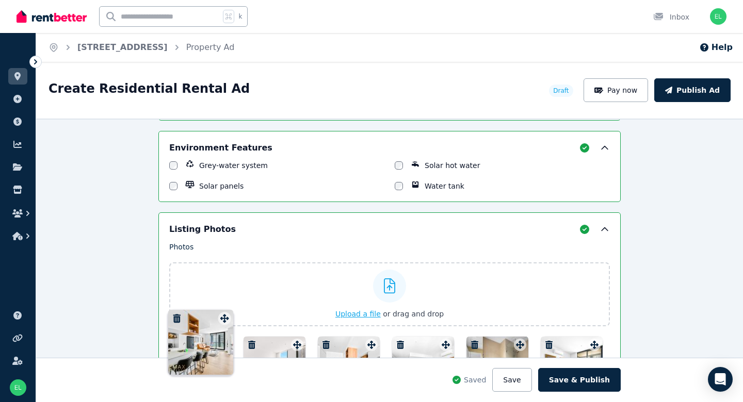
drag, startPoint x: 445, startPoint y: 141, endPoint x: 227, endPoint y: 311, distance: 276.7
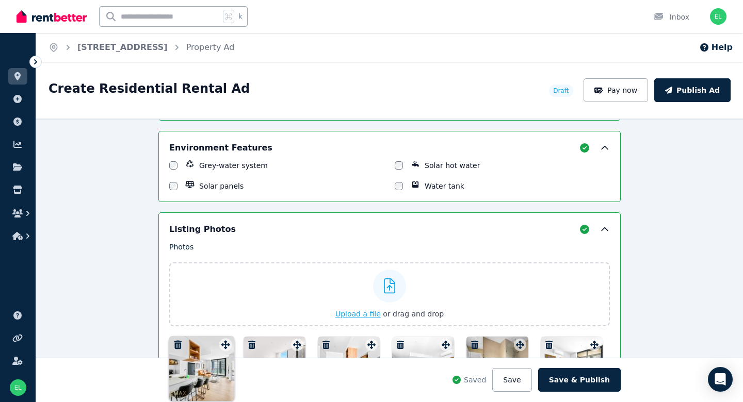
click at [221, 311] on div "Photos Upload a file or drag and drop Uploaded " DSC5531.jpg " Uploaded " DSC55…" at bounding box center [389, 354] width 440 height 224
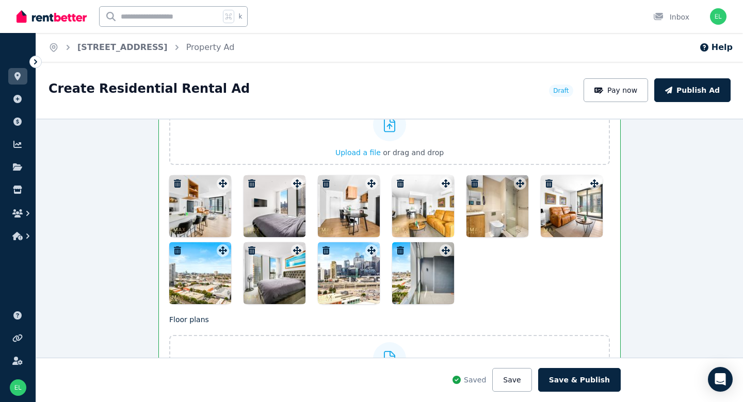
scroll to position [1378, 0]
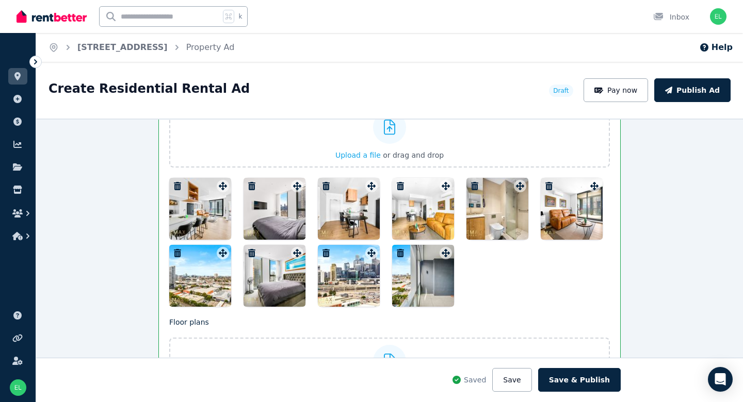
drag, startPoint x: 363, startPoint y: 209, endPoint x: 358, endPoint y: 196, distance: 13.7
click at [358, 196] on div at bounding box center [349, 209] width 62 height 62
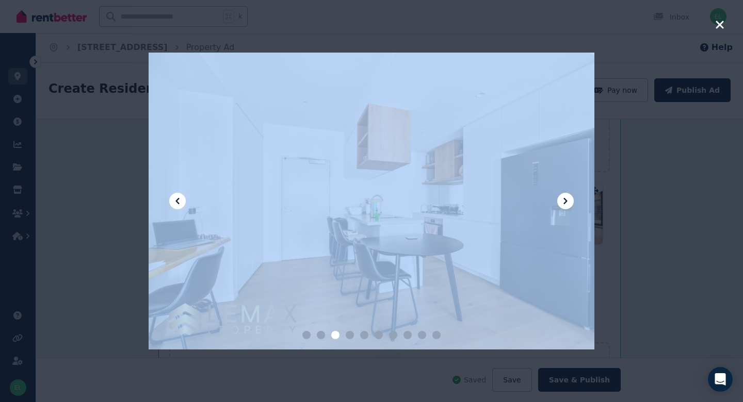
click at [724, 24] on div at bounding box center [371, 201] width 743 height 402
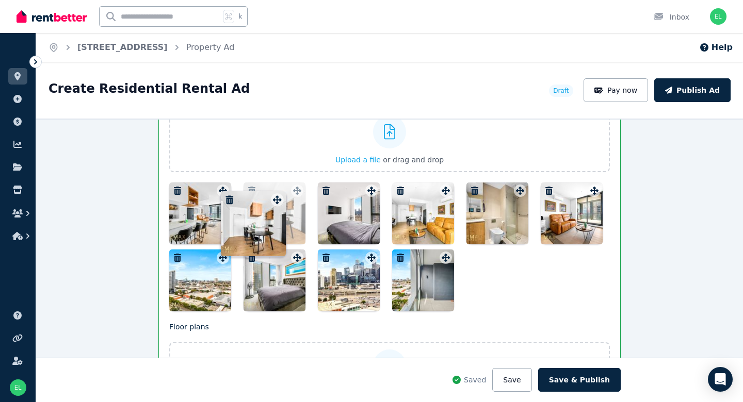
scroll to position [1374, 0]
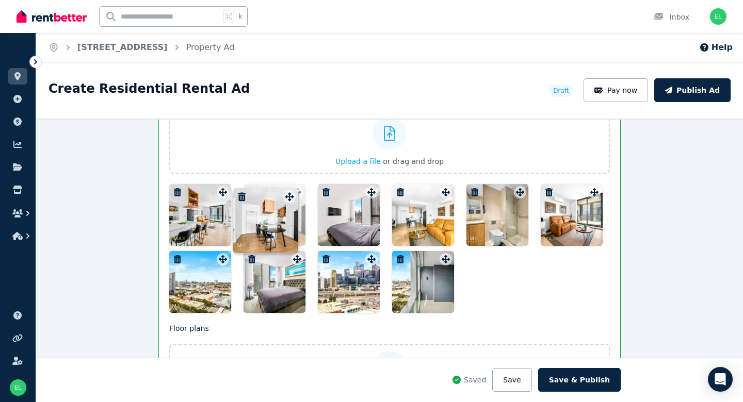
drag, startPoint x: 369, startPoint y: 190, endPoint x: 286, endPoint y: 189, distance: 82.5
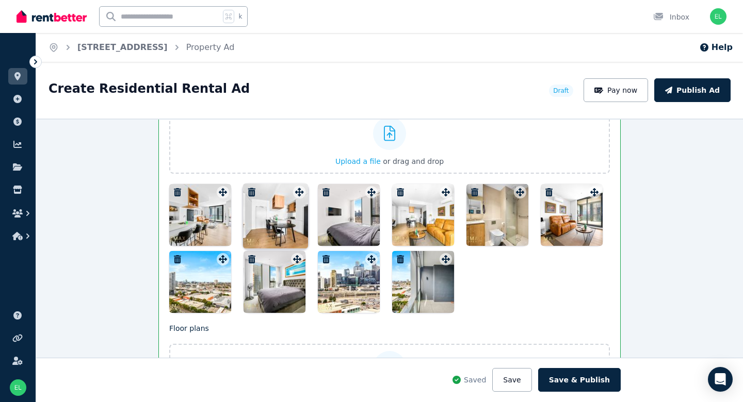
click at [286, 189] on div "Photos Upload a file or drag and drop Uploaded " DSC5531.jpg " Uploaded " DSC55…" at bounding box center [389, 201] width 440 height 224
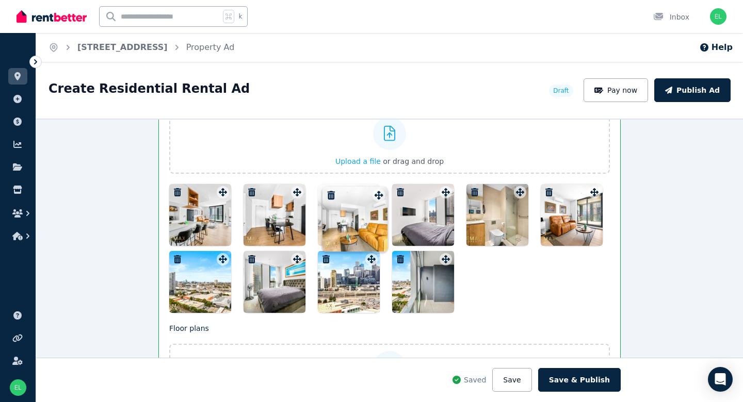
drag, startPoint x: 443, startPoint y: 194, endPoint x: 374, endPoint y: 189, distance: 68.8
click at [374, 189] on div "Photos Upload a file or drag and drop Uploaded " DSC5531.jpg " Uploaded " DSC55…" at bounding box center [389, 201] width 440 height 224
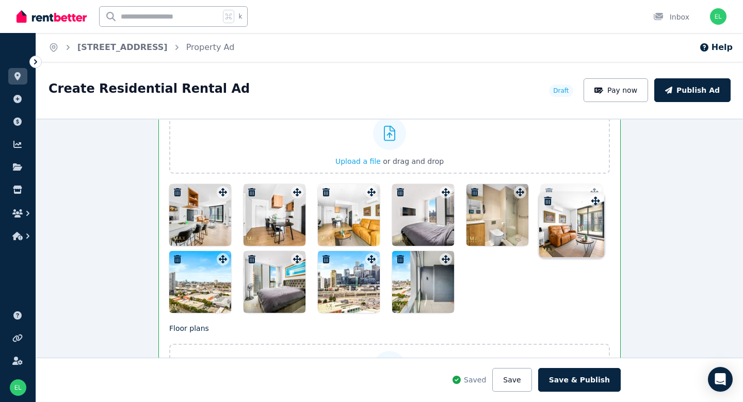
scroll to position [1, 0]
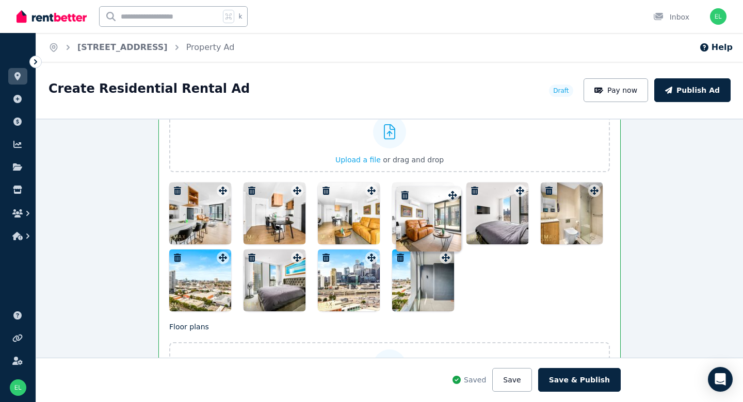
drag, startPoint x: 596, startPoint y: 190, endPoint x: 453, endPoint y: 185, distance: 143.0
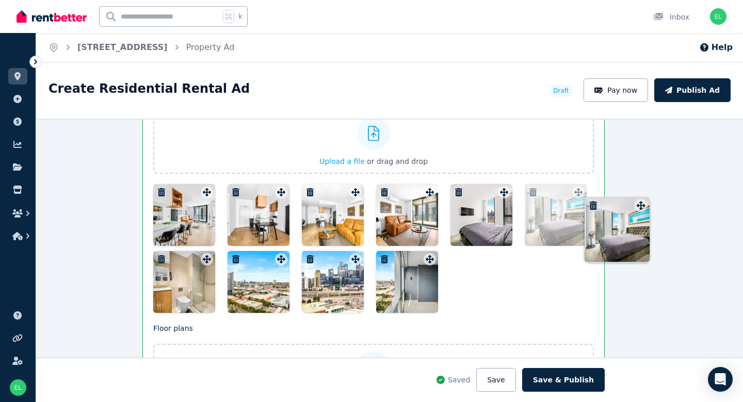
scroll to position [1374, 46]
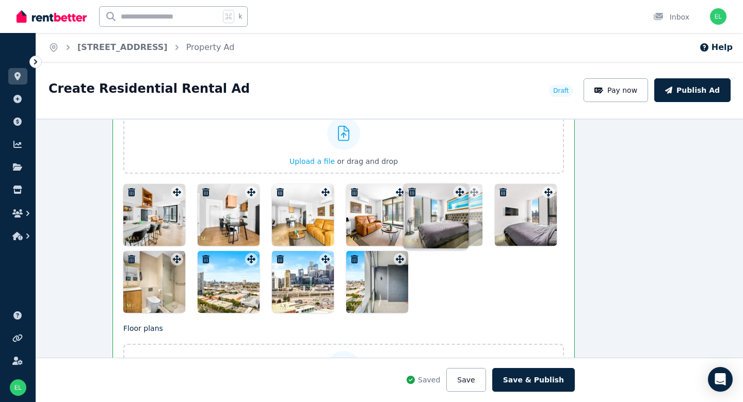
drag, startPoint x: 295, startPoint y: 260, endPoint x: 457, endPoint y: 185, distance: 178.1
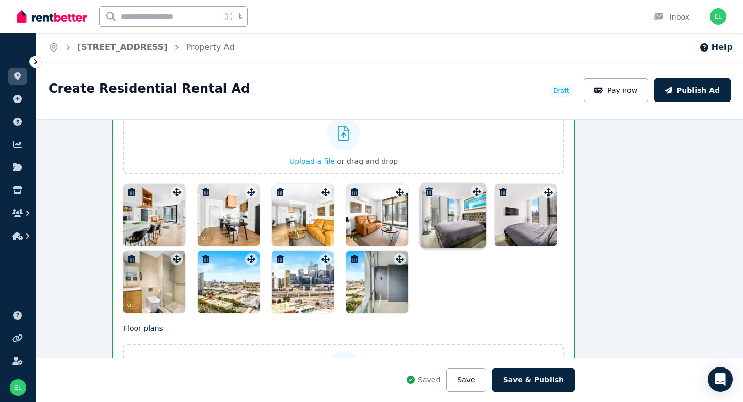
click at [457, 185] on div "Photos Upload a file or drag and drop Uploaded " DSC5531.jpg " Uploaded " DSC55…" at bounding box center [343, 201] width 440 height 224
drag, startPoint x: 392, startPoint y: 261, endPoint x: 354, endPoint y: 276, distance: 40.3
click at [343, 283] on div at bounding box center [343, 248] width 440 height 129
drag, startPoint x: 383, startPoint y: 259, endPoint x: 375, endPoint y: 268, distance: 11.7
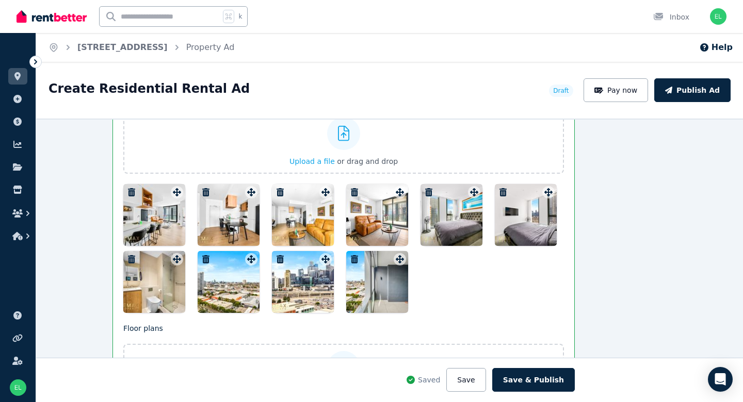
click at [375, 268] on div at bounding box center [377, 282] width 62 height 62
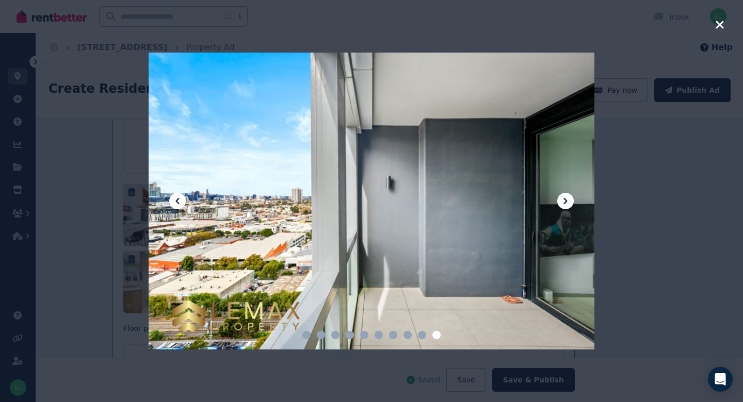
click at [719, 24] on icon "button" at bounding box center [719, 25] width 8 height 8
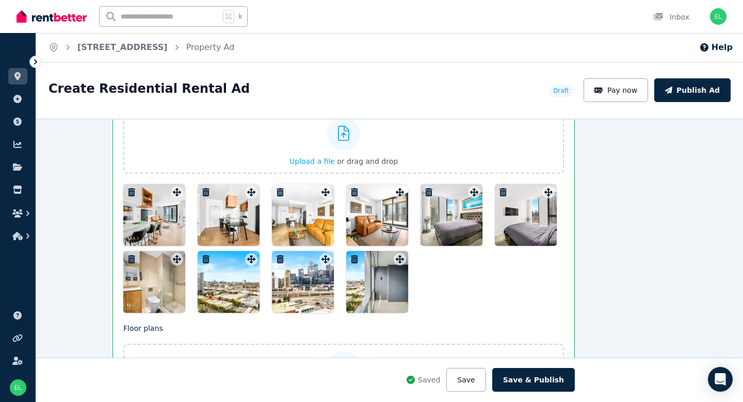
drag, startPoint x: 302, startPoint y: 259, endPoint x: 281, endPoint y: 289, distance: 36.2
click at [281, 289] on div at bounding box center [303, 282] width 62 height 62
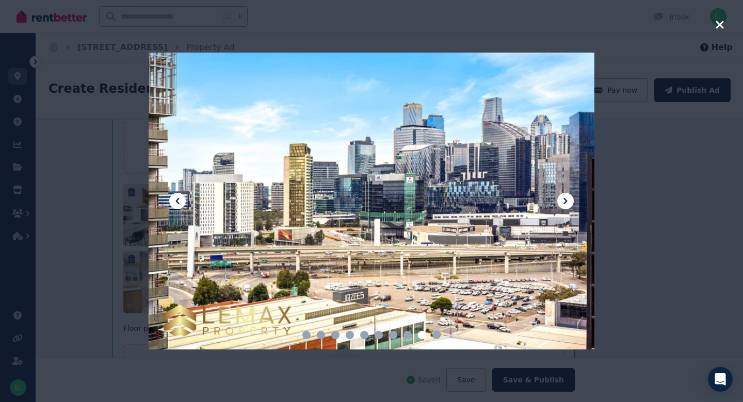
drag, startPoint x: 290, startPoint y: 281, endPoint x: 435, endPoint y: 173, distance: 180.6
click at [328, 256] on div at bounding box center [372, 201] width 446 height 297
drag, startPoint x: 720, startPoint y: 26, endPoint x: 713, endPoint y: 26, distance: 7.7
click at [720, 26] on icon "button" at bounding box center [719, 25] width 8 height 8
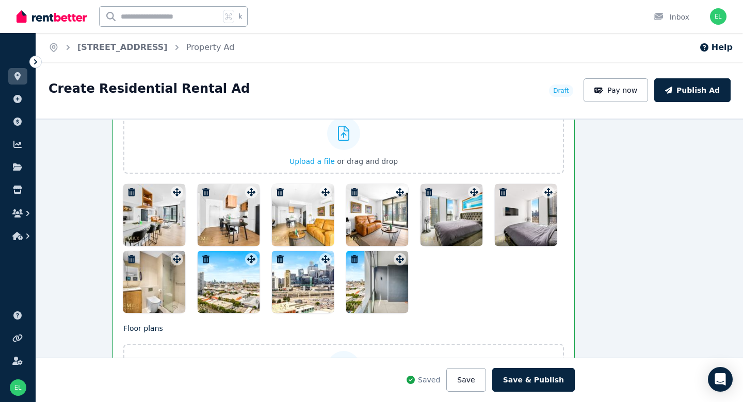
drag, startPoint x: 309, startPoint y: 258, endPoint x: 274, endPoint y: 282, distance: 42.6
click at [274, 282] on div at bounding box center [303, 282] width 62 height 62
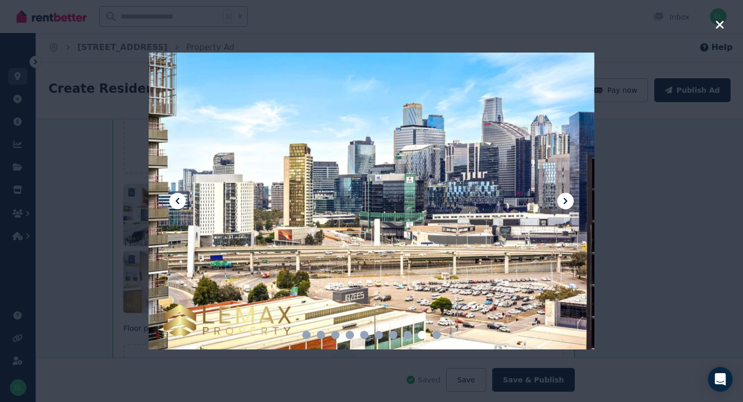
click at [719, 23] on icon "button" at bounding box center [719, 25] width 8 height 8
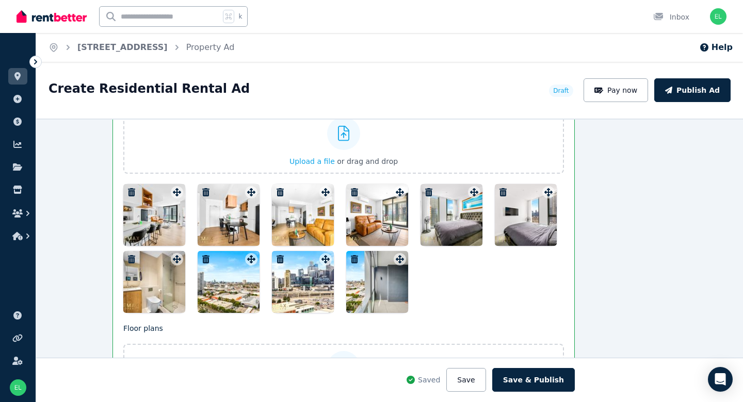
drag, startPoint x: 217, startPoint y: 270, endPoint x: 237, endPoint y: 260, distance: 22.6
click at [237, 260] on div at bounding box center [229, 282] width 62 height 62
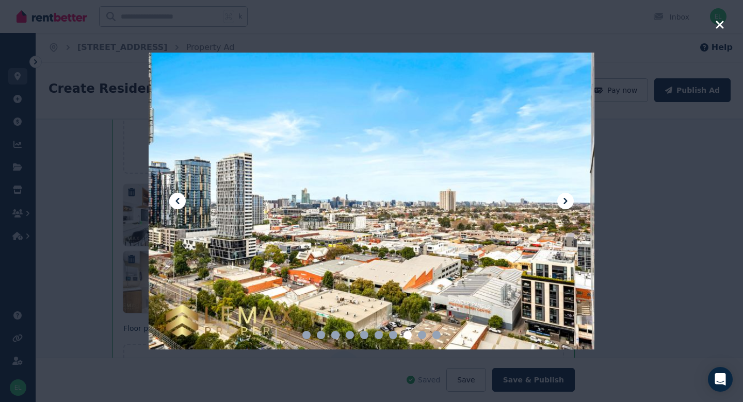
click at [390, 171] on div at bounding box center [372, 201] width 446 height 297
click at [717, 27] on icon "button" at bounding box center [719, 25] width 8 height 8
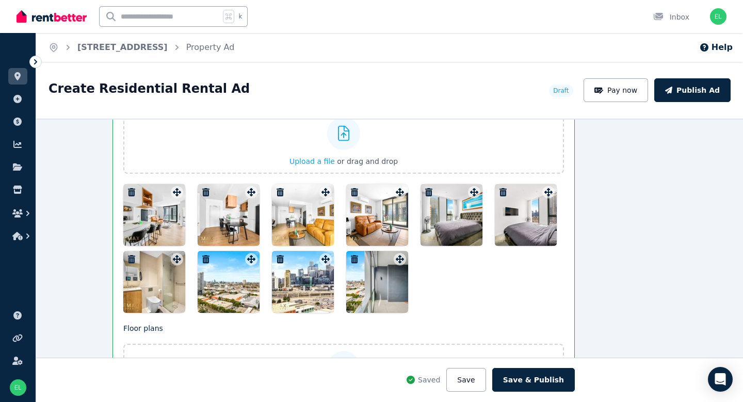
drag, startPoint x: 382, startPoint y: 285, endPoint x: 359, endPoint y: 287, distance: 22.3
click at [359, 287] on div at bounding box center [377, 282] width 62 height 62
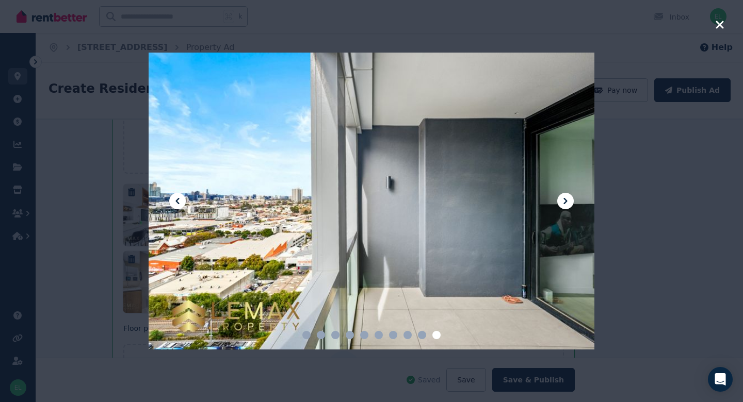
scroll to position [1, 0]
drag, startPoint x: 359, startPoint y: 287, endPoint x: 673, endPoint y: 68, distance: 382.5
click at [408, 265] on div at bounding box center [372, 201] width 446 height 297
click at [714, 27] on div at bounding box center [371, 201] width 743 height 402
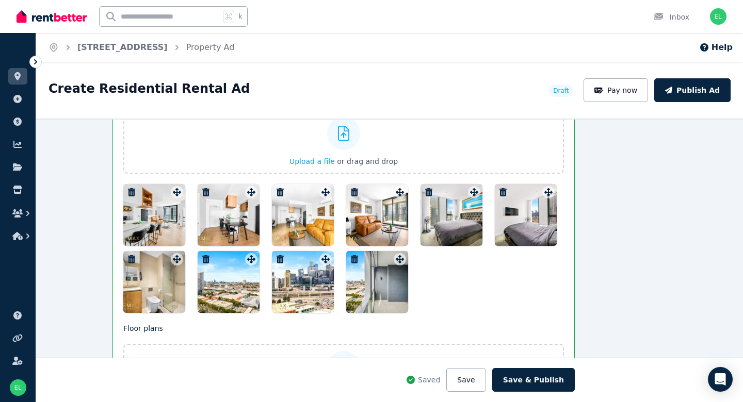
drag, startPoint x: 227, startPoint y: 276, endPoint x: 275, endPoint y: 278, distance: 47.5
click at [278, 278] on div at bounding box center [343, 248] width 440 height 129
drag, startPoint x: 275, startPoint y: 278, endPoint x: 472, endPoint y: 295, distance: 197.8
click at [472, 295] on div at bounding box center [343, 248] width 440 height 129
drag, startPoint x: 215, startPoint y: 258, endPoint x: 219, endPoint y: 286, distance: 28.2
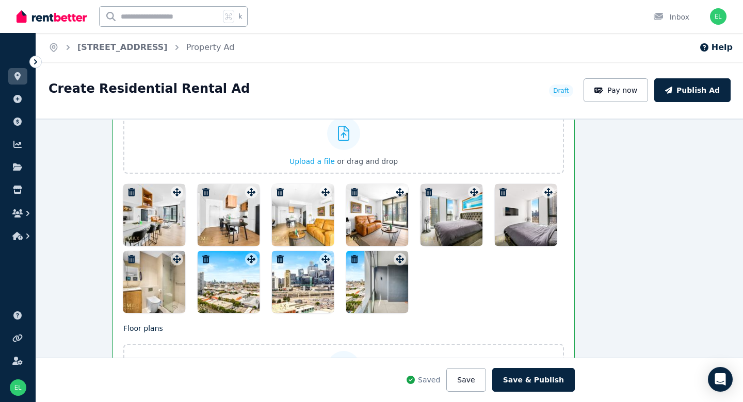
click at [219, 286] on div at bounding box center [229, 282] width 62 height 62
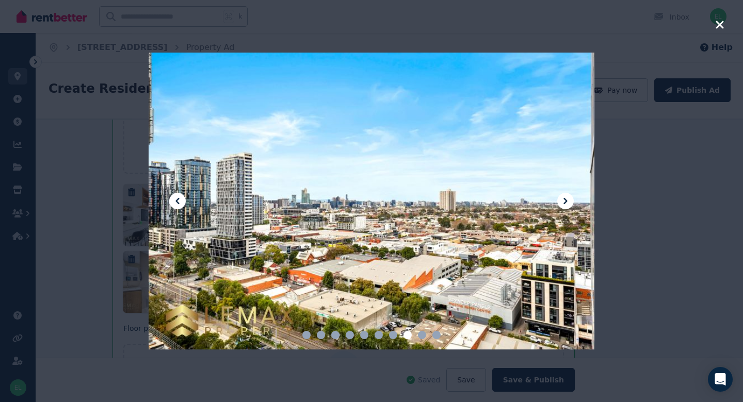
click at [722, 27] on icon "button" at bounding box center [719, 25] width 9 height 12
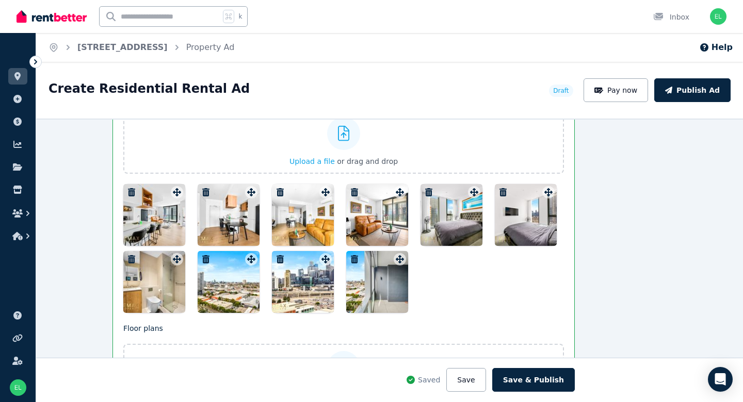
drag, startPoint x: 218, startPoint y: 279, endPoint x: 209, endPoint y: 280, distance: 9.3
click at [209, 280] on div at bounding box center [229, 282] width 62 height 62
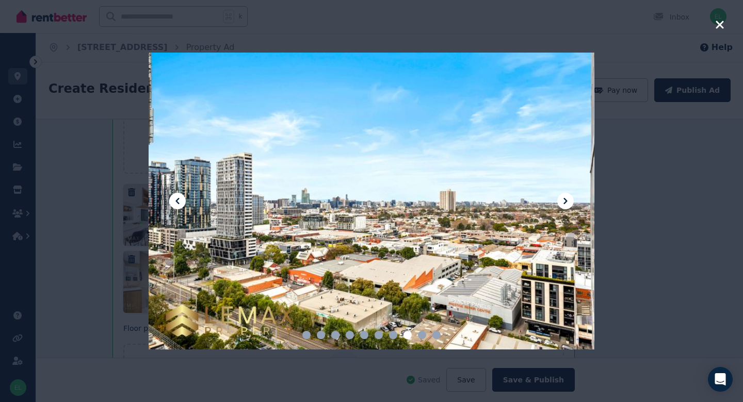
click at [719, 25] on icon "button" at bounding box center [719, 25] width 8 height 8
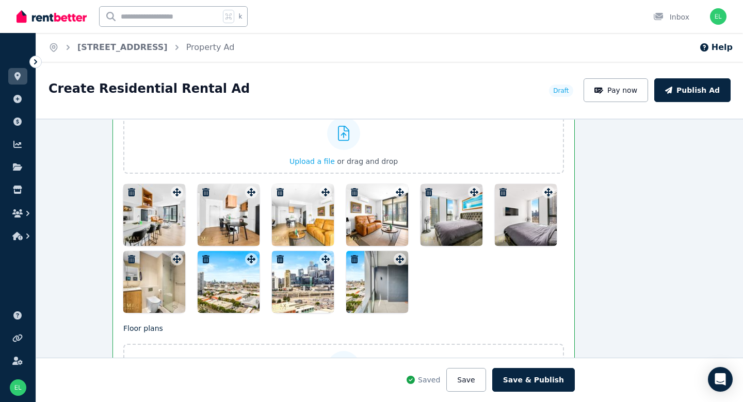
scroll to position [1376, 60]
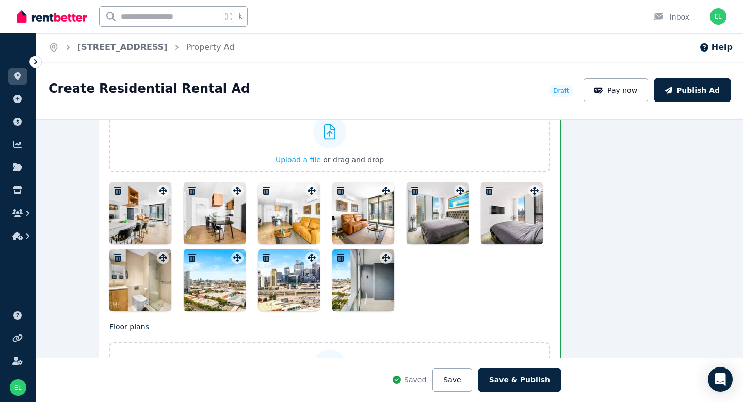
drag, startPoint x: 195, startPoint y: 286, endPoint x: 278, endPoint y: 284, distance: 83.0
click at [278, 284] on div at bounding box center [329, 247] width 440 height 129
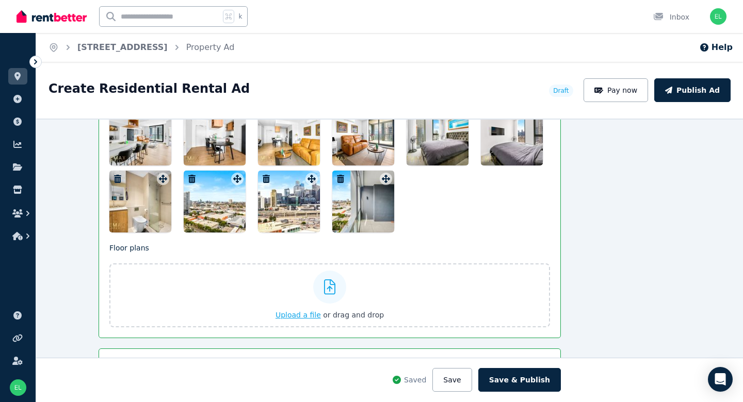
scroll to position [1455, 60]
click at [468, 380] on button "Save" at bounding box center [451, 380] width 39 height 24
drag, startPoint x: 286, startPoint y: 213, endPoint x: 295, endPoint y: 186, distance: 28.7
click at [295, 186] on div at bounding box center [289, 201] width 62 height 62
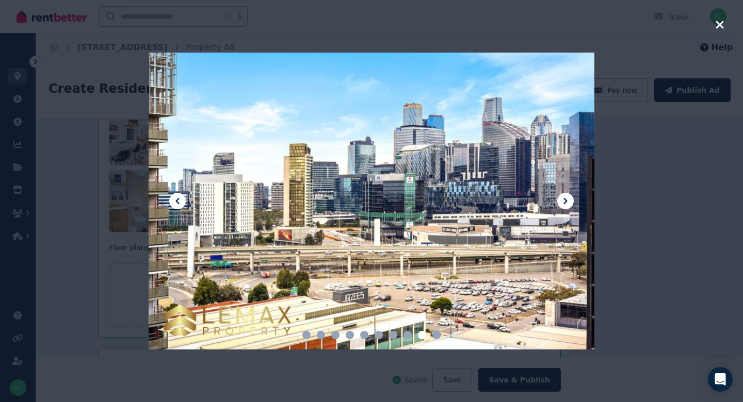
click at [578, 111] on div at bounding box center [372, 201] width 446 height 297
click at [719, 25] on icon "button" at bounding box center [719, 25] width 8 height 8
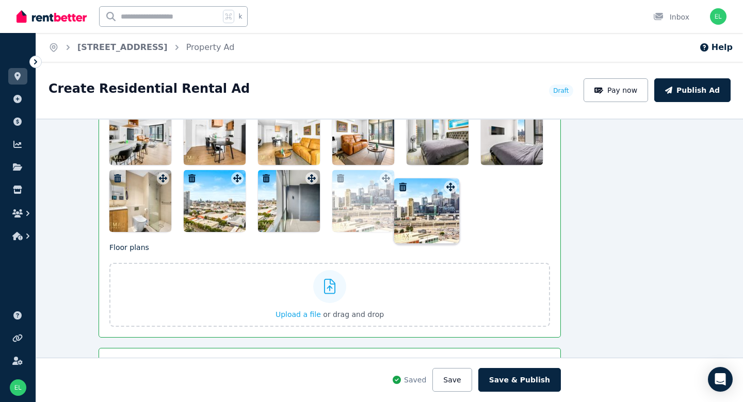
drag, startPoint x: 311, startPoint y: 179, endPoint x: 439, endPoint y: 180, distance: 128.4
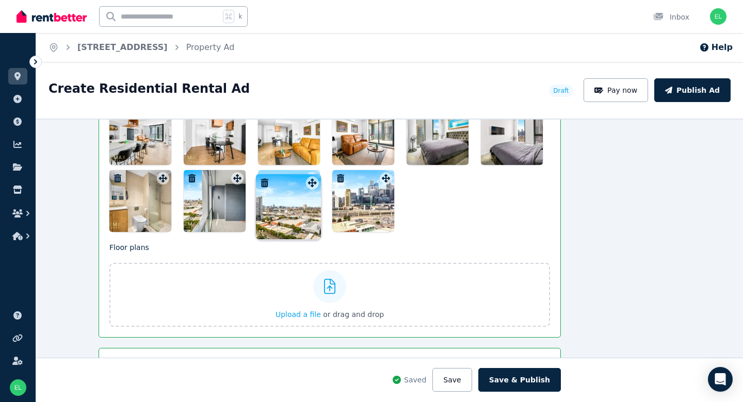
drag, startPoint x: 232, startPoint y: 179, endPoint x: 304, endPoint y: 177, distance: 72.2
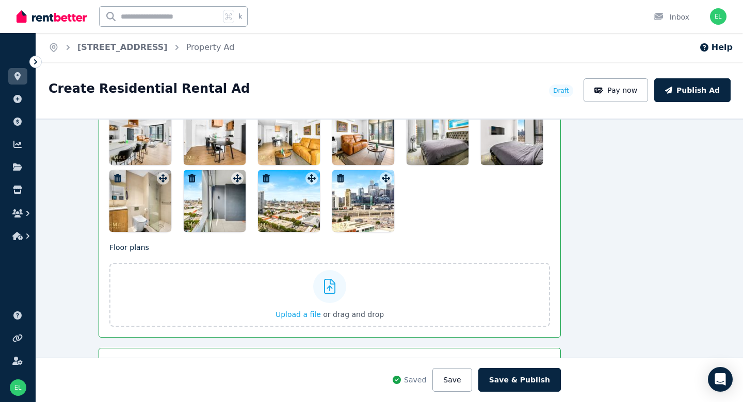
click at [443, 207] on div at bounding box center [329, 167] width 440 height 129
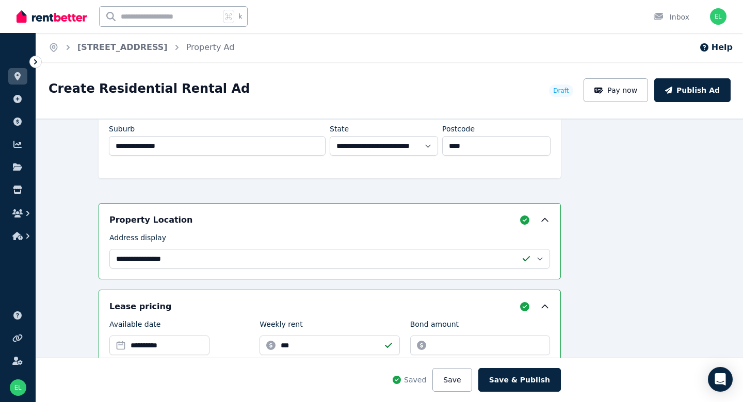
scroll to position [244, 60]
click at [335, 270] on div "**********" at bounding box center [329, 241] width 462 height 76
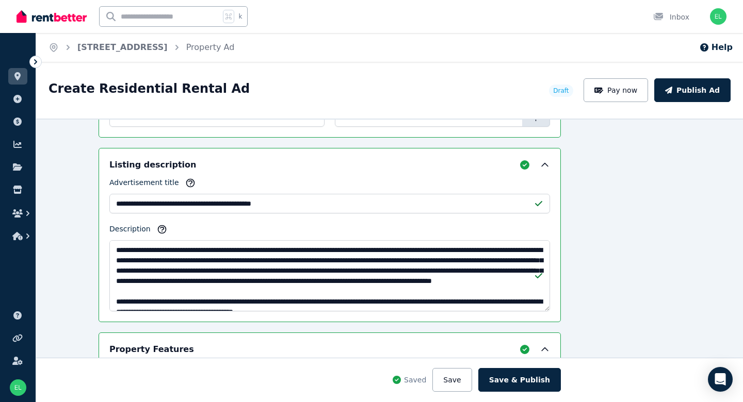
scroll to position [0, 1]
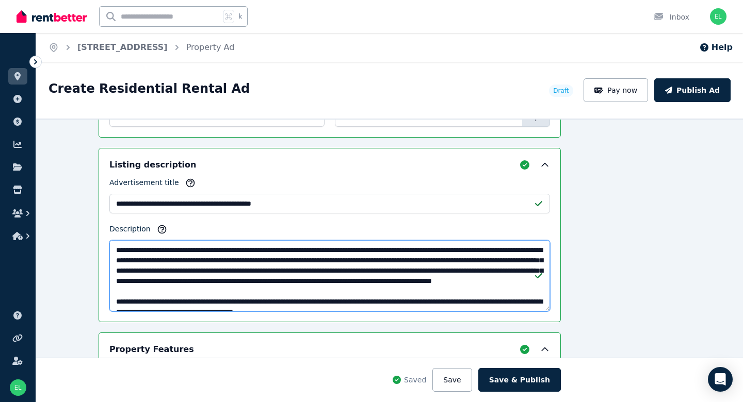
click at [262, 259] on textarea "Description" at bounding box center [329, 275] width 440 height 71
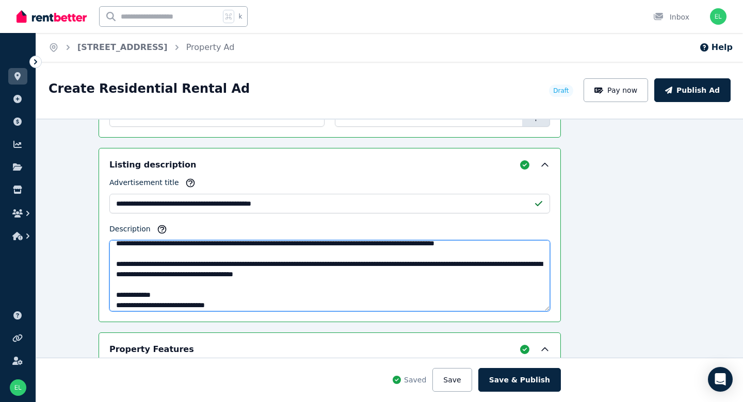
scroll to position [34, 0]
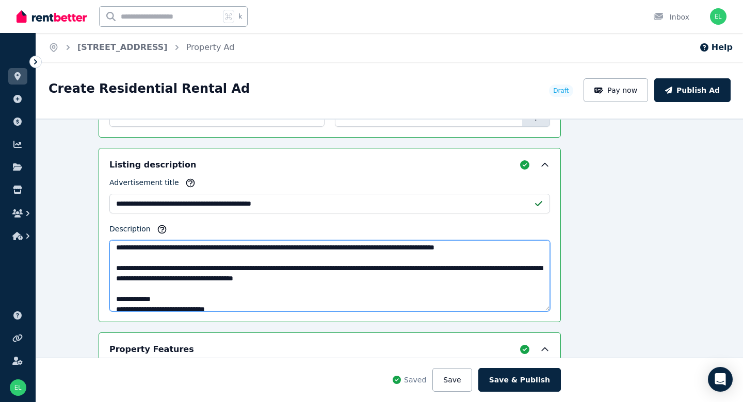
click at [489, 246] on textarea "Description" at bounding box center [329, 275] width 440 height 71
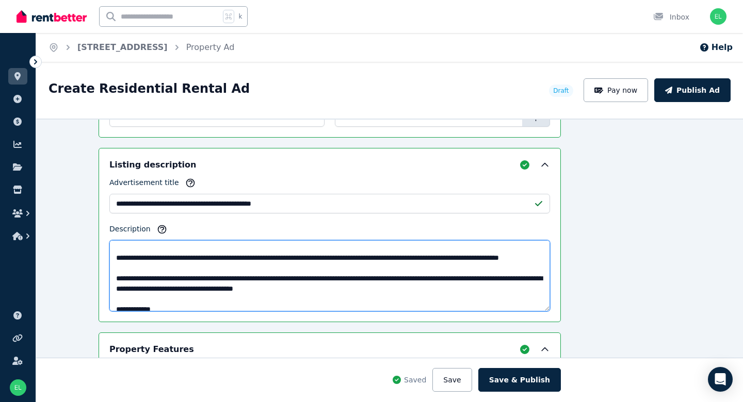
click at [117, 297] on textarea "Description" at bounding box center [329, 275] width 440 height 71
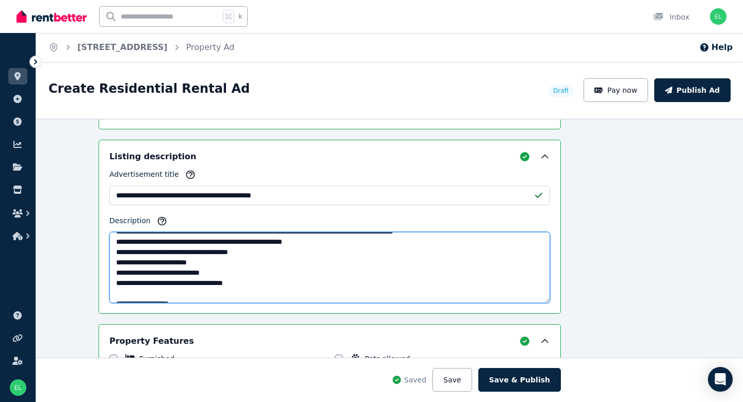
scroll to position [114, 0]
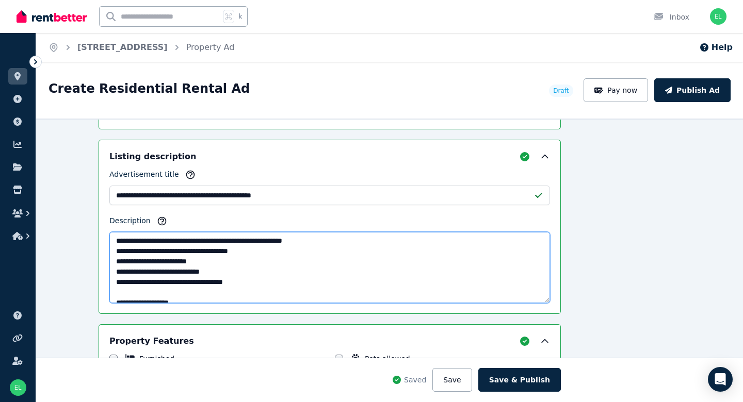
click at [116, 283] on textarea "Description" at bounding box center [329, 267] width 440 height 71
click at [275, 276] on textarea "Description" at bounding box center [329, 267] width 440 height 71
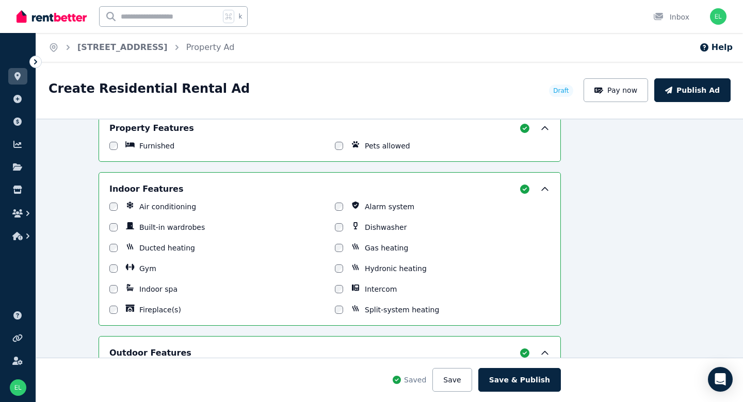
scroll to position [878, 60]
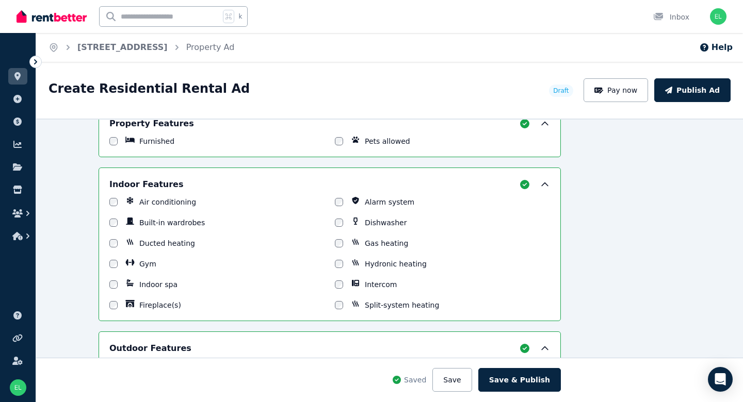
type textarea "**********"
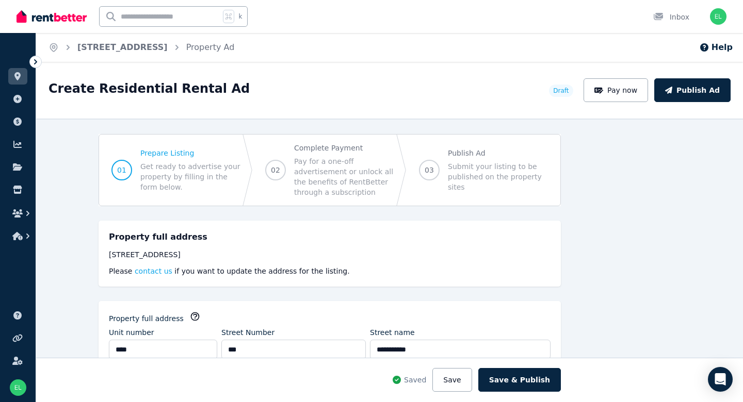
scroll to position [0, 60]
click at [471, 380] on button "Save" at bounding box center [451, 380] width 39 height 24
click at [603, 95] on button "Pay now" at bounding box center [615, 90] width 65 height 24
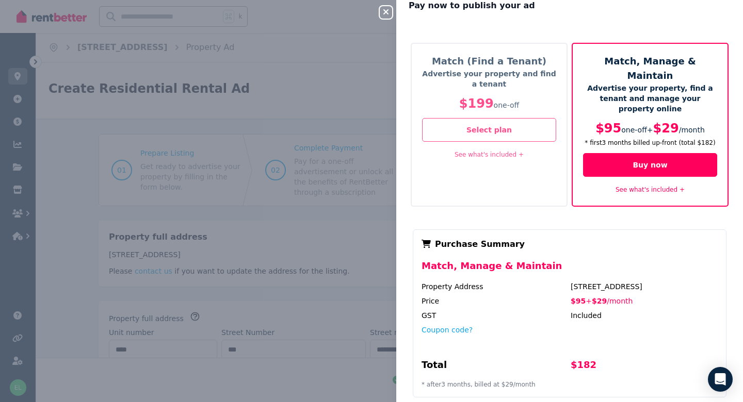
scroll to position [27, 0]
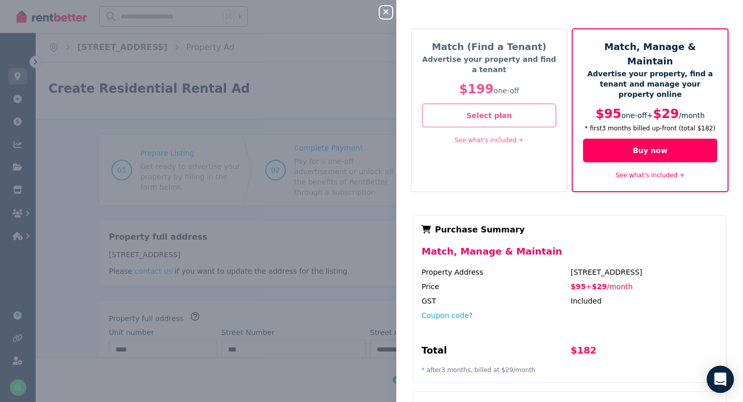
click at [718, 375] on icon "Open Intercom Messenger" at bounding box center [720, 379] width 12 height 13
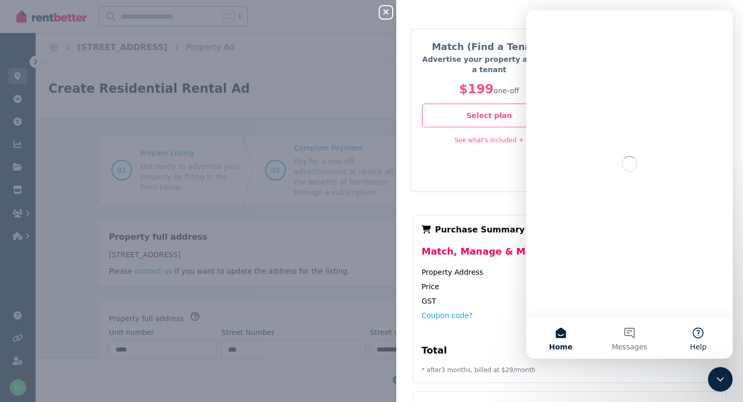
scroll to position [0, 0]
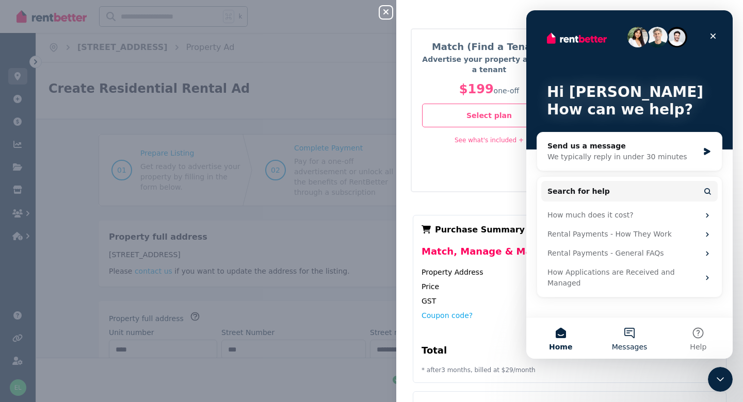
click at [629, 332] on button "Messages" at bounding box center [629, 338] width 69 height 41
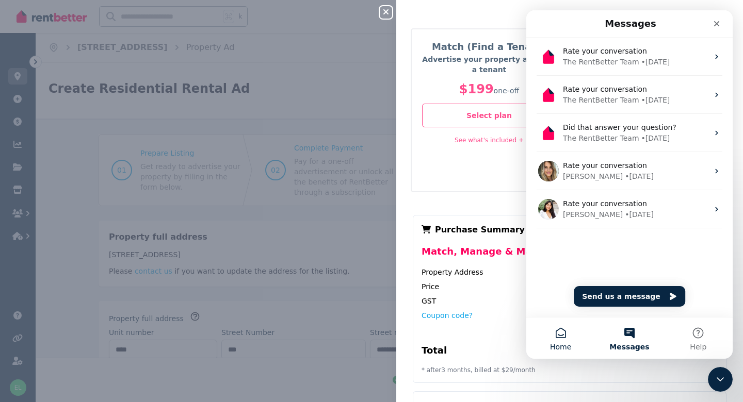
click at [557, 341] on button "Home" at bounding box center [560, 338] width 69 height 41
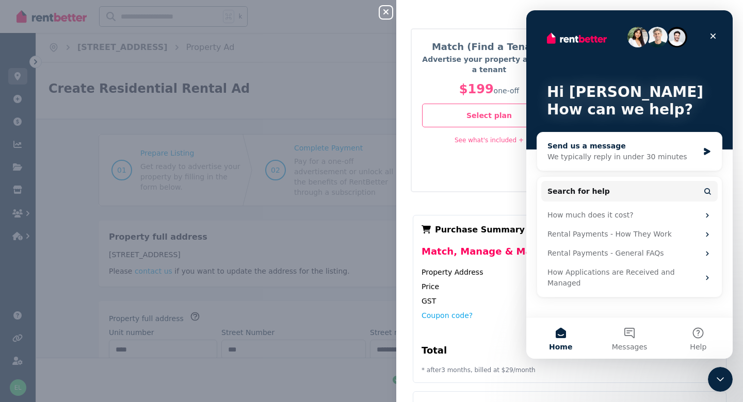
click at [670, 142] on div "Send us a message" at bounding box center [622, 146] width 151 height 11
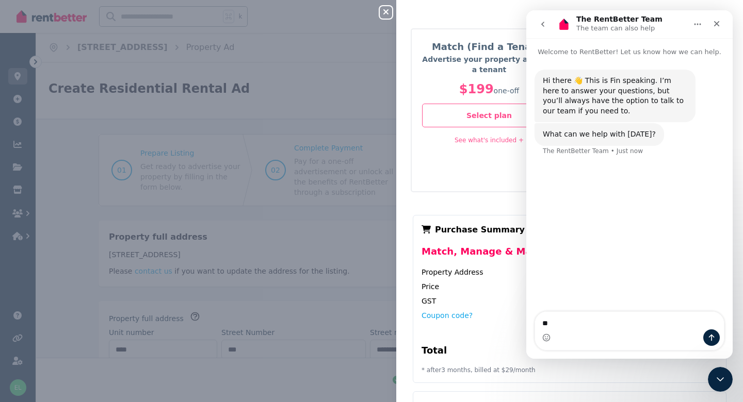
type textarea "*"
type textarea "********"
type textarea "*******"
type textarea "*"
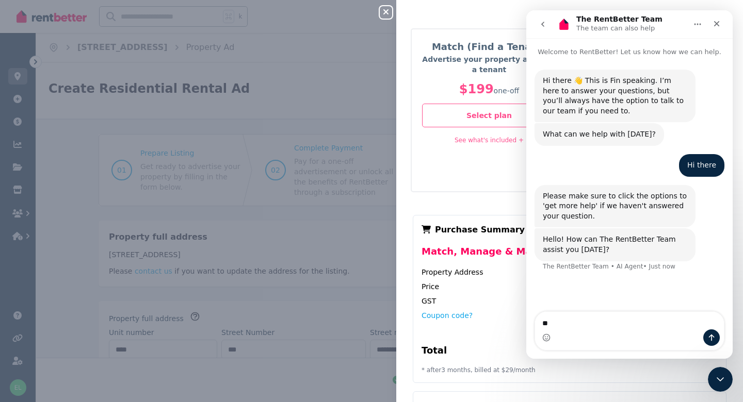
type textarea "*"
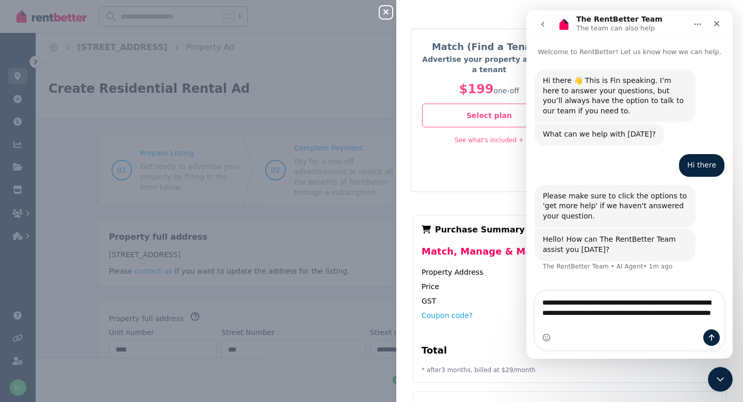
type textarea "**********"
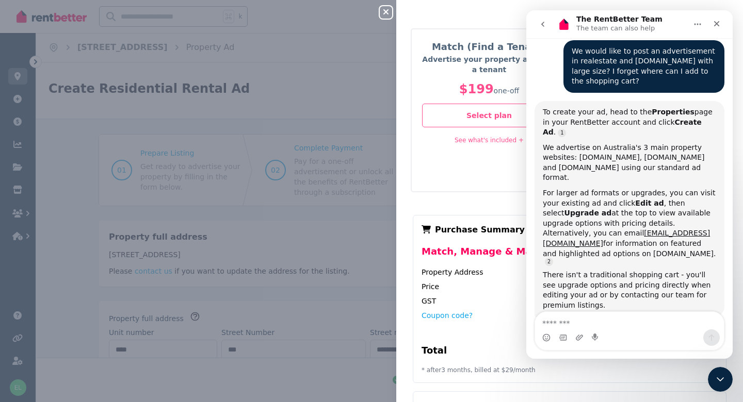
scroll to position [243, 0]
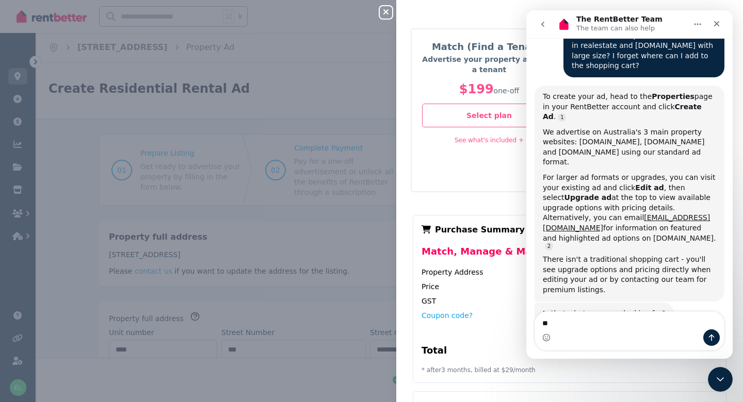
type textarea "*"
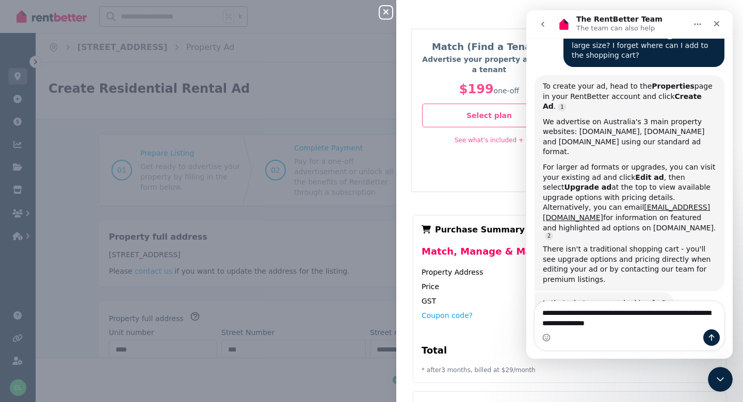
type textarea "**********"
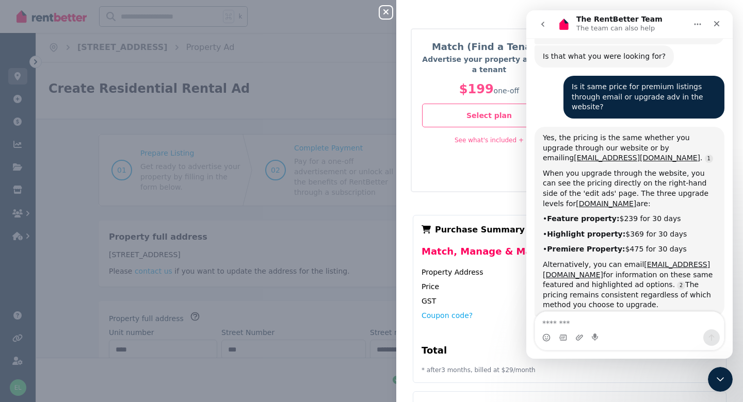
scroll to position [510, 0]
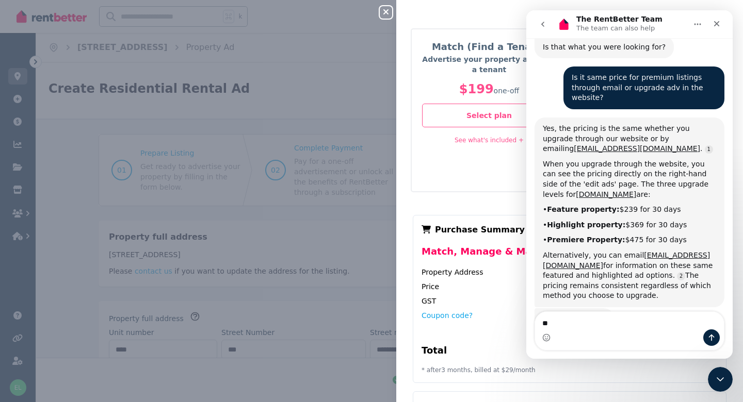
type textarea "*"
type textarea "**********"
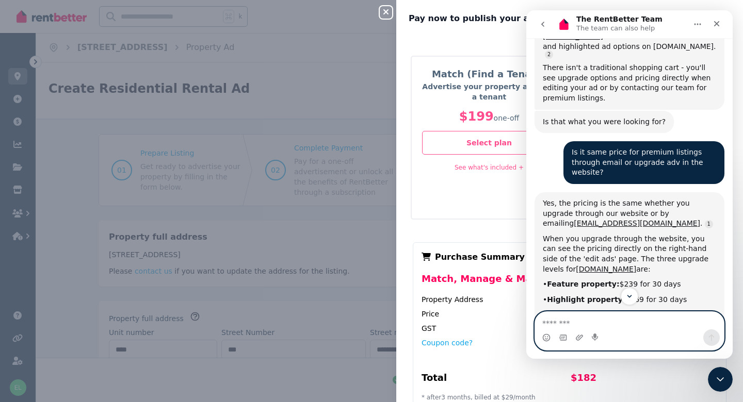
scroll to position [439, 0]
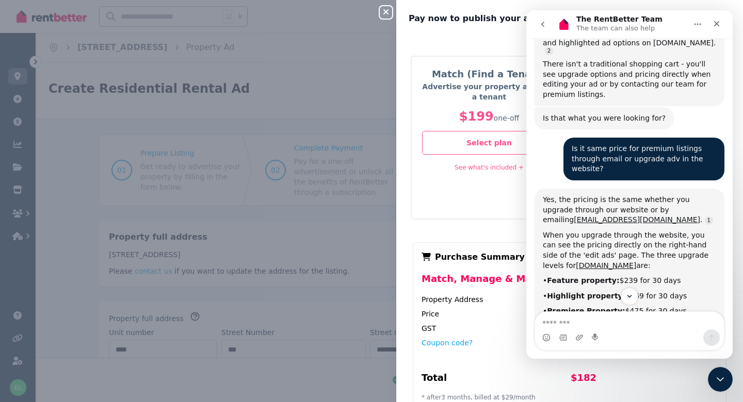
click at [316, 60] on div "Close panel Pay now to publish your ad Match (Find a Tenant) Advertise your pro…" at bounding box center [371, 201] width 743 height 402
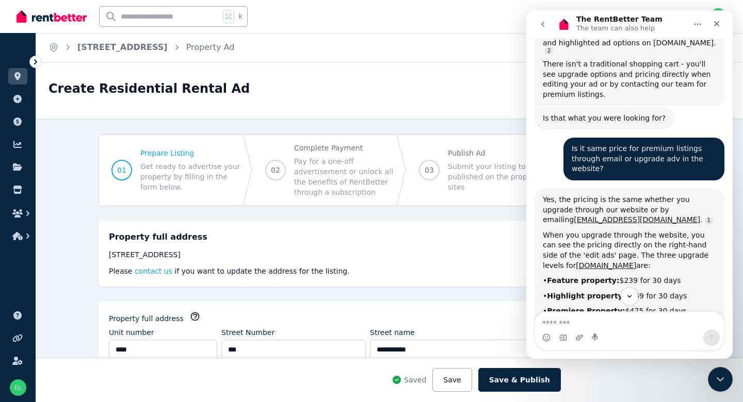
click at [366, 40] on div "Home 1518/259 Normanby Rd, South Melbourne Property Ad Help" at bounding box center [389, 47] width 706 height 29
click at [306, 86] on div "Create Residential Rental Ad" at bounding box center [295, 90] width 494 height 20
click at [398, 78] on header "Create Residential Rental Ad Draft Pay now Publish Ad" at bounding box center [389, 90] width 682 height 24
click at [54, 21] on img at bounding box center [52, 16] width 70 height 15
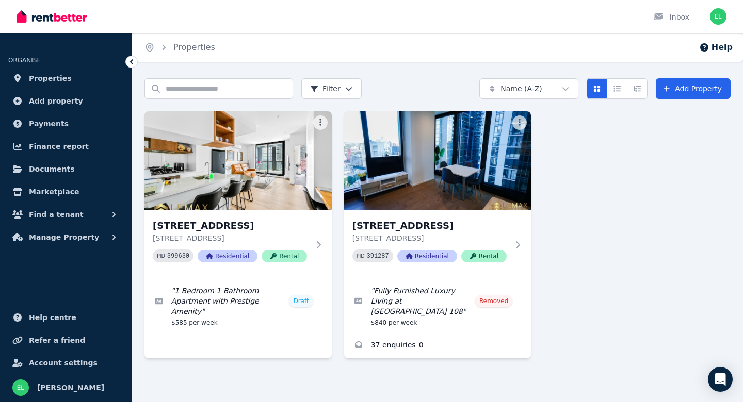
scroll to position [1, 0]
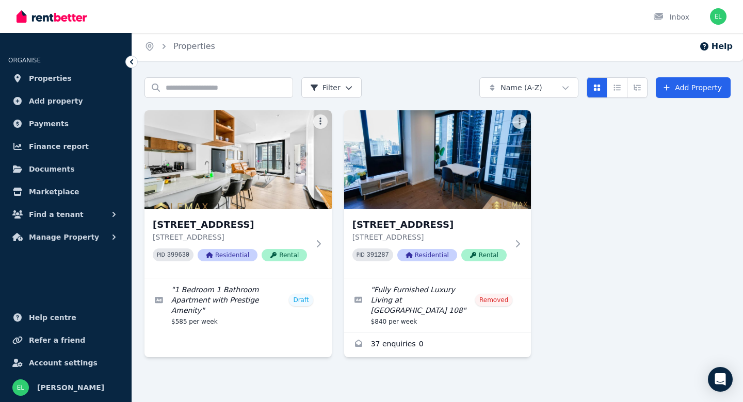
click at [35, 16] on img at bounding box center [52, 16] width 70 height 15
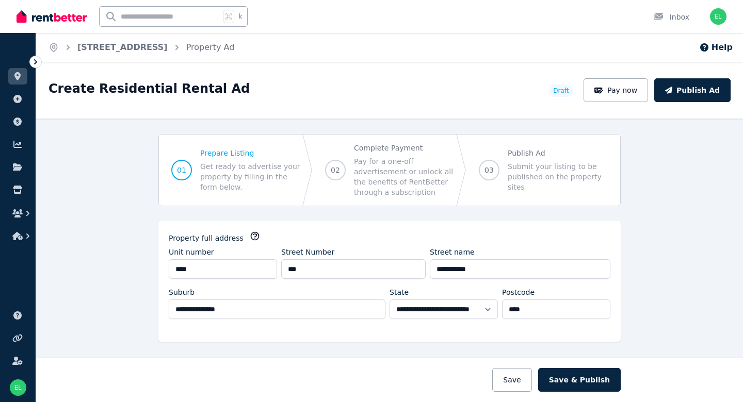
select select "***"
select select "**********"
